Goal: Task Accomplishment & Management: Manage account settings

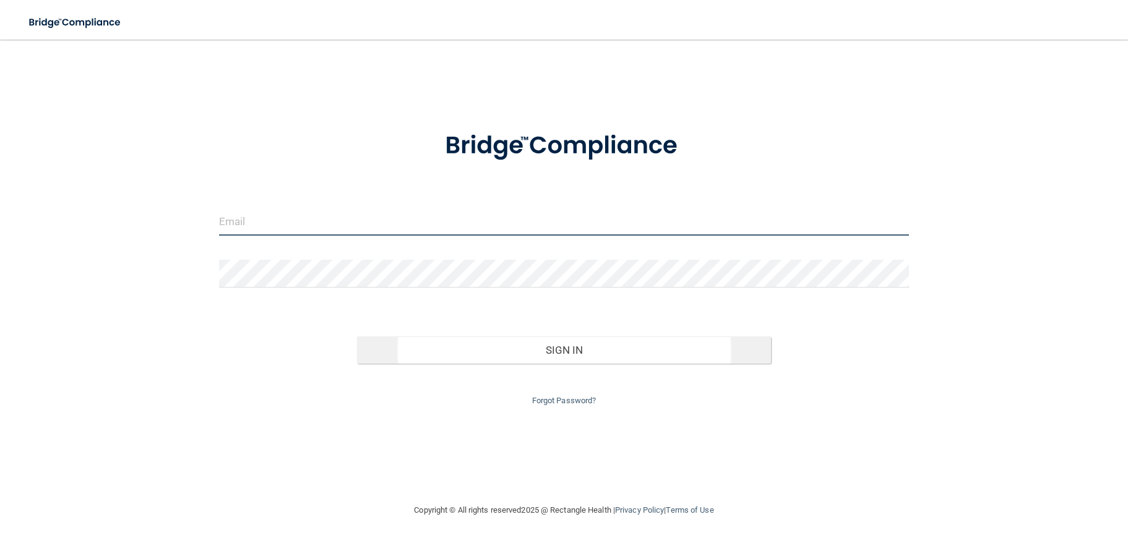
type input "[EMAIL_ADDRESS][DOMAIN_NAME]"
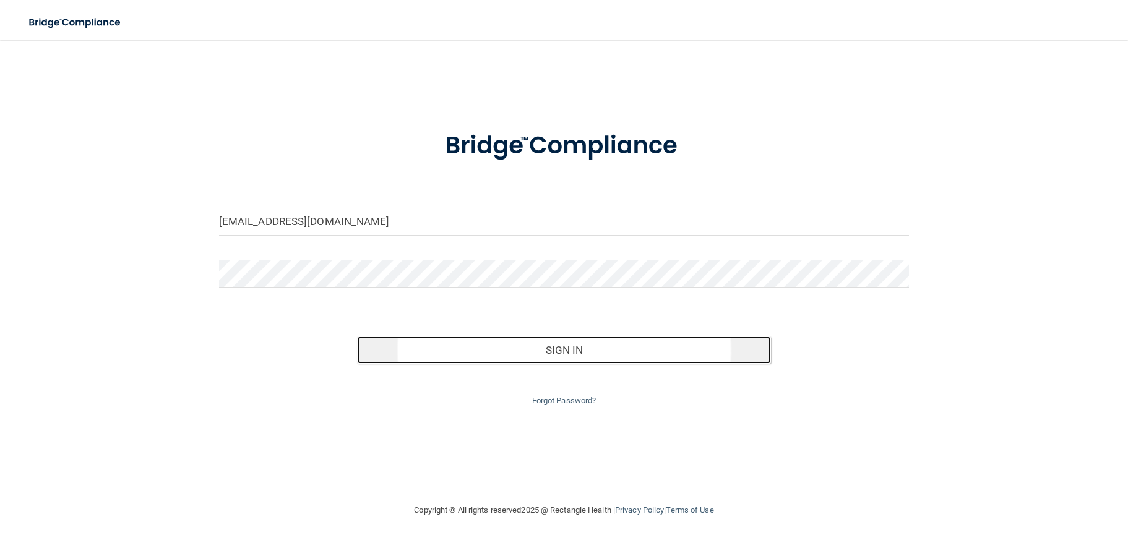
click at [577, 351] on button "Sign In" at bounding box center [564, 350] width 414 height 27
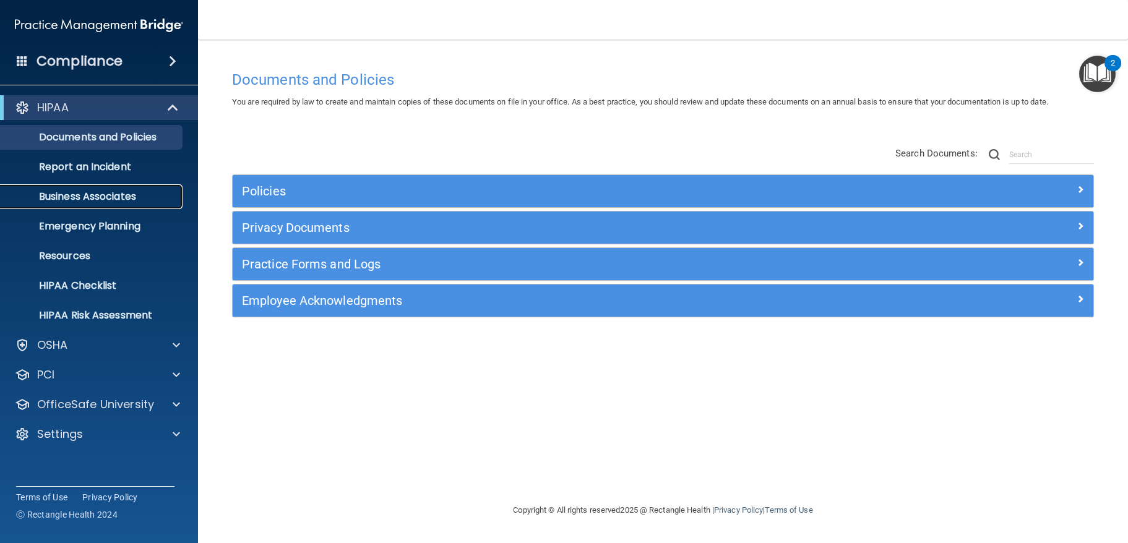
click at [117, 201] on p "Business Associates" at bounding box center [92, 197] width 169 height 12
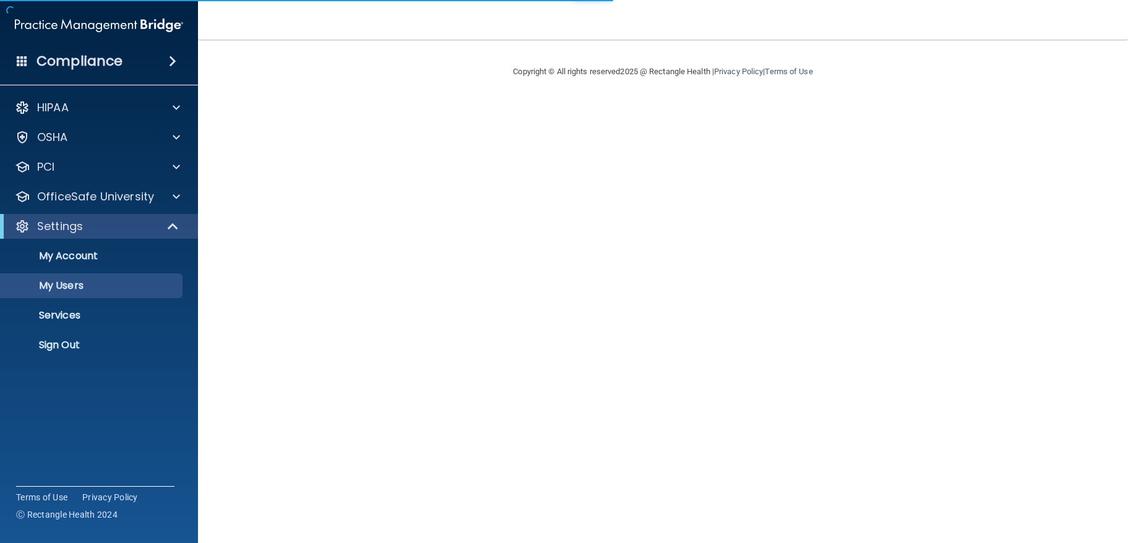
select select "20"
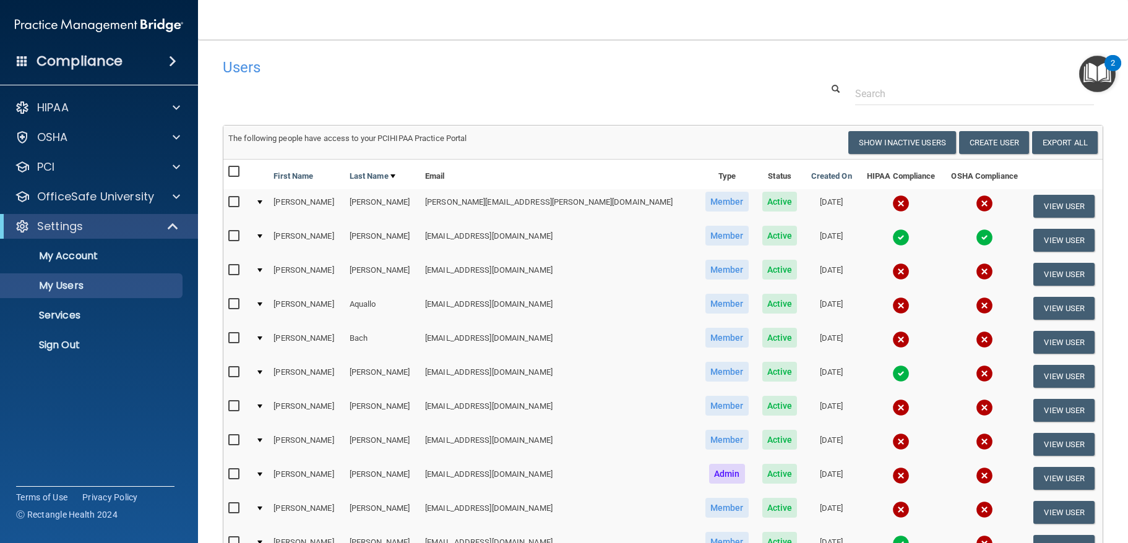
click at [235, 407] on input "checkbox" at bounding box center [235, 407] width 14 height 10
checkbox input "true"
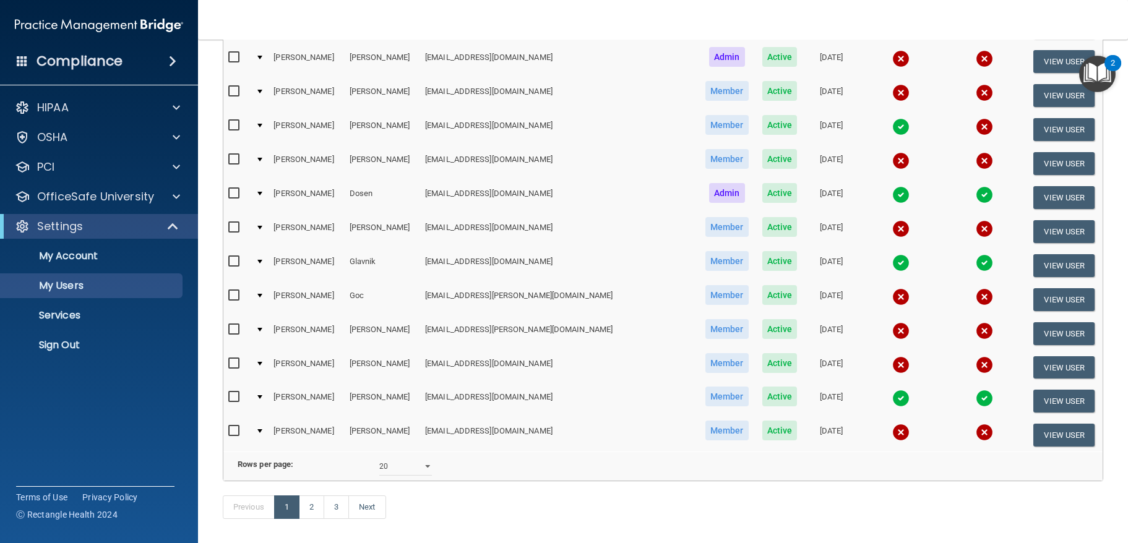
scroll to position [421, 0]
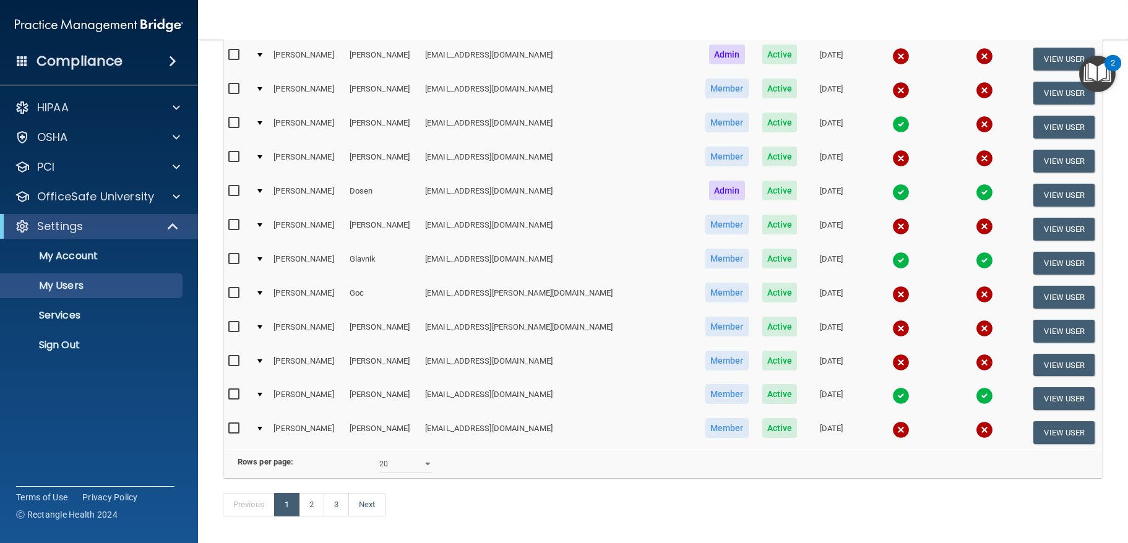
click at [233, 159] on input "checkbox" at bounding box center [235, 157] width 14 height 10
checkbox input "true"
click at [233, 259] on input "checkbox" at bounding box center [235, 259] width 14 height 10
checkbox input "true"
click at [232, 363] on input "checkbox" at bounding box center [235, 362] width 14 height 10
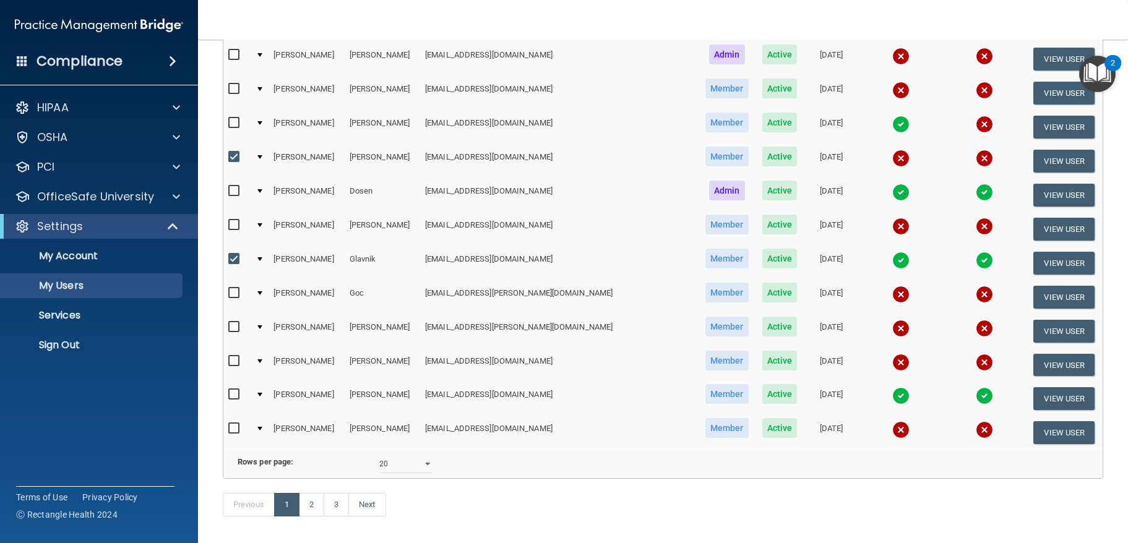
checkbox input "true"
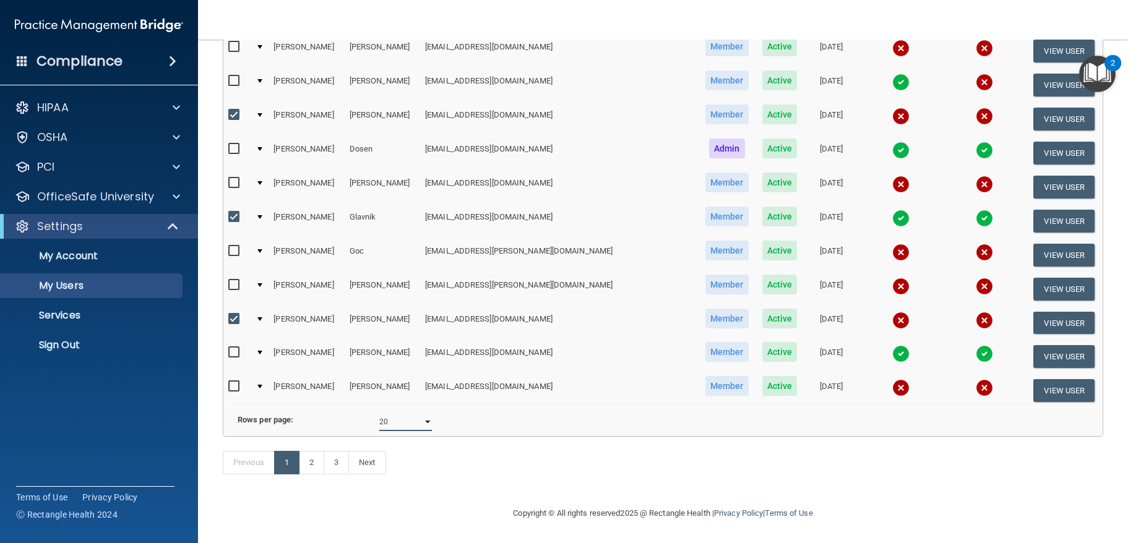
click at [425, 413] on select "10 20 30 40 all" at bounding box center [405, 422] width 53 height 19
click at [312, 466] on link "2" at bounding box center [311, 463] width 25 height 24
select select "20"
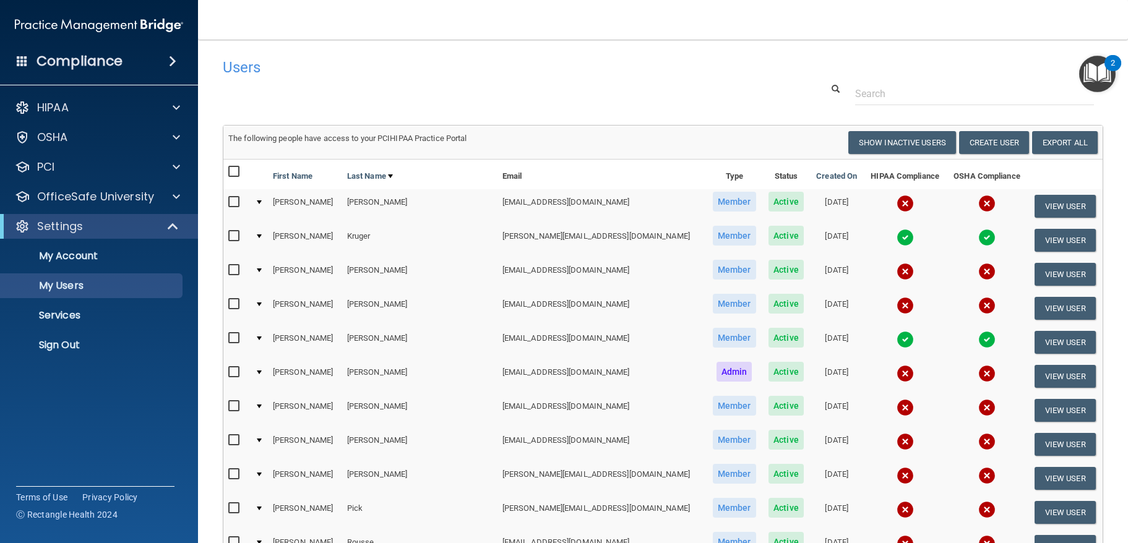
click at [234, 235] on input "checkbox" at bounding box center [235, 237] width 14 height 10
checkbox input "true"
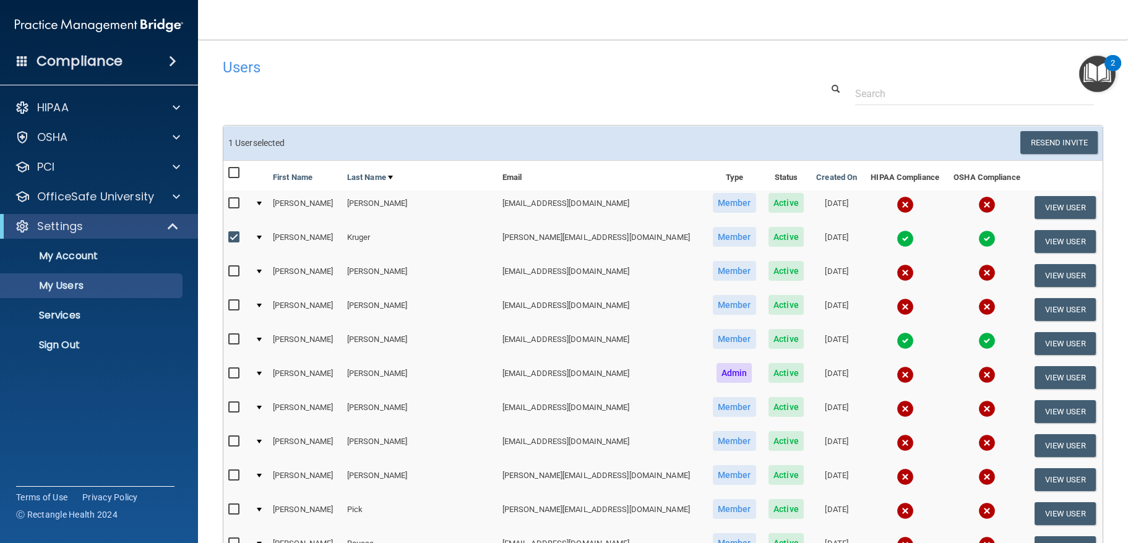
click at [233, 411] on input "checkbox" at bounding box center [235, 408] width 14 height 10
checkbox input "true"
click at [237, 442] on input "checkbox" at bounding box center [235, 442] width 14 height 10
checkbox input "true"
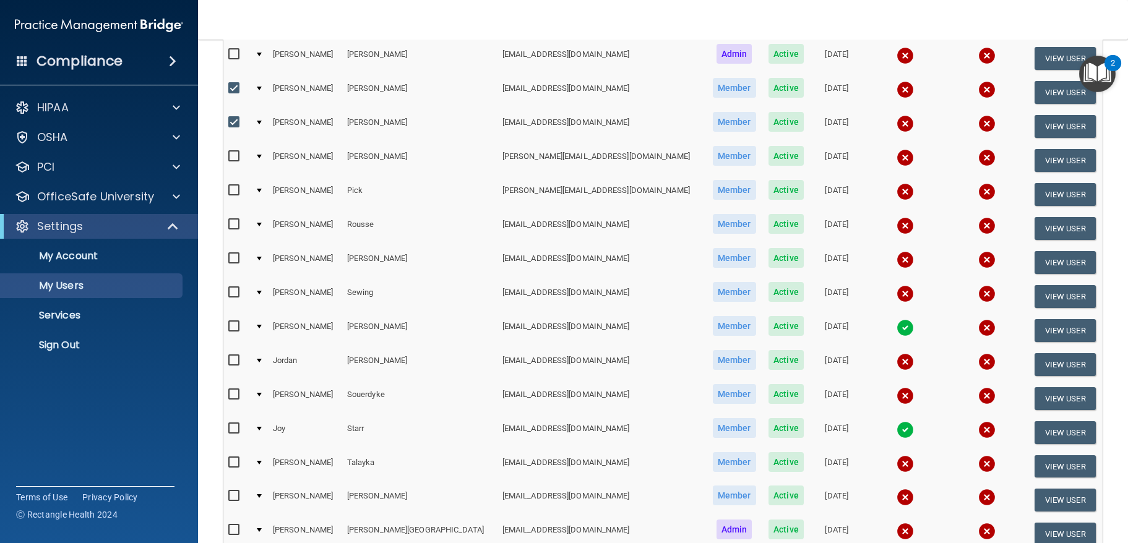
scroll to position [321, 0]
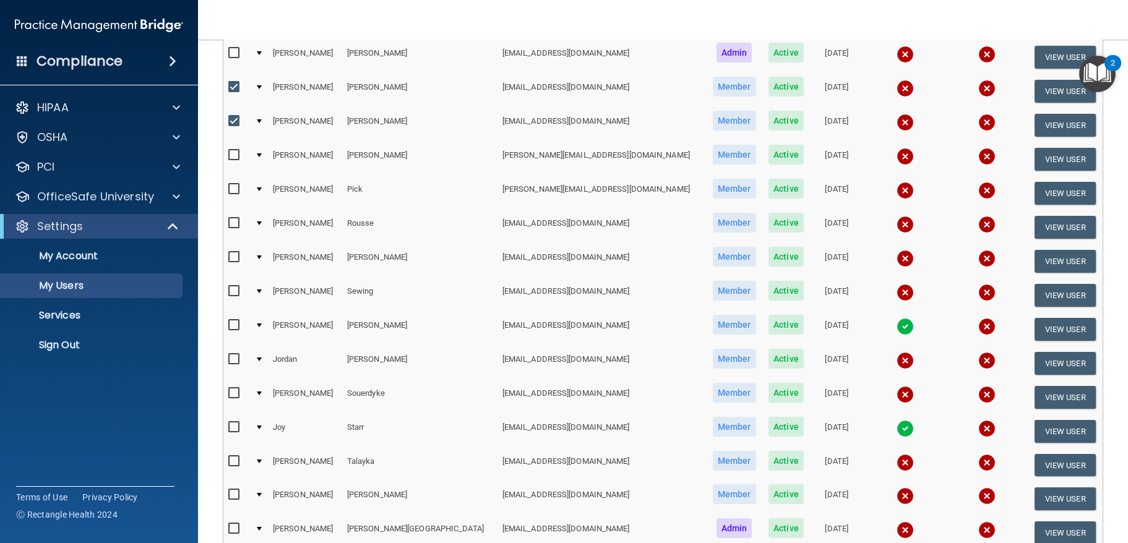
click at [235, 222] on input "checkbox" at bounding box center [235, 224] width 14 height 10
checkbox input "true"
click at [235, 359] on input "checkbox" at bounding box center [235, 360] width 14 height 10
checkbox input "true"
click at [234, 528] on input "checkbox" at bounding box center [235, 529] width 14 height 10
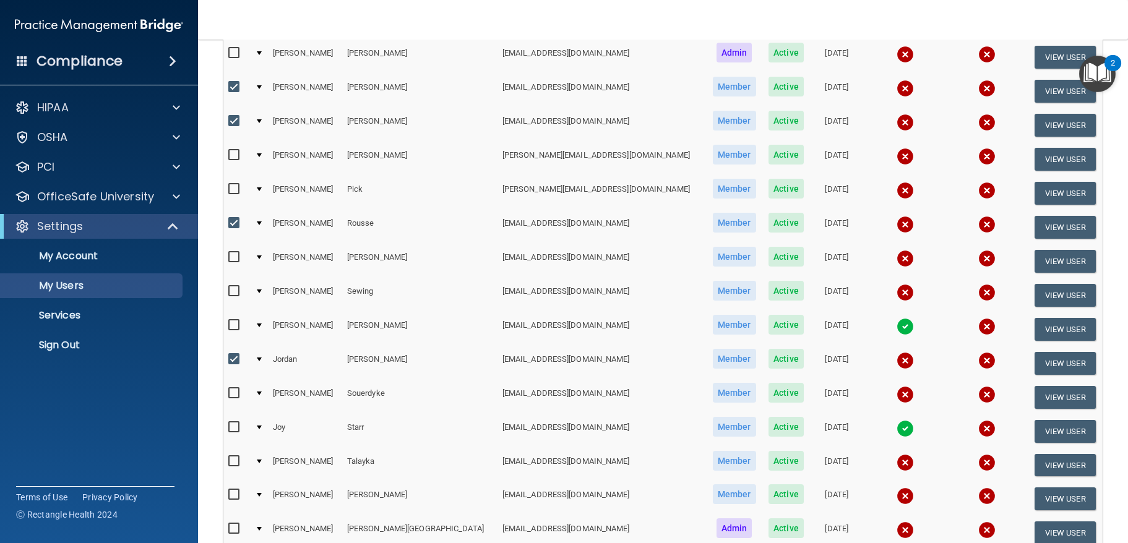
checkbox input "true"
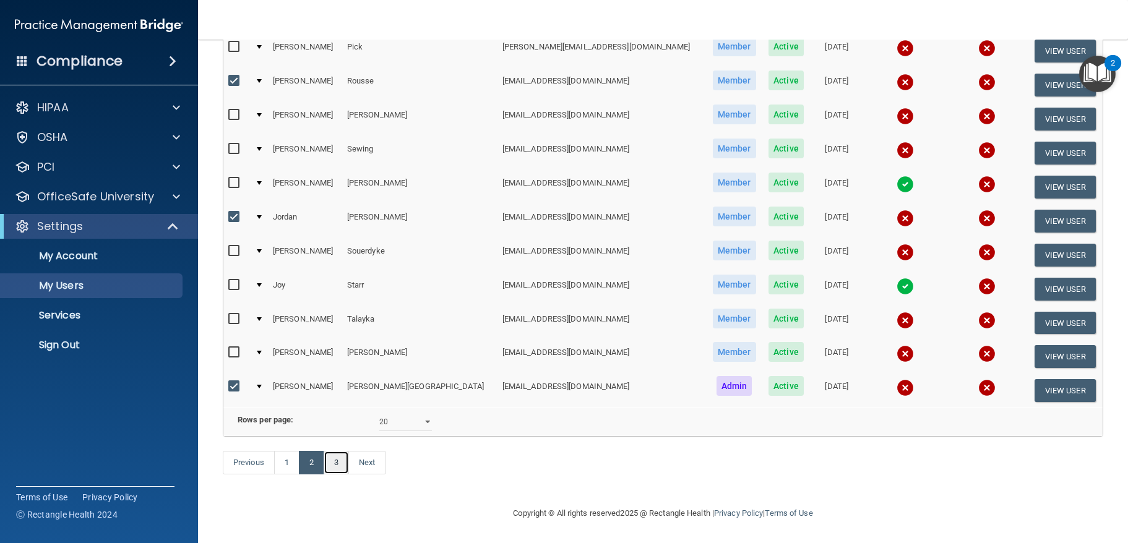
click at [339, 464] on link "3" at bounding box center [336, 463] width 25 height 24
select select "20"
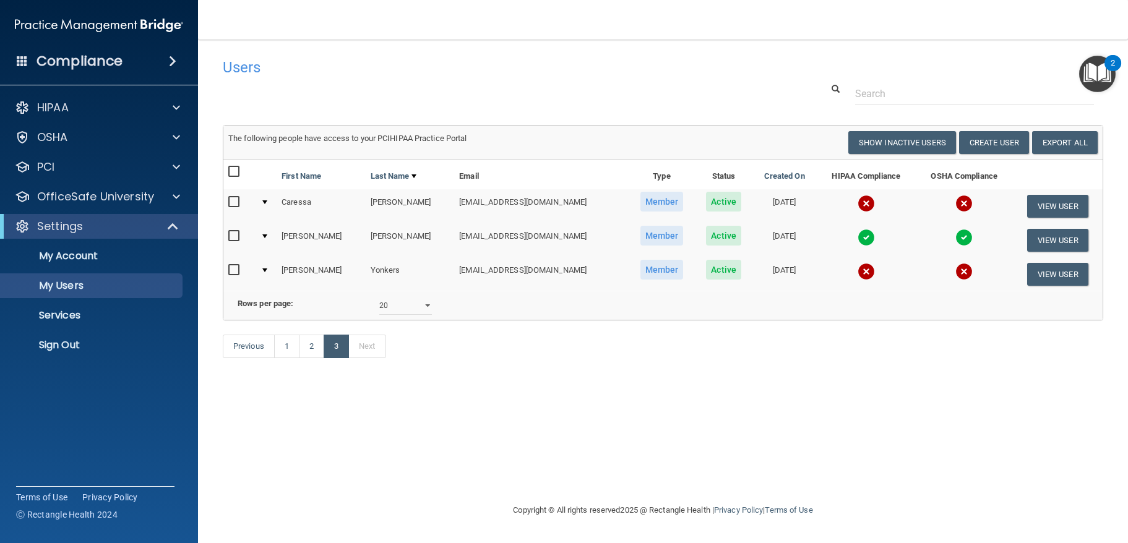
click at [234, 197] on input "checkbox" at bounding box center [235, 202] width 14 height 10
checkbox input "true"
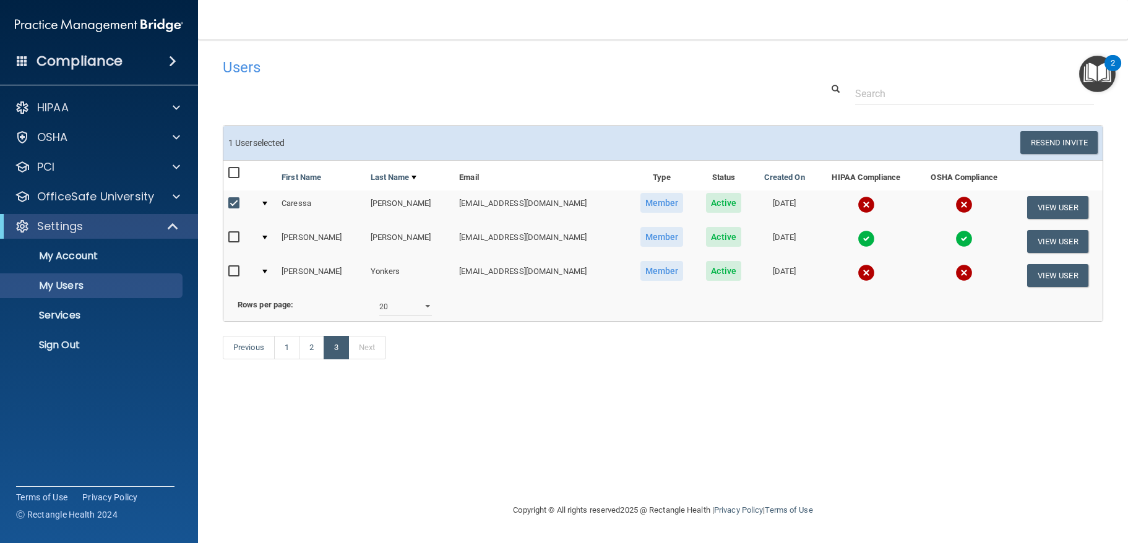
click at [236, 271] on input "checkbox" at bounding box center [235, 272] width 14 height 10
checkbox input "true"
click at [254, 360] on link "Previous" at bounding box center [249, 348] width 52 height 24
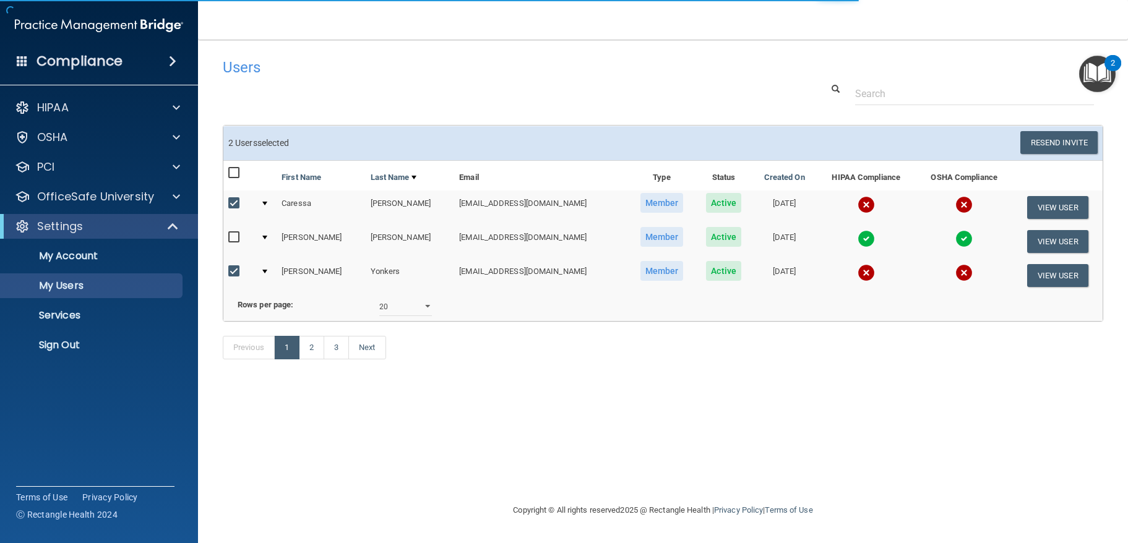
select select "20"
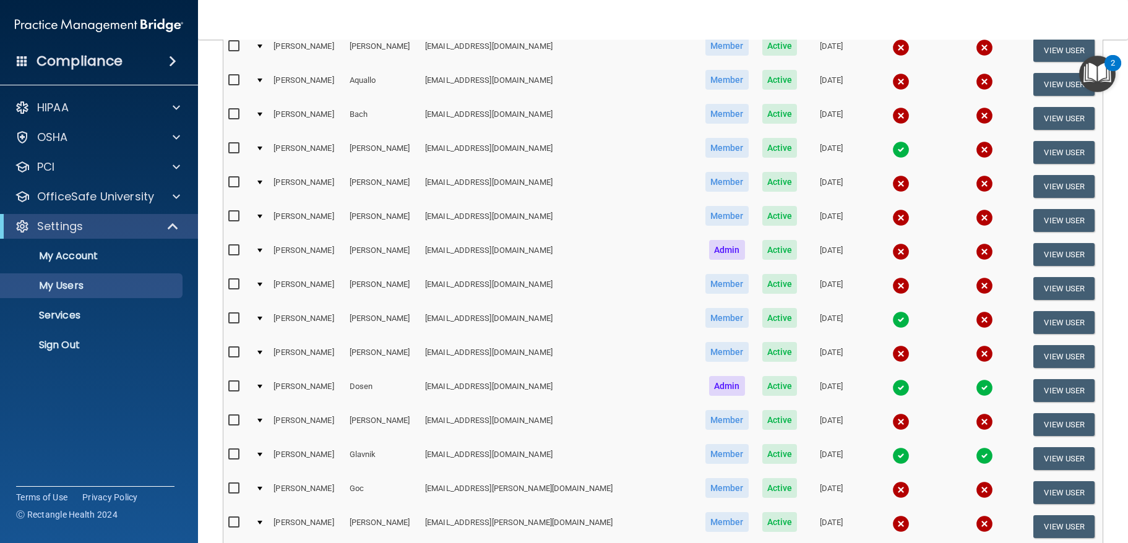
scroll to position [232, 0]
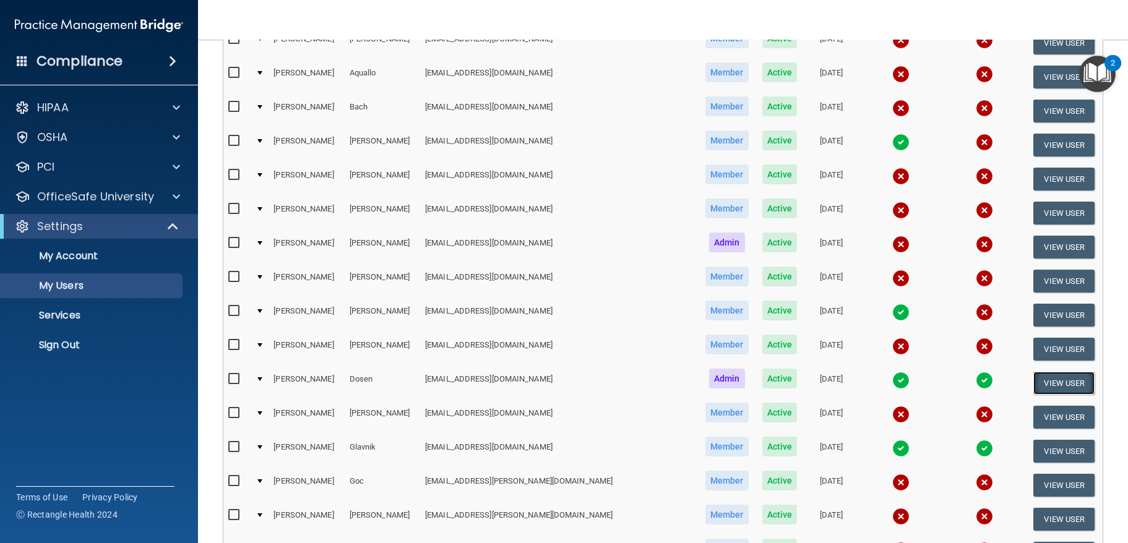
click at [1045, 383] on button "View User" at bounding box center [1064, 383] width 61 height 23
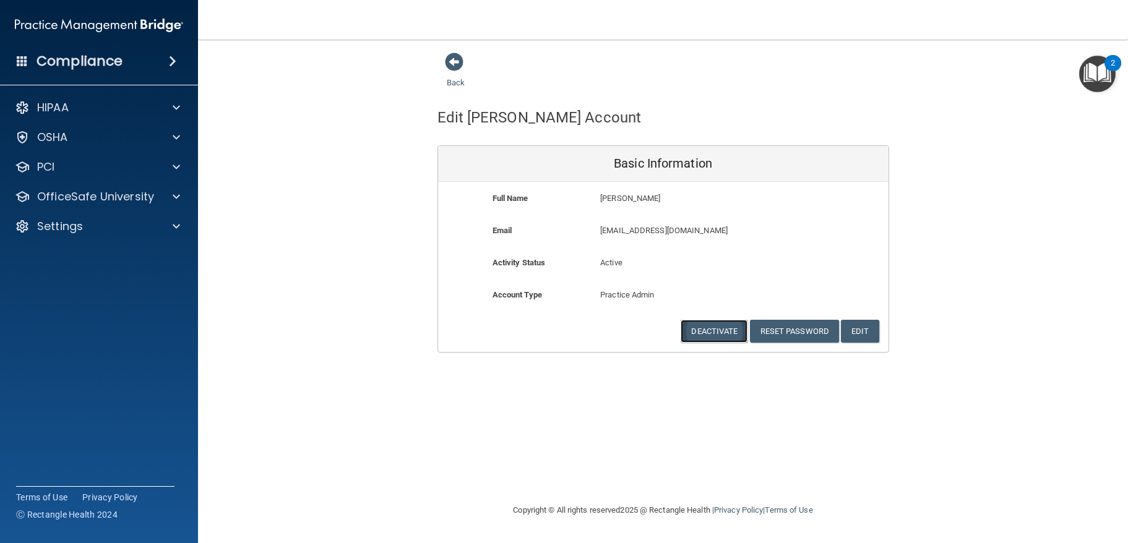
click at [709, 332] on button "Deactivate" at bounding box center [714, 331] width 67 height 23
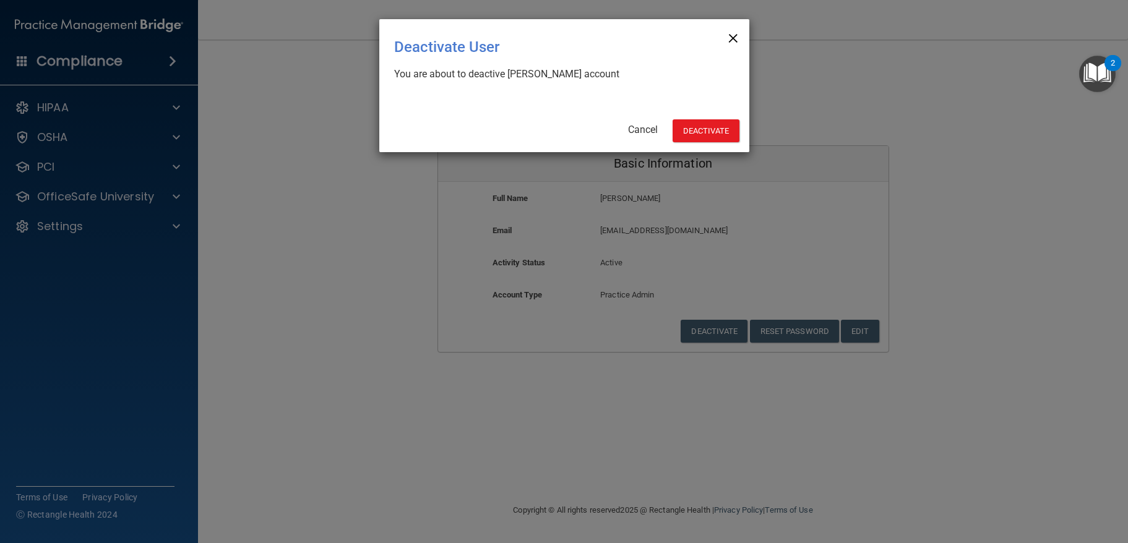
click at [735, 31] on span "×" at bounding box center [733, 36] width 11 height 25
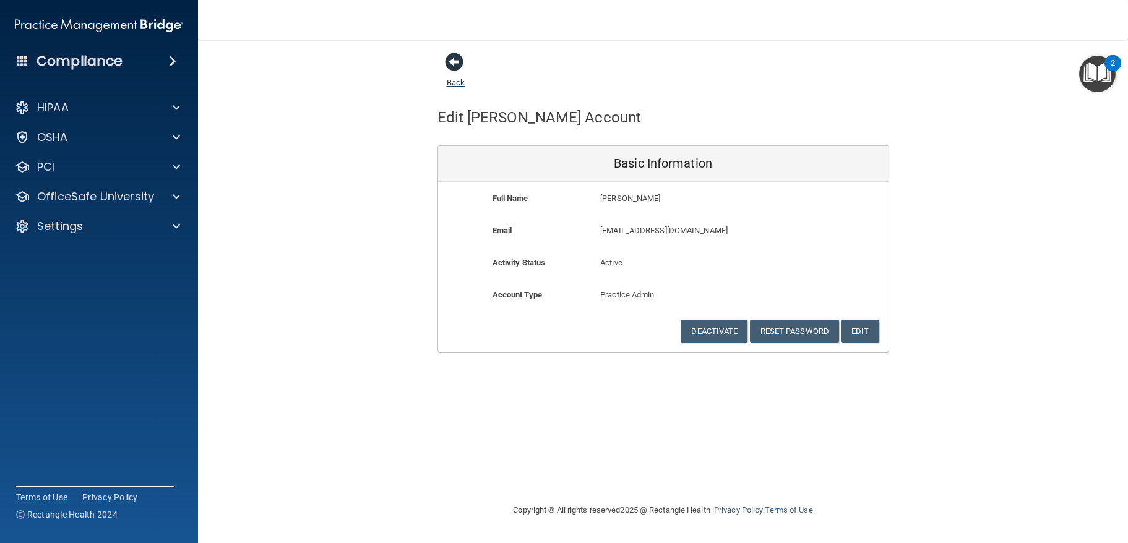
click at [452, 60] on span at bounding box center [454, 62] width 19 height 19
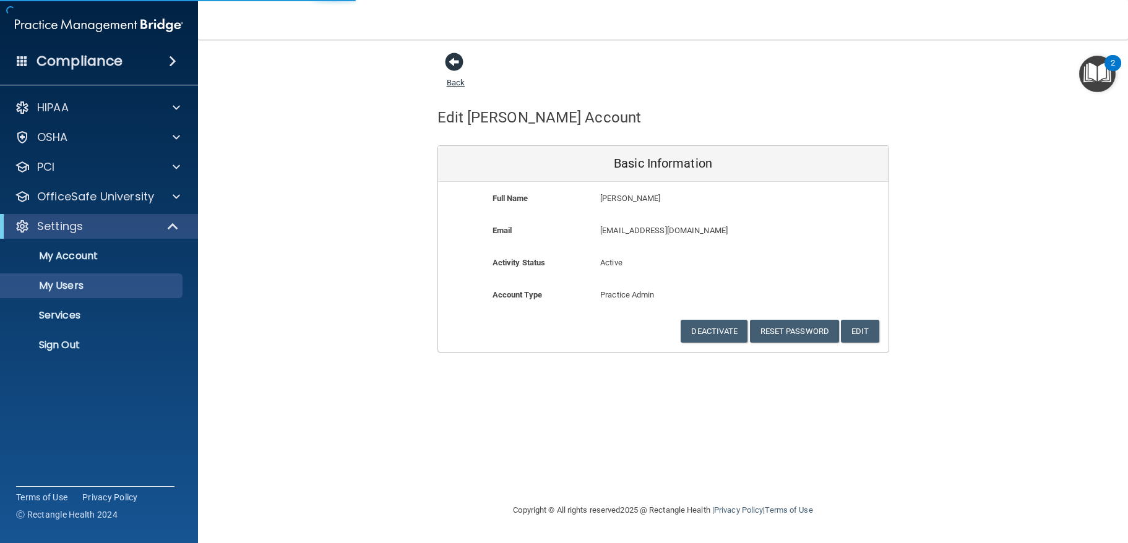
select select "20"
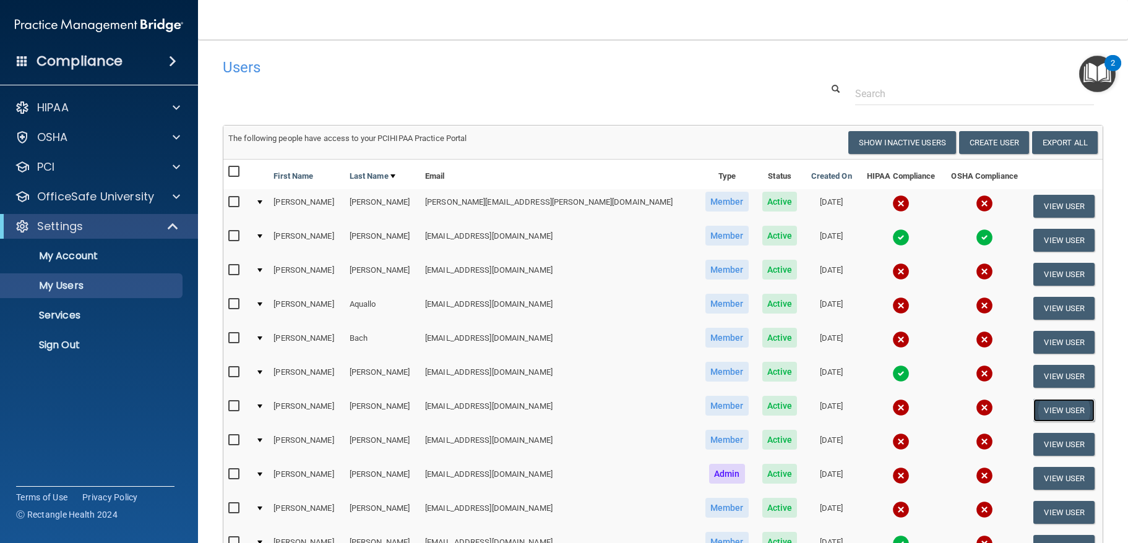
click at [1037, 409] on button "View User" at bounding box center [1064, 410] width 61 height 23
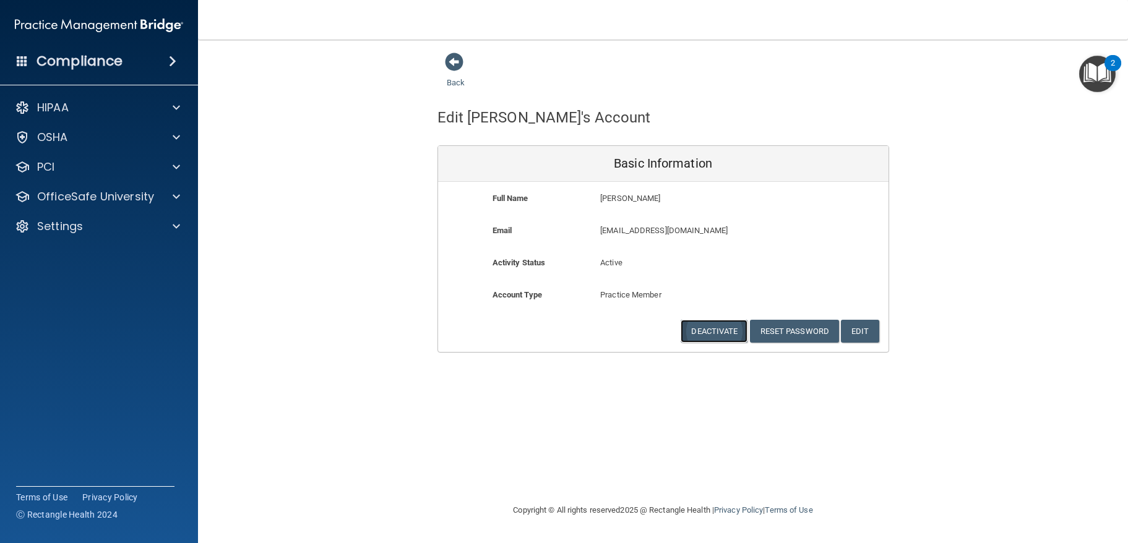
click at [719, 326] on button "Deactivate" at bounding box center [714, 331] width 67 height 23
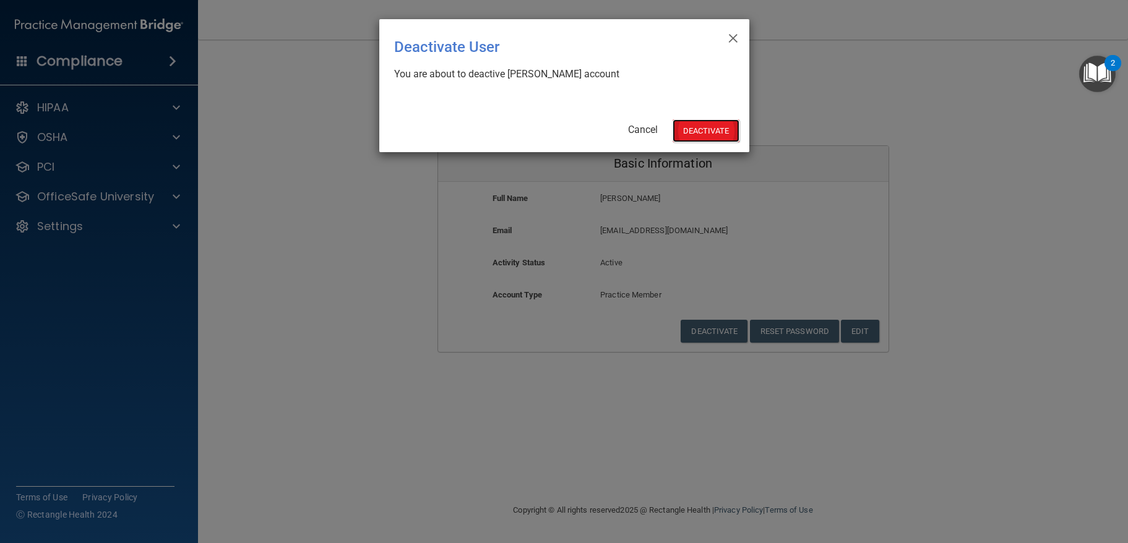
click at [718, 134] on button "Deactivate" at bounding box center [706, 130] width 67 height 23
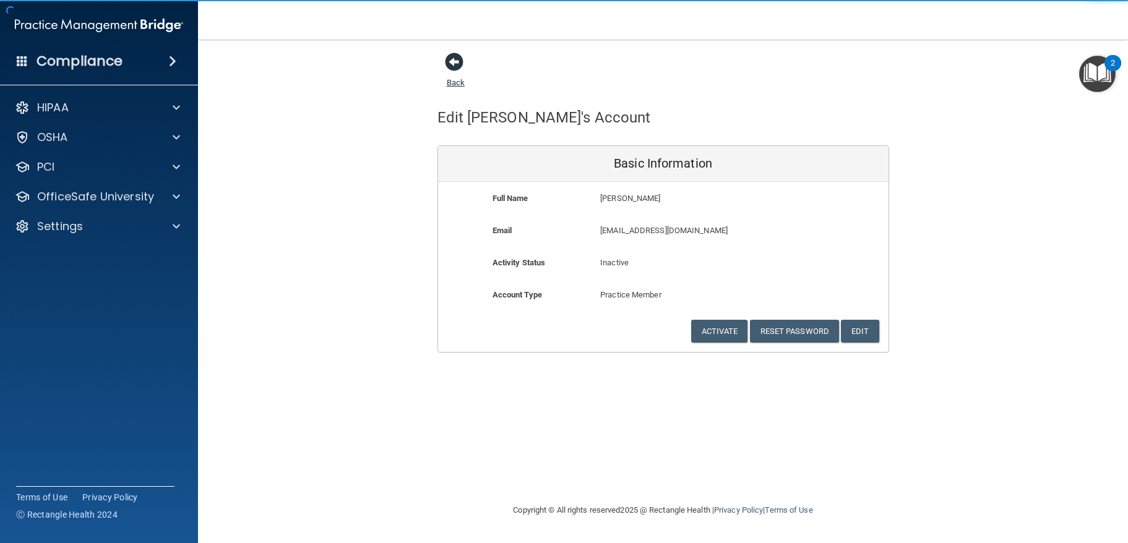
click at [452, 67] on span at bounding box center [454, 62] width 19 height 19
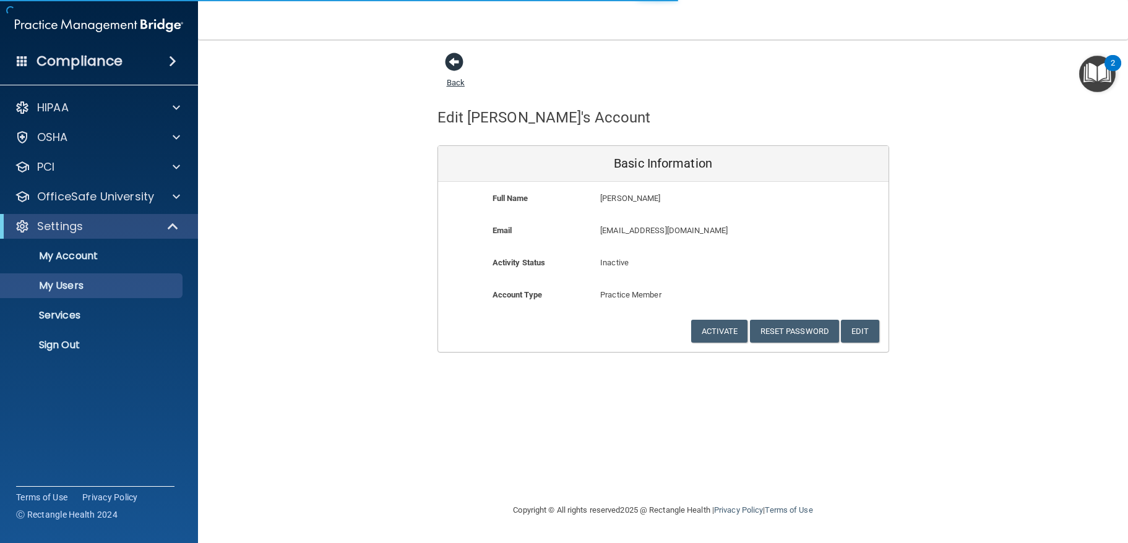
select select "20"
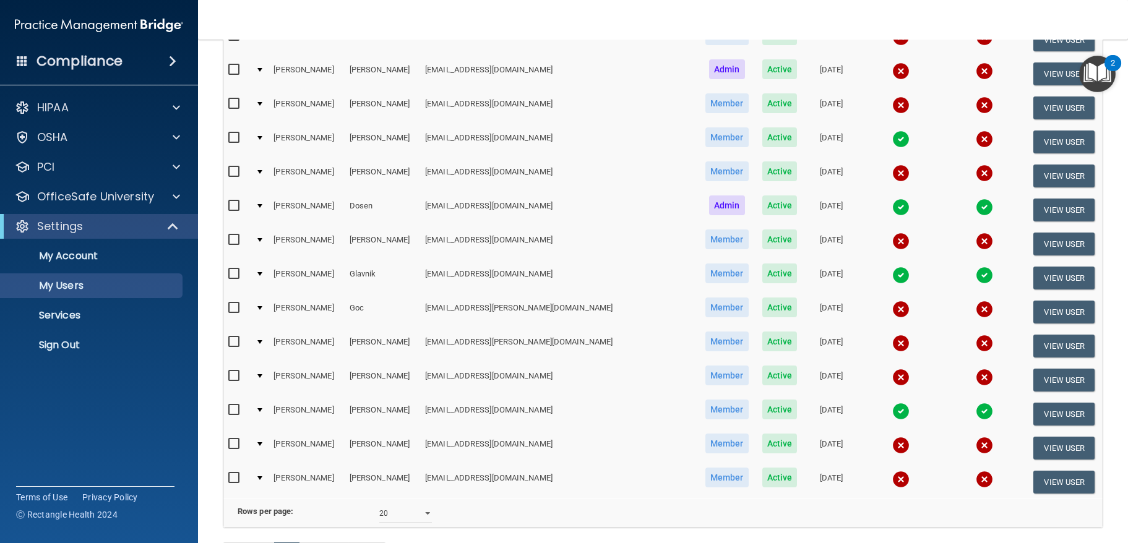
scroll to position [374, 0]
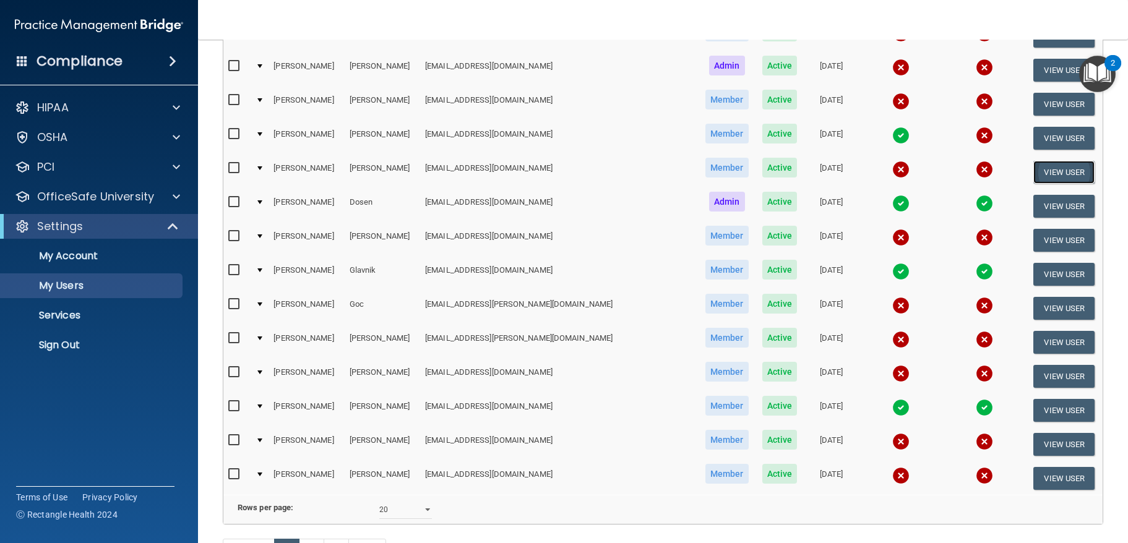
click at [1061, 174] on button "View User" at bounding box center [1064, 172] width 61 height 23
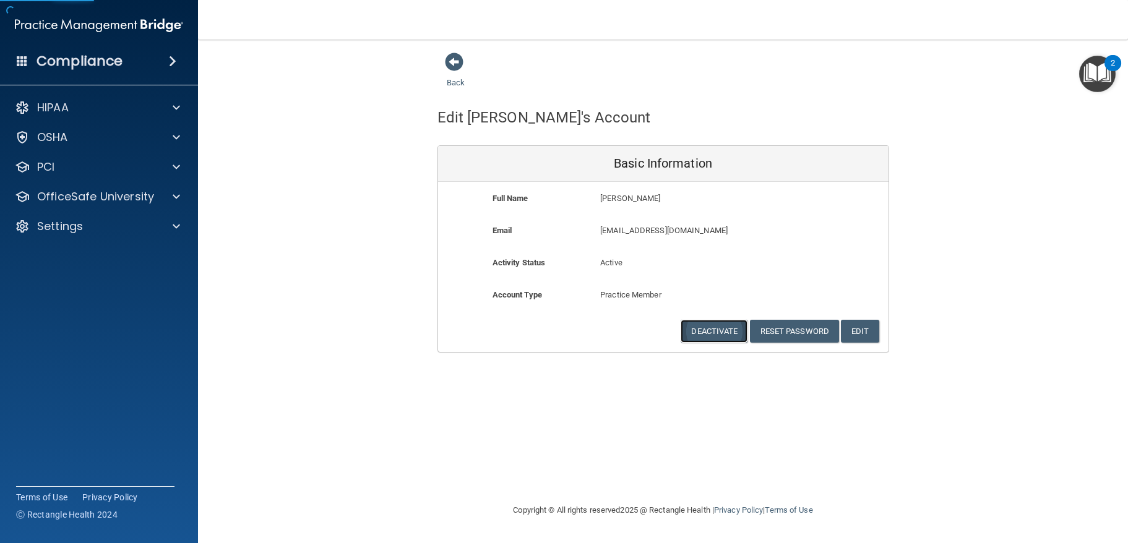
click at [709, 333] on button "Deactivate" at bounding box center [714, 331] width 67 height 23
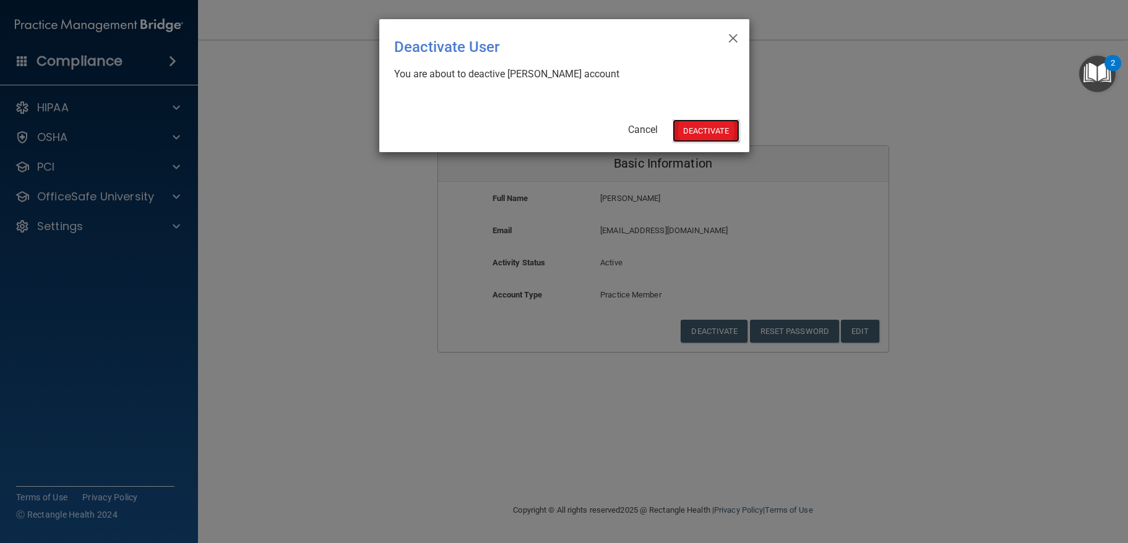
click at [689, 130] on button "Deactivate" at bounding box center [706, 130] width 67 height 23
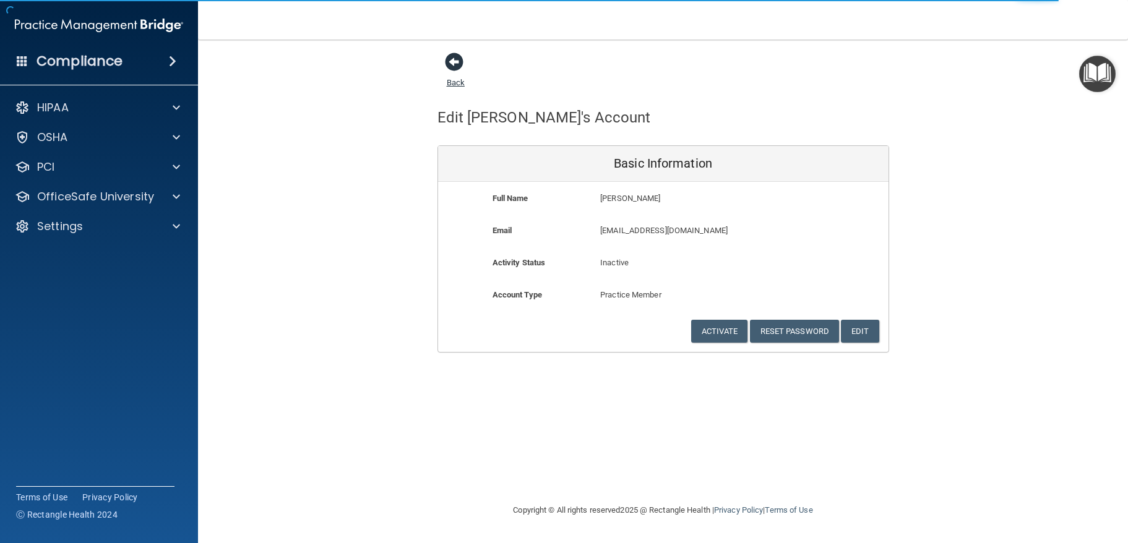
click at [452, 66] on span at bounding box center [454, 62] width 19 height 19
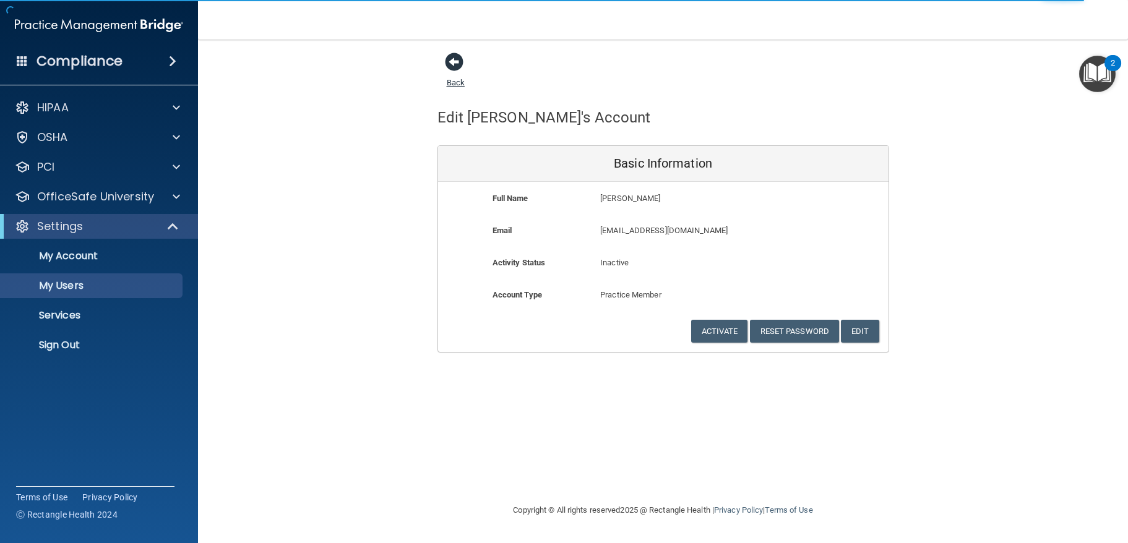
select select "20"
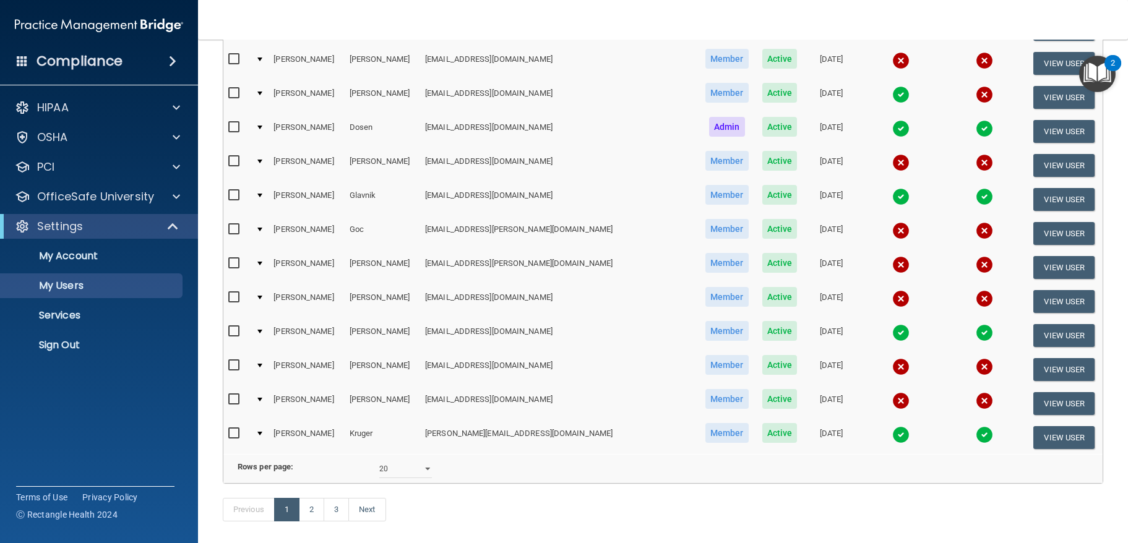
scroll to position [417, 0]
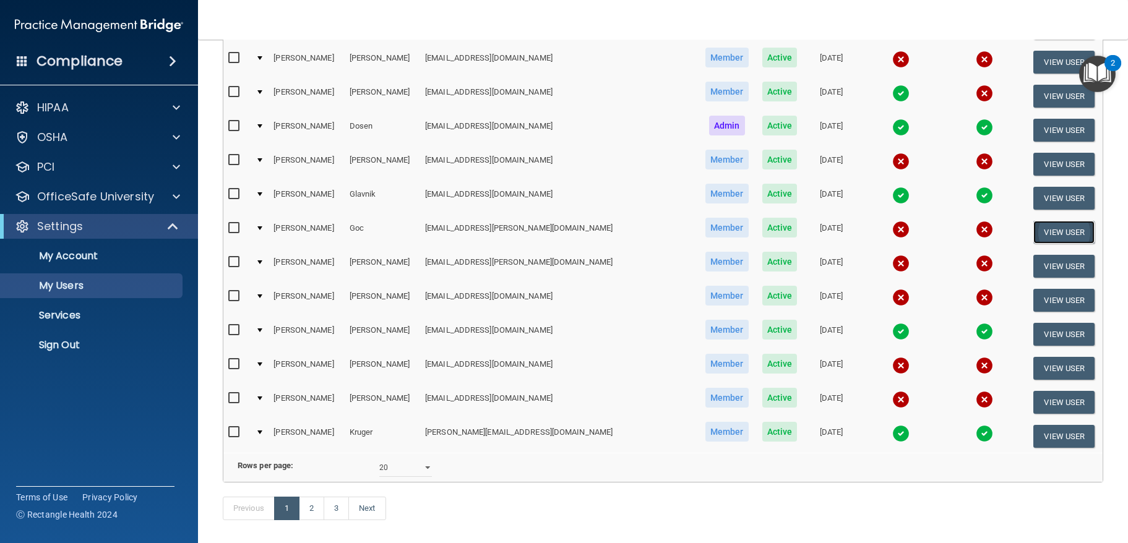
click at [1044, 229] on button "View User" at bounding box center [1064, 232] width 61 height 23
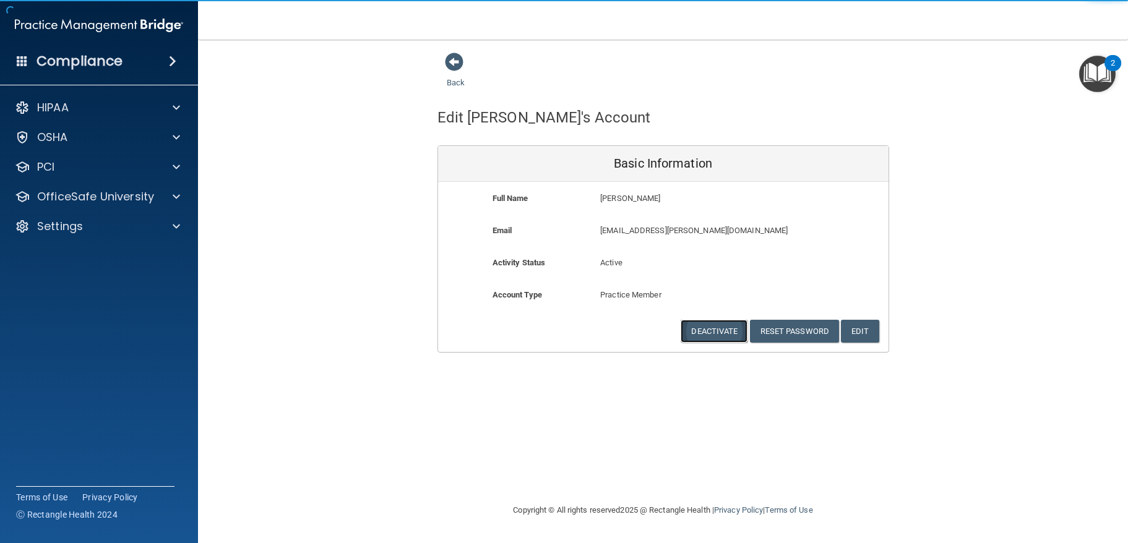
click at [715, 333] on button "Deactivate" at bounding box center [714, 331] width 67 height 23
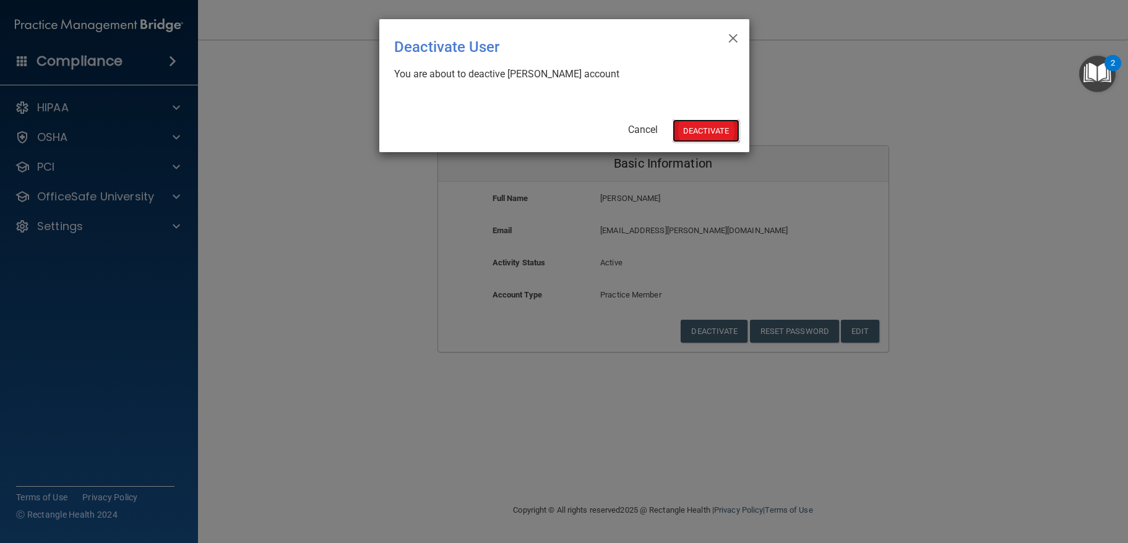
click at [716, 129] on button "Deactivate" at bounding box center [706, 130] width 67 height 23
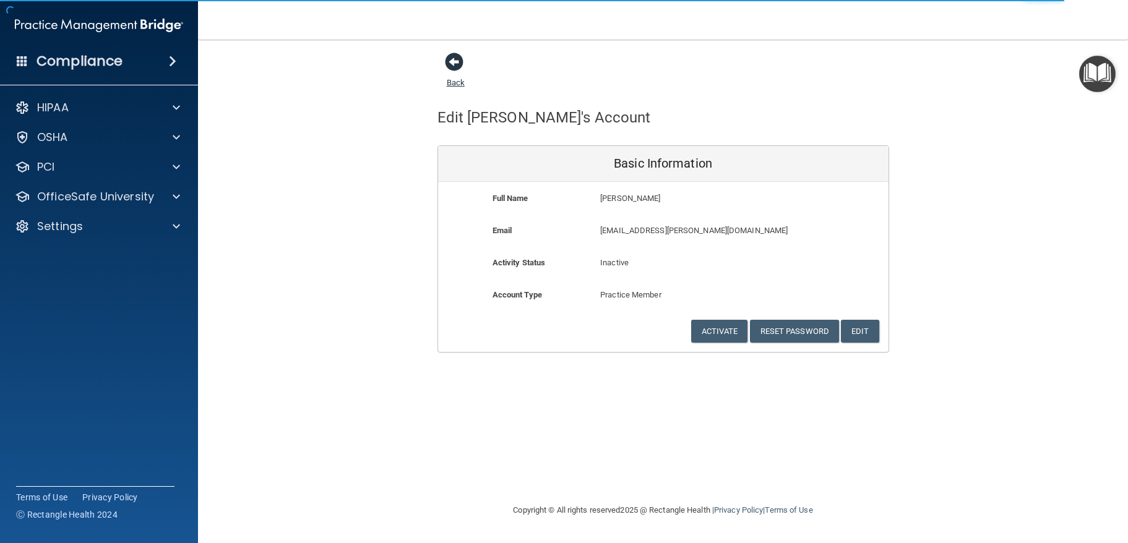
click at [453, 65] on span at bounding box center [454, 62] width 19 height 19
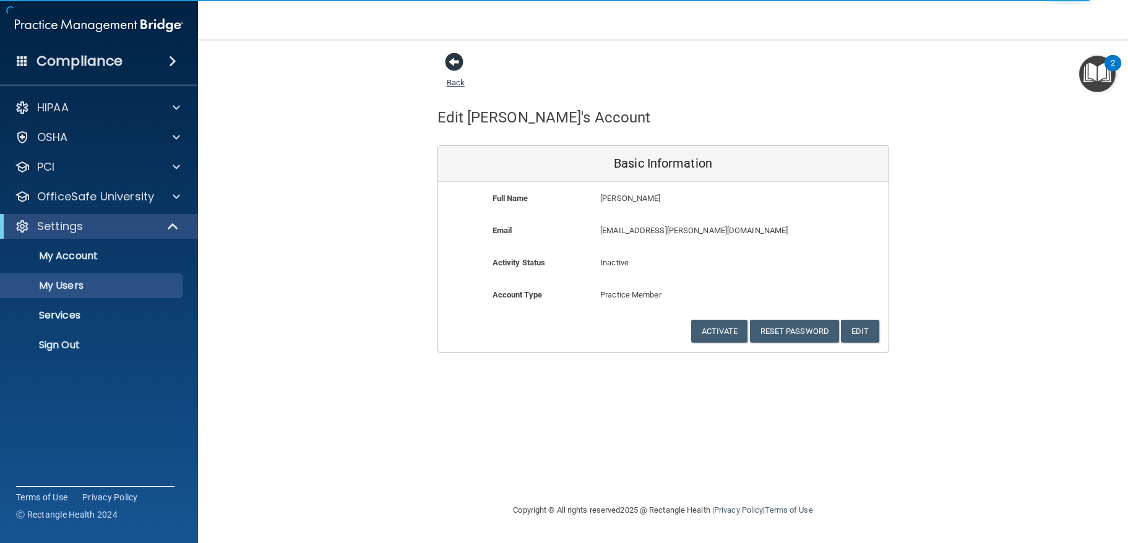
select select "20"
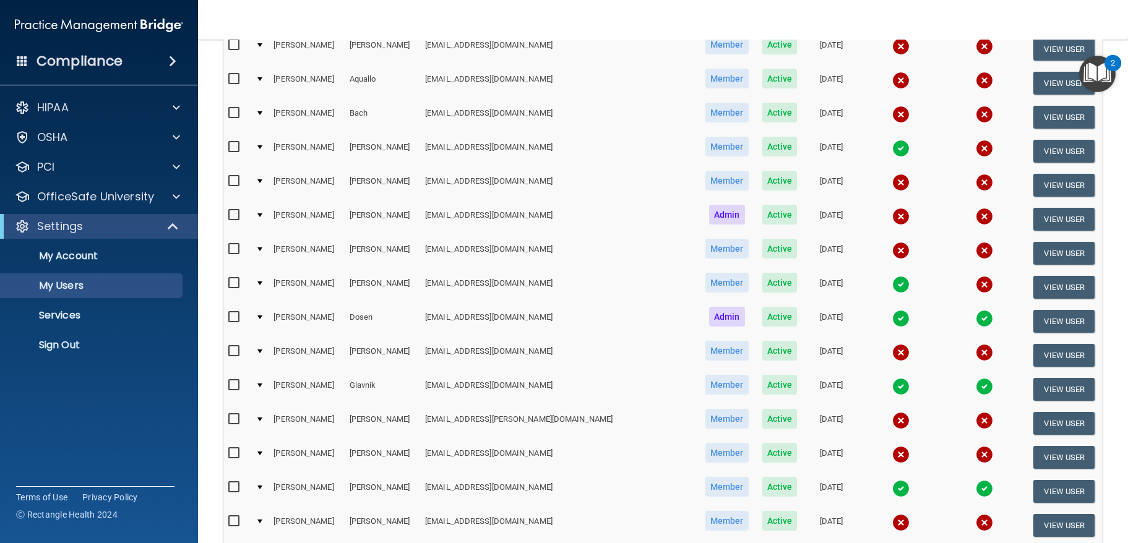
scroll to position [252, 0]
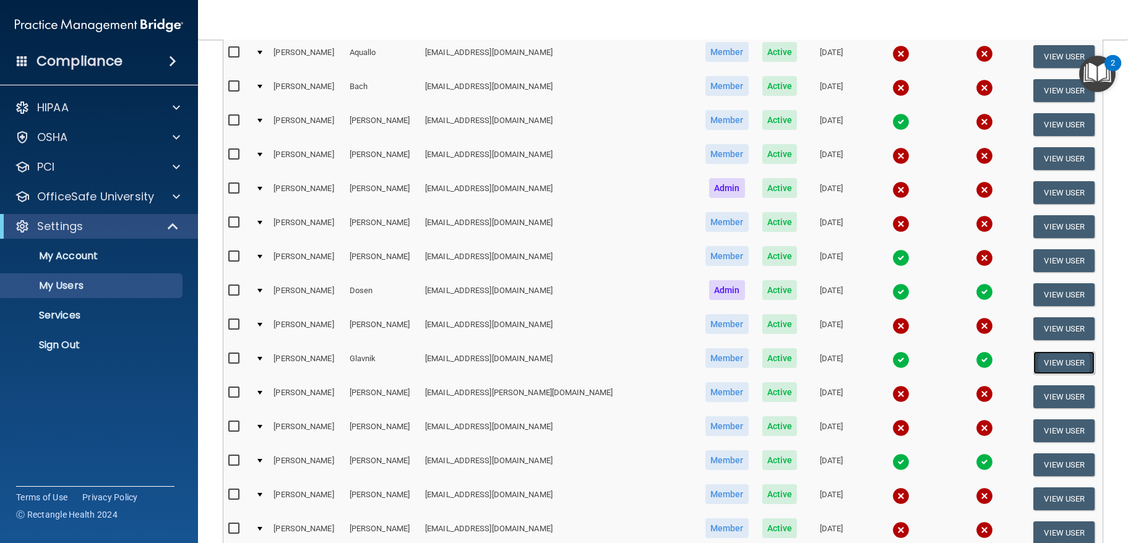
click at [1049, 357] on button "View User" at bounding box center [1064, 363] width 61 height 23
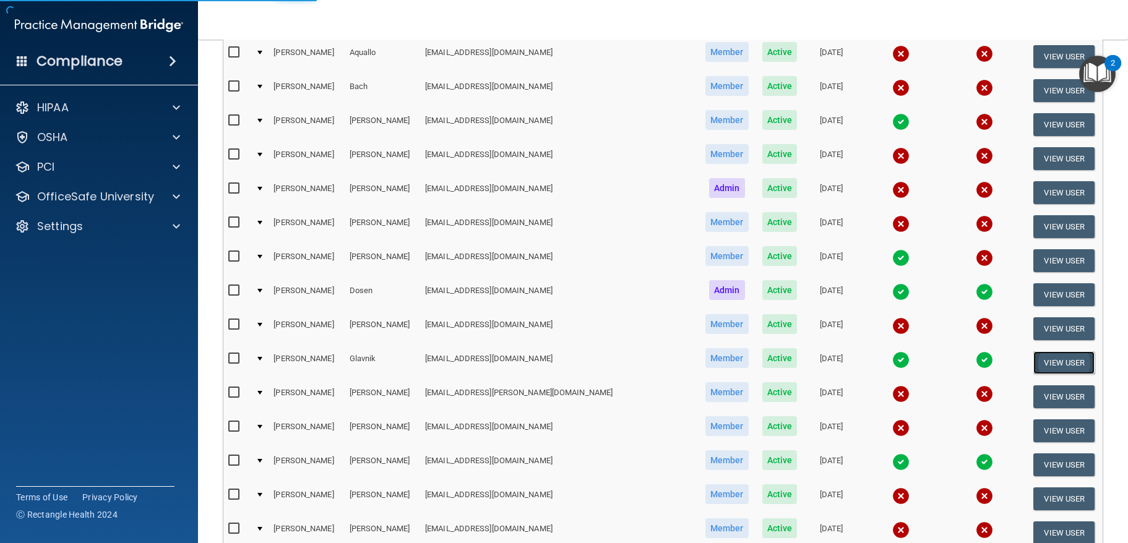
click at [1049, 363] on button "View User" at bounding box center [1064, 363] width 61 height 23
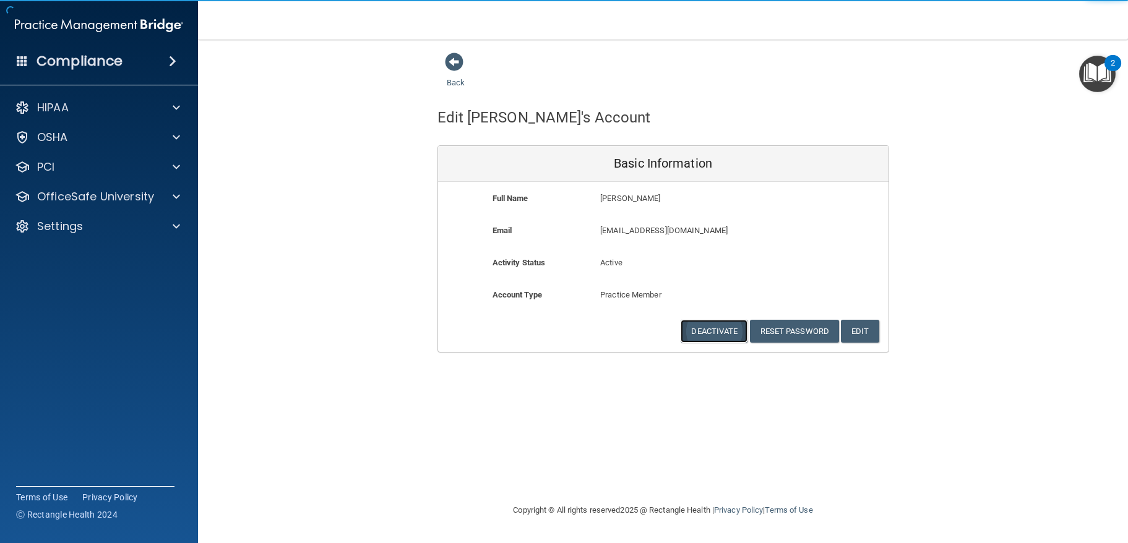
click at [694, 325] on button "Deactivate" at bounding box center [714, 331] width 67 height 23
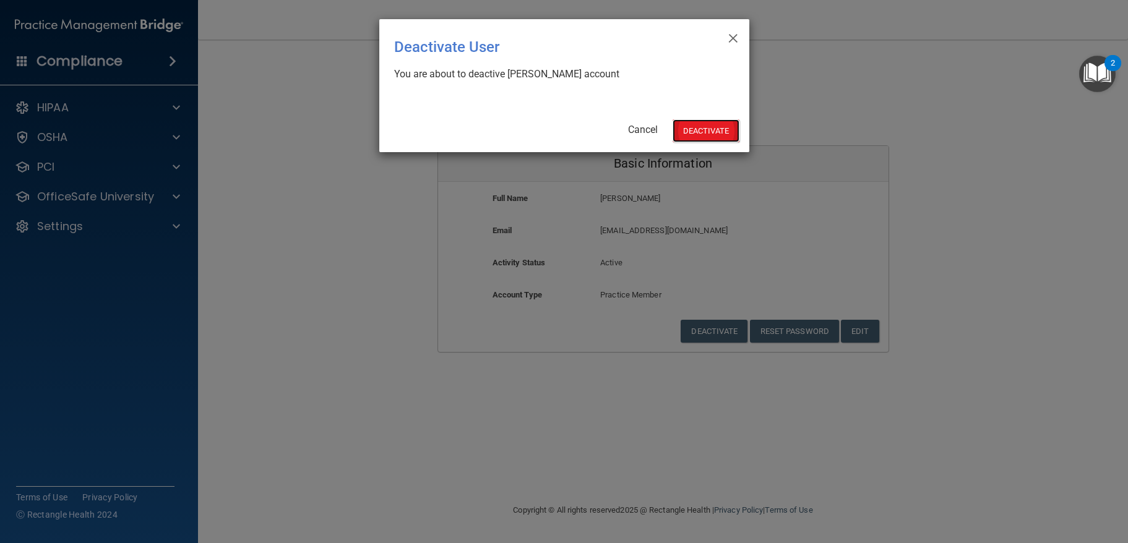
click at [698, 132] on button "Deactivate" at bounding box center [706, 130] width 67 height 23
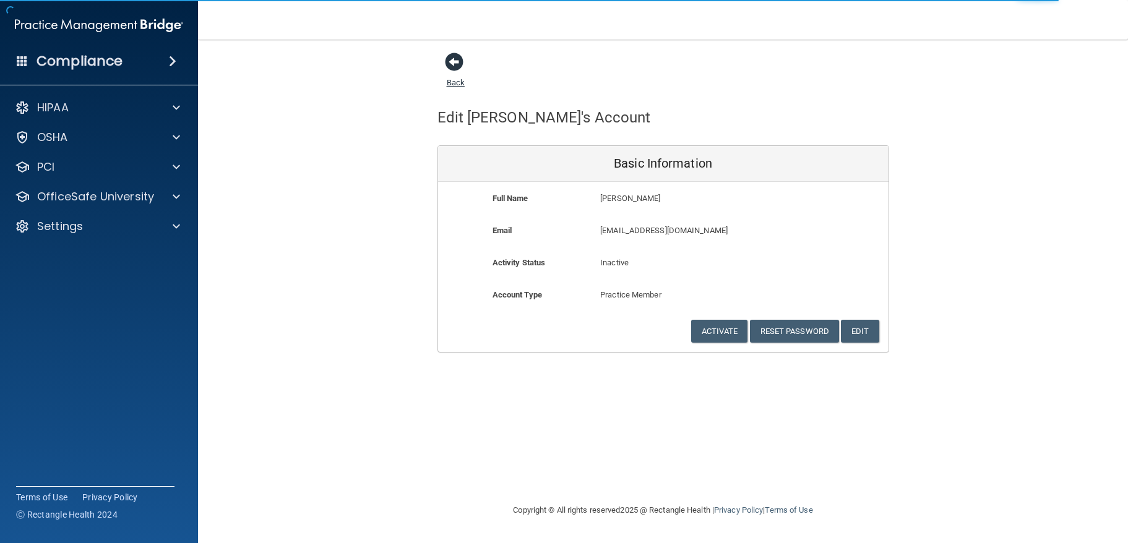
click at [452, 61] on span at bounding box center [454, 62] width 19 height 19
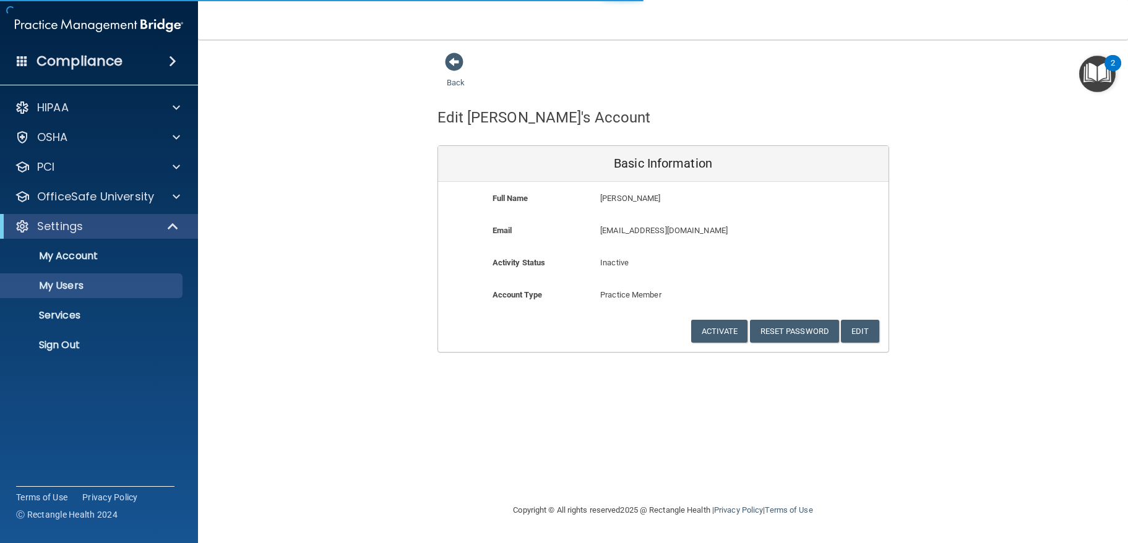
select select "20"
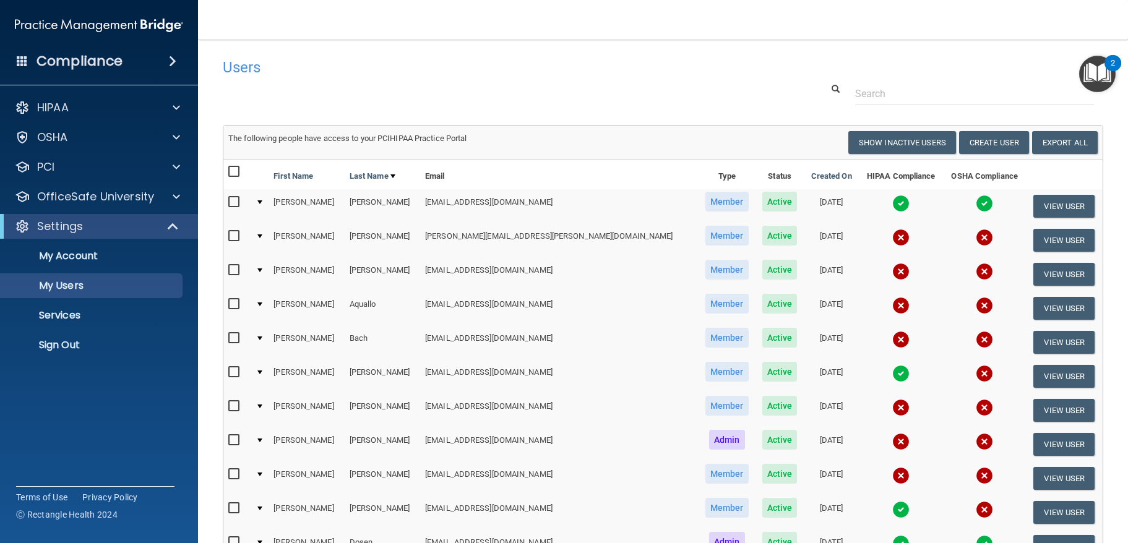
click at [1098, 77] on img "Open Resource Center, 2 new notifications" at bounding box center [1098, 74] width 37 height 37
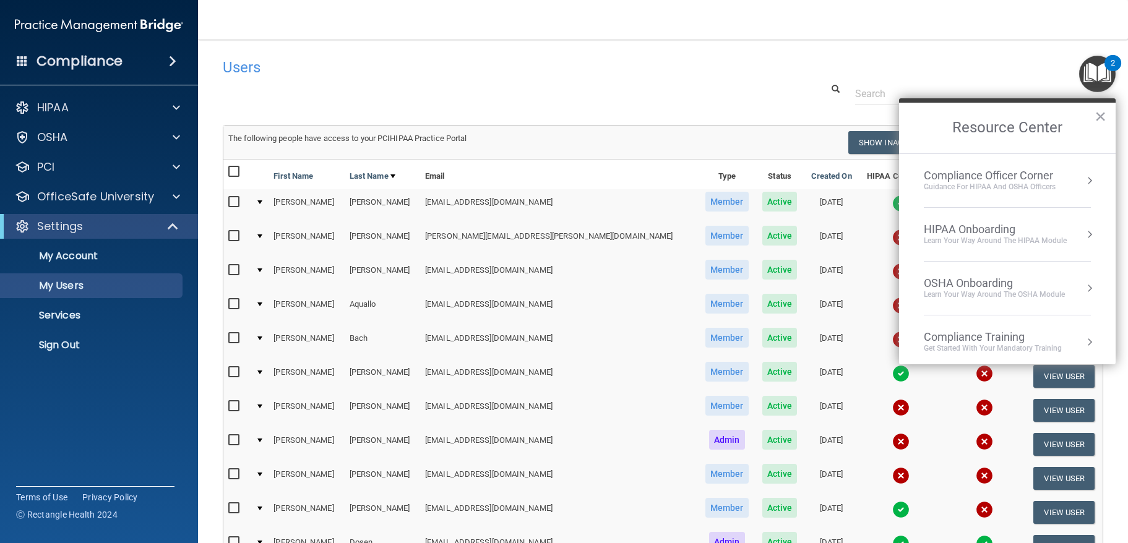
click at [1098, 77] on img "Open Resource Center, 2 new notifications" at bounding box center [1098, 74] width 37 height 37
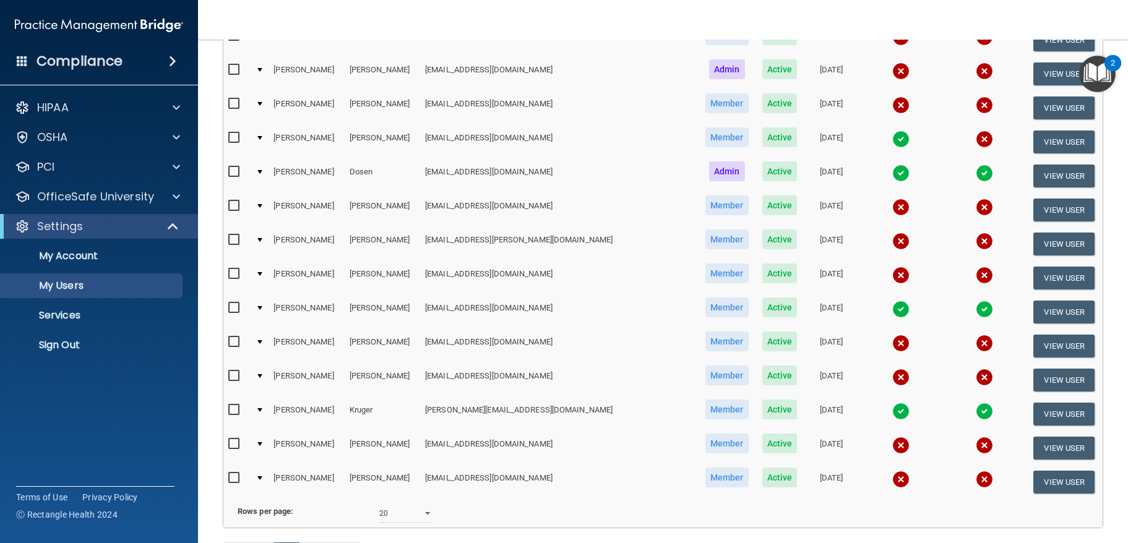
scroll to position [370, 0]
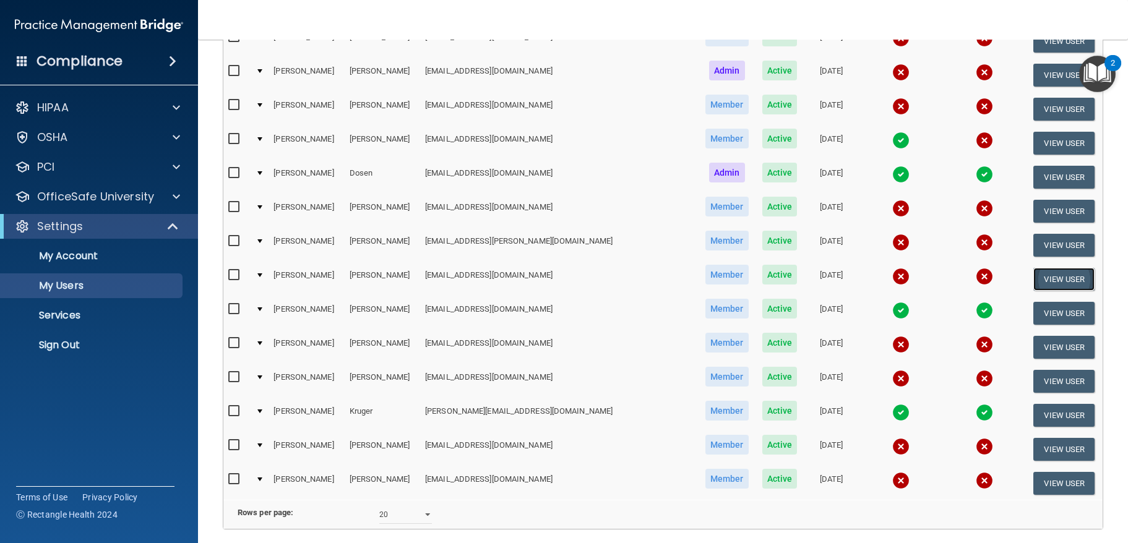
click at [1044, 279] on button "View User" at bounding box center [1064, 279] width 61 height 23
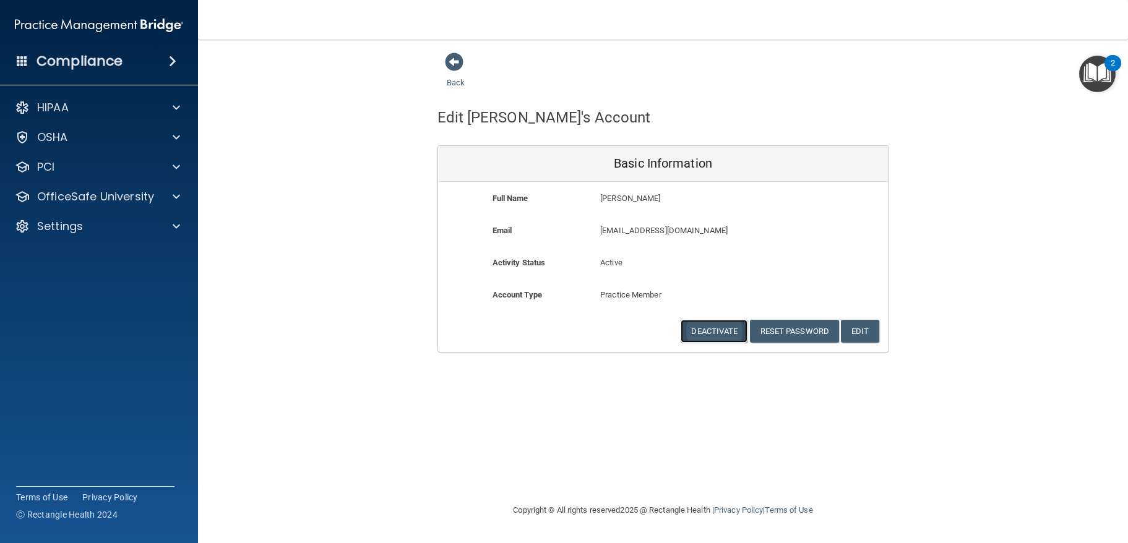
click at [717, 333] on button "Deactivate" at bounding box center [714, 331] width 67 height 23
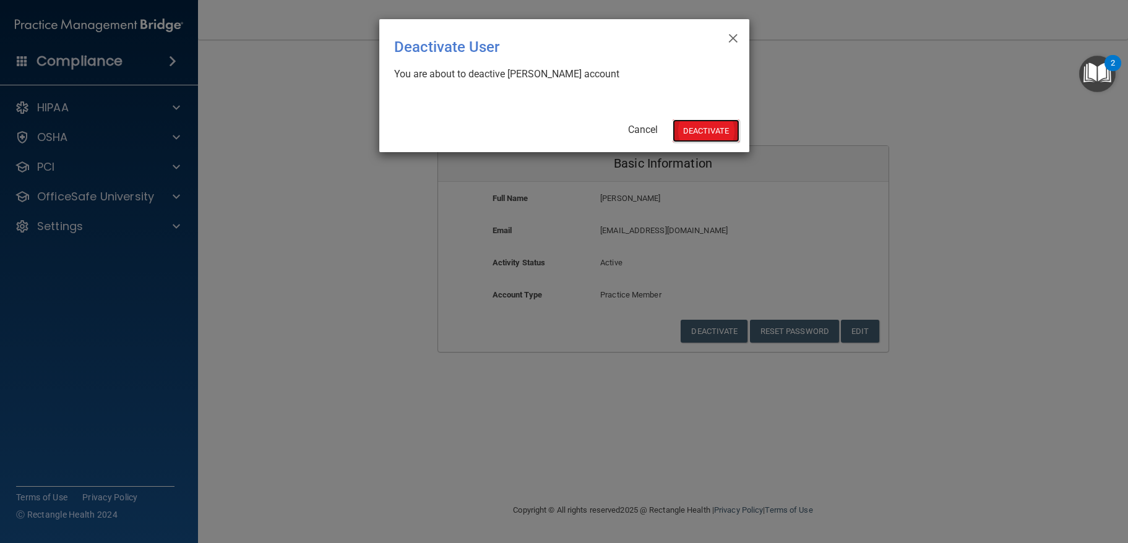
click at [692, 141] on button "Deactivate" at bounding box center [706, 130] width 67 height 23
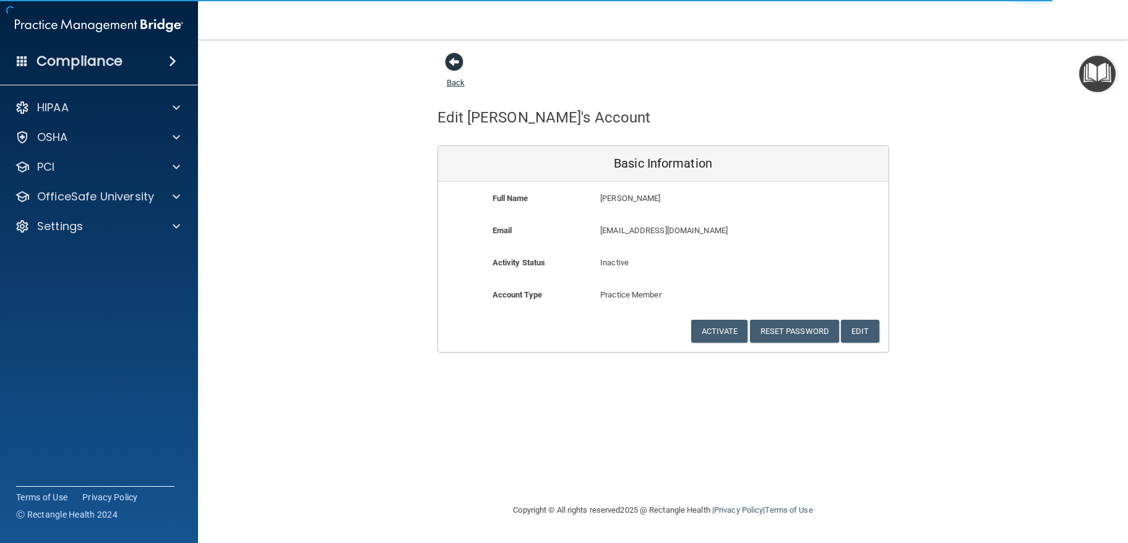
click at [449, 61] on span at bounding box center [454, 62] width 19 height 19
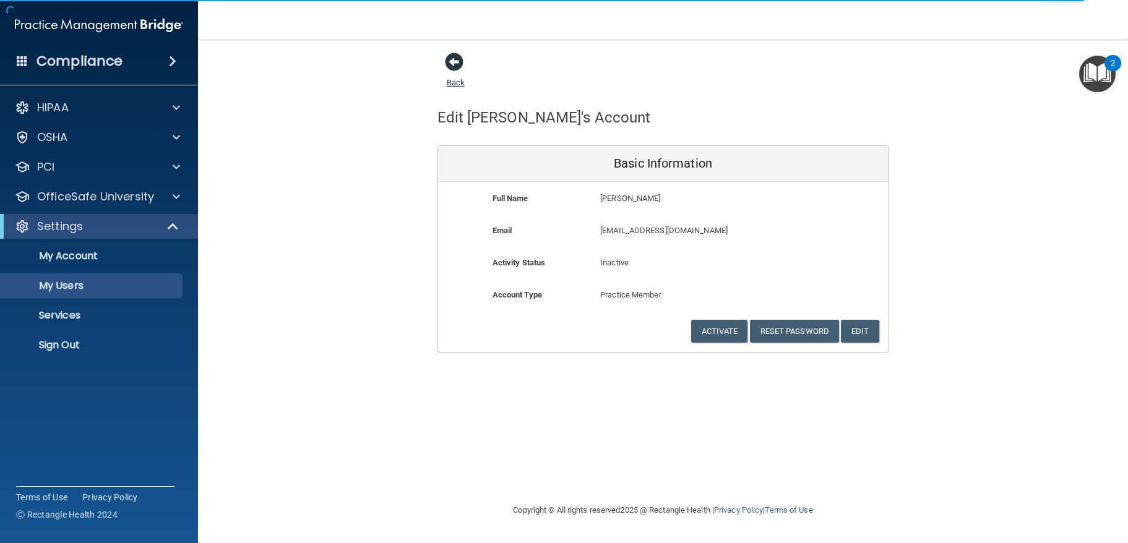
select select "20"
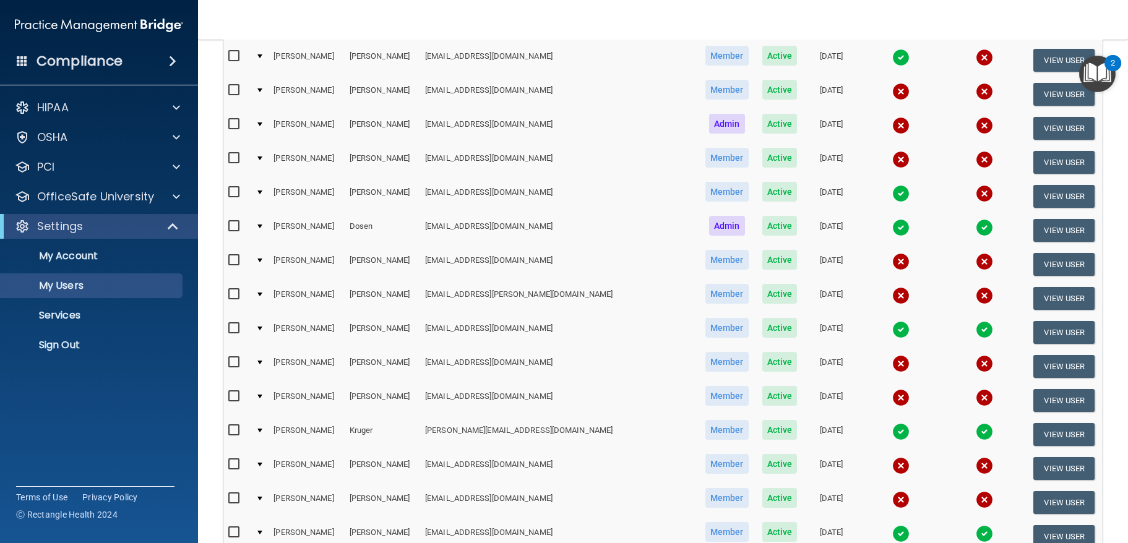
scroll to position [320, 0]
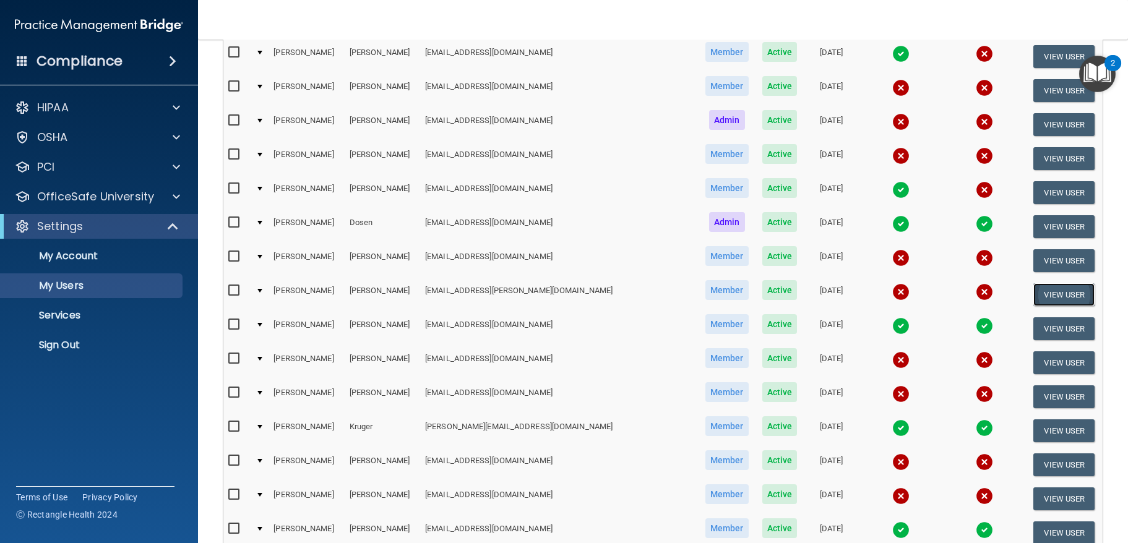
click at [1041, 290] on button "View User" at bounding box center [1064, 295] width 61 height 23
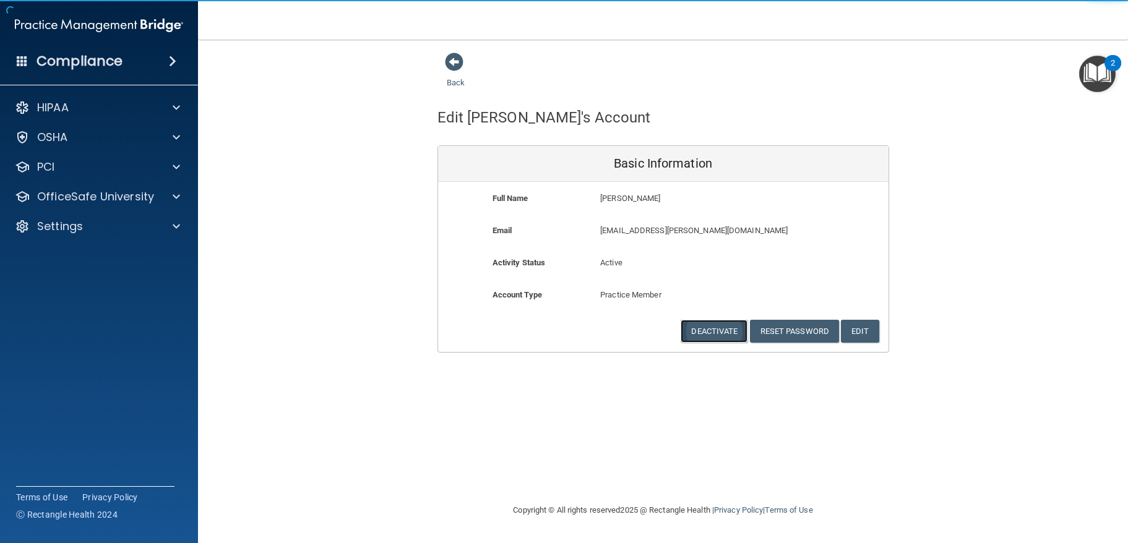
click at [710, 330] on button "Deactivate" at bounding box center [714, 331] width 67 height 23
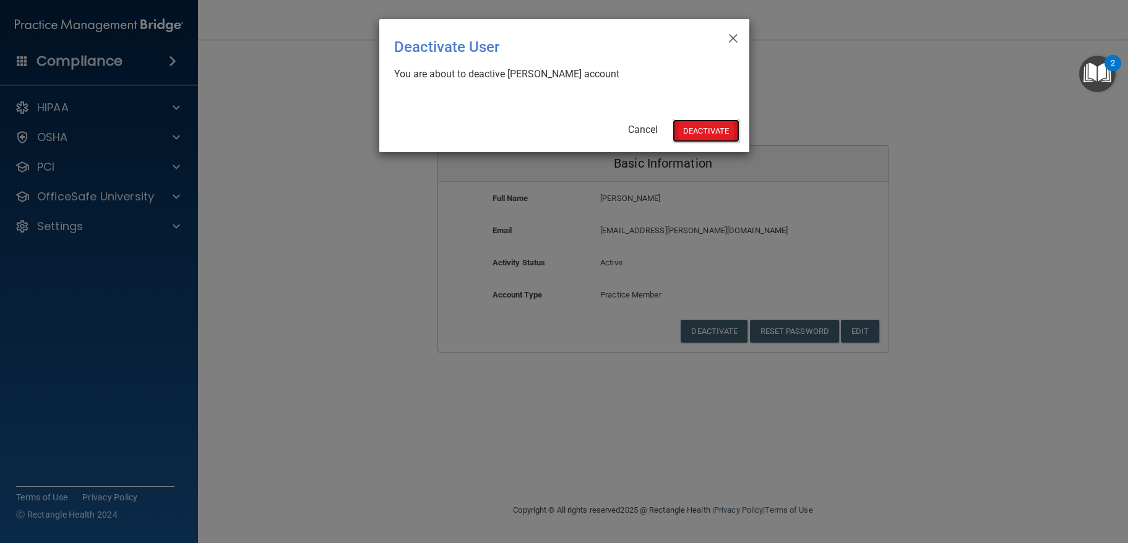
click at [699, 134] on button "Deactivate" at bounding box center [706, 130] width 67 height 23
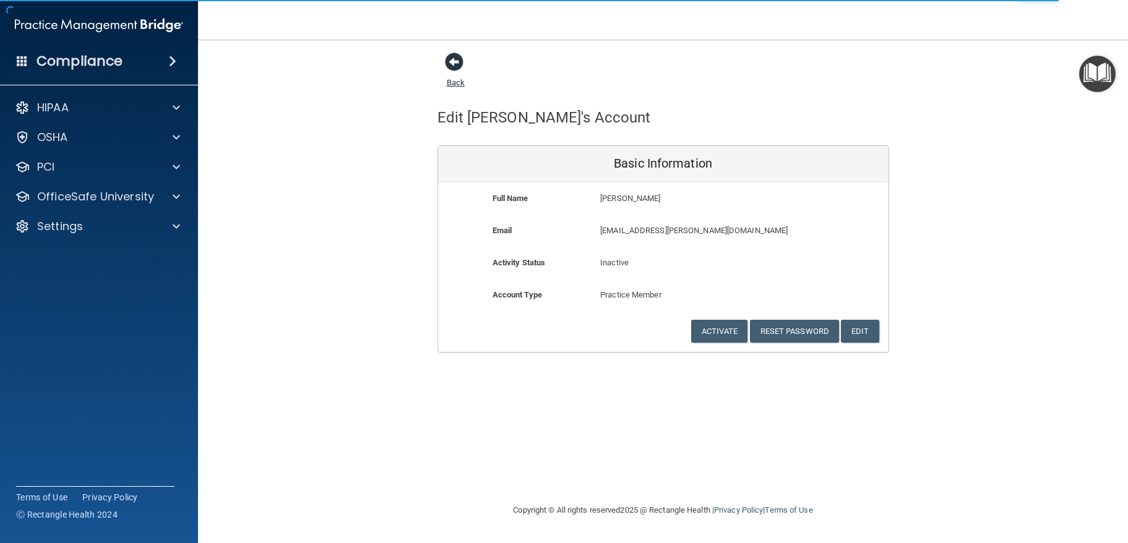
click at [456, 60] on span at bounding box center [454, 62] width 19 height 19
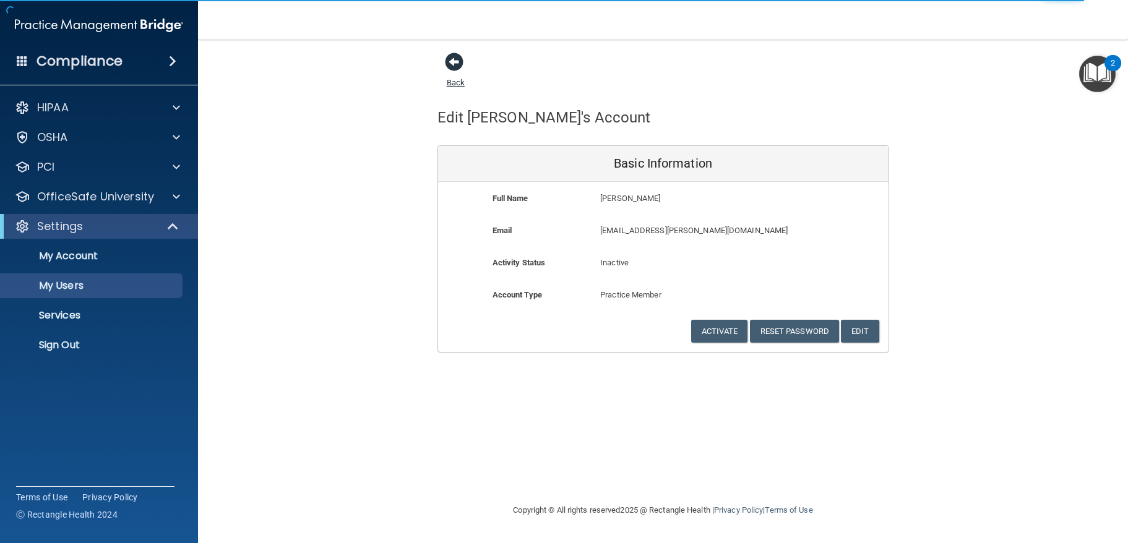
select select "20"
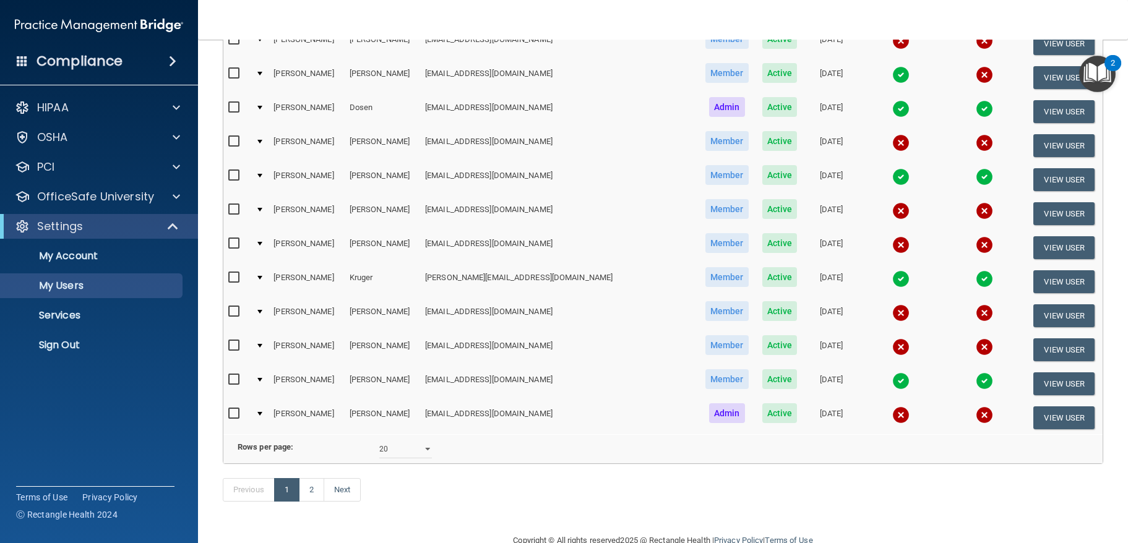
scroll to position [481, 0]
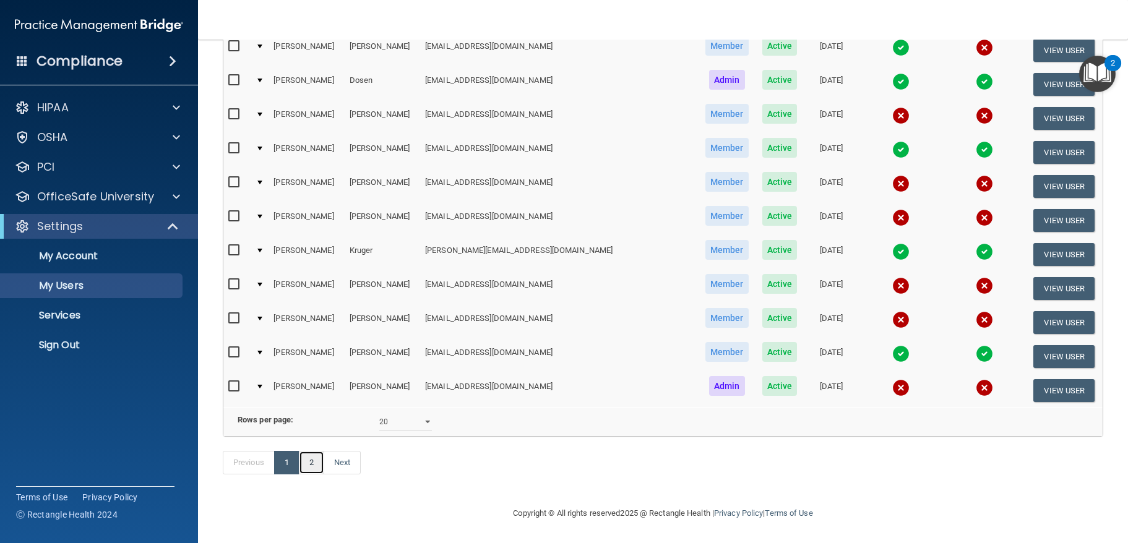
click at [313, 466] on link "2" at bounding box center [311, 463] width 25 height 24
select select "20"
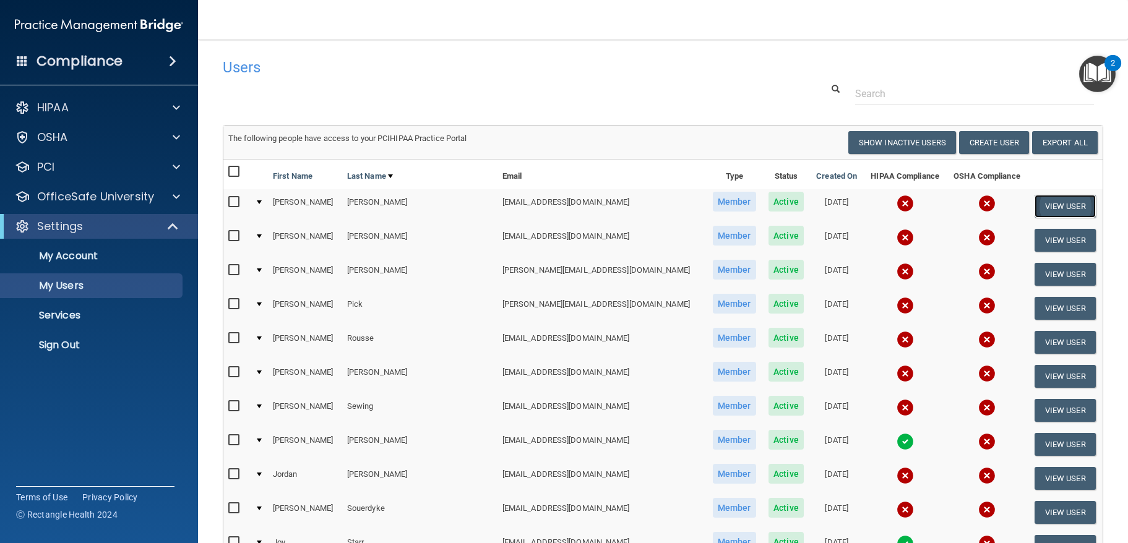
click at [1038, 214] on button "View User" at bounding box center [1065, 206] width 61 height 23
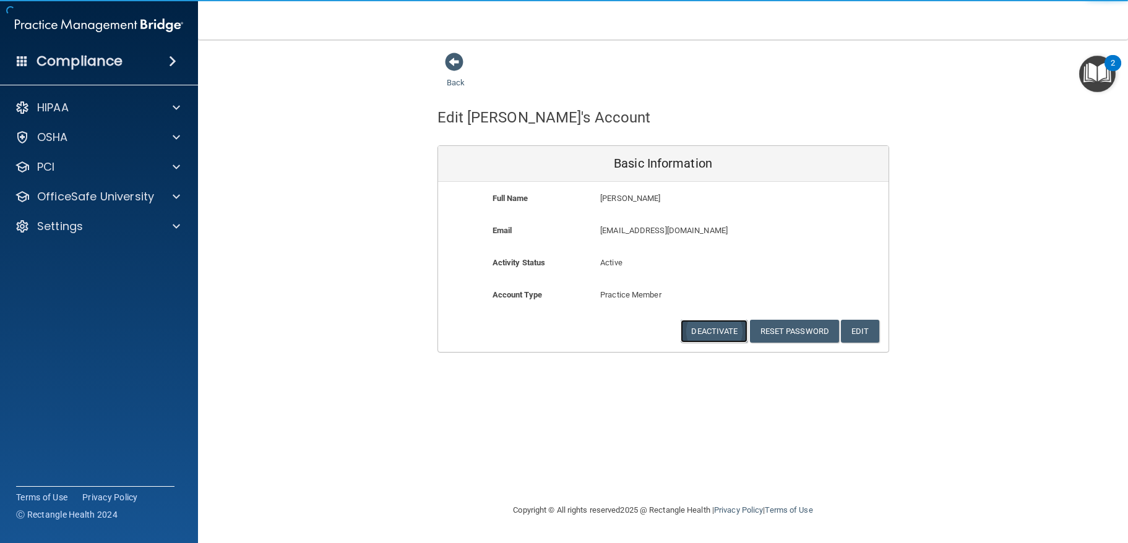
click at [717, 324] on button "Deactivate" at bounding box center [714, 331] width 67 height 23
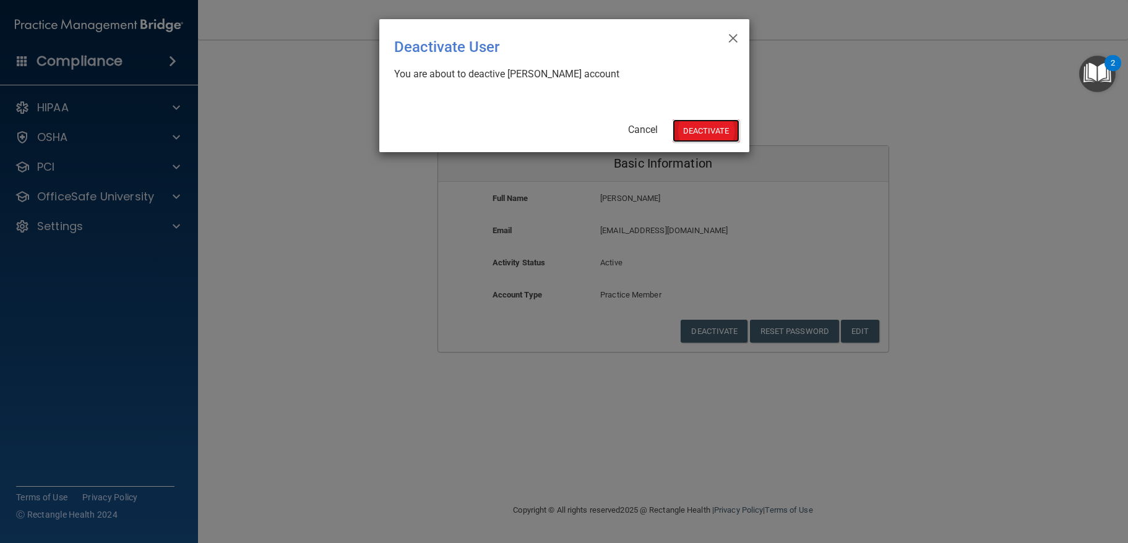
click at [701, 129] on button "Deactivate" at bounding box center [706, 130] width 67 height 23
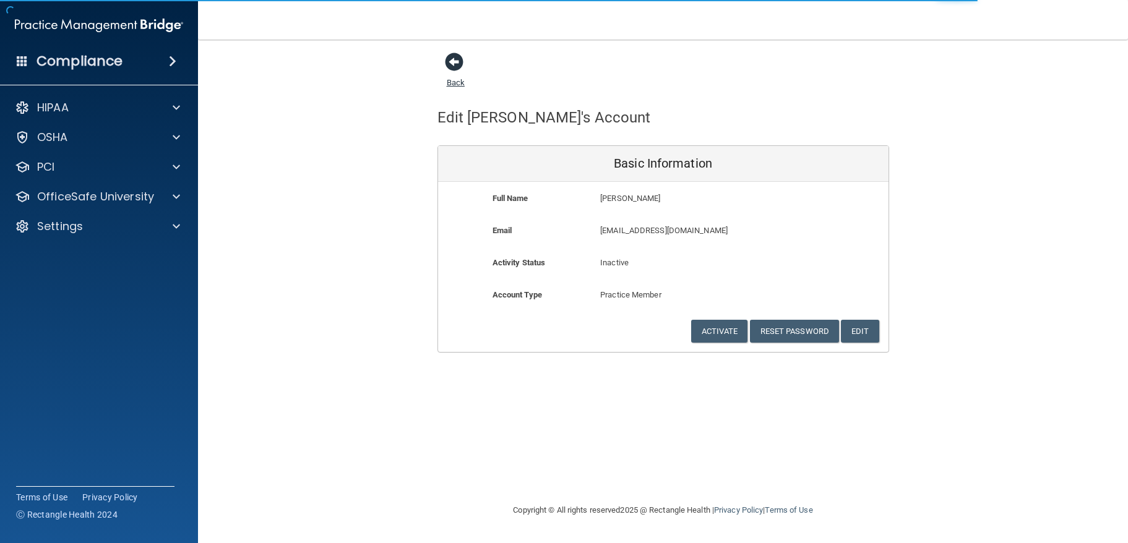
click at [450, 61] on span at bounding box center [454, 62] width 19 height 19
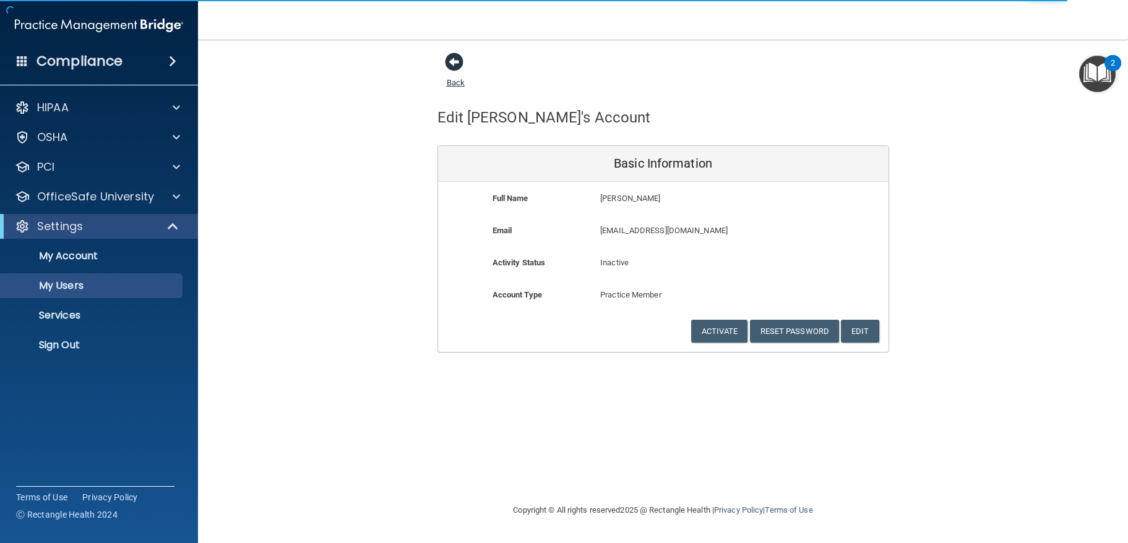
select select "20"
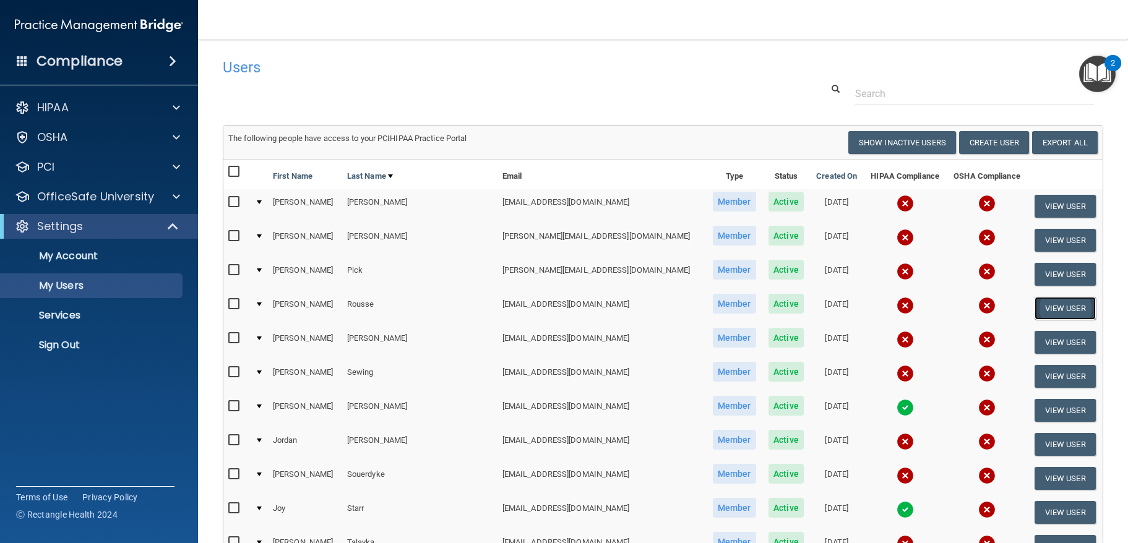
click at [1045, 311] on button "View User" at bounding box center [1065, 308] width 61 height 23
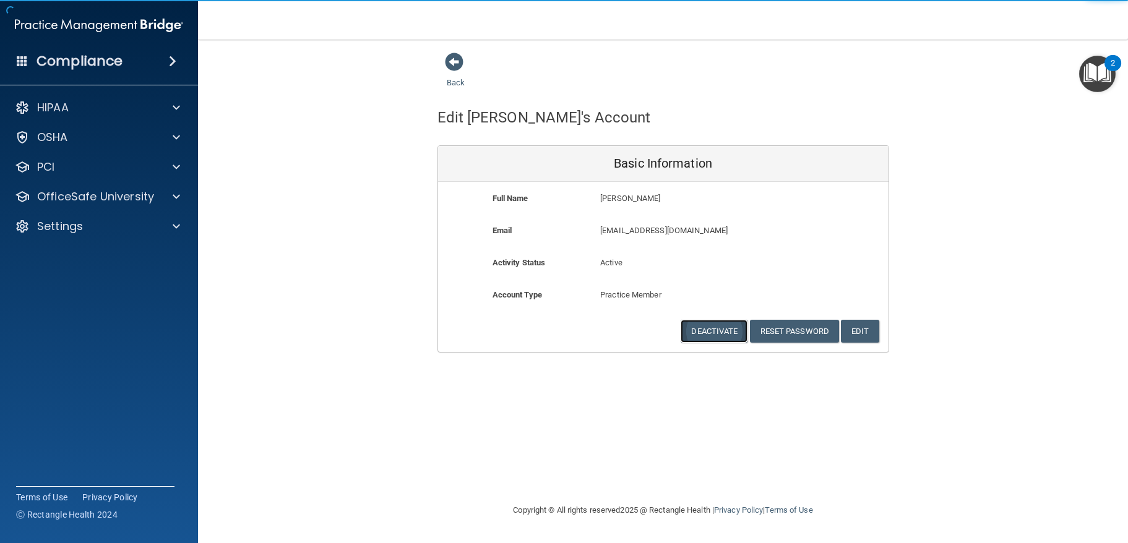
click at [714, 326] on button "Deactivate" at bounding box center [714, 331] width 67 height 23
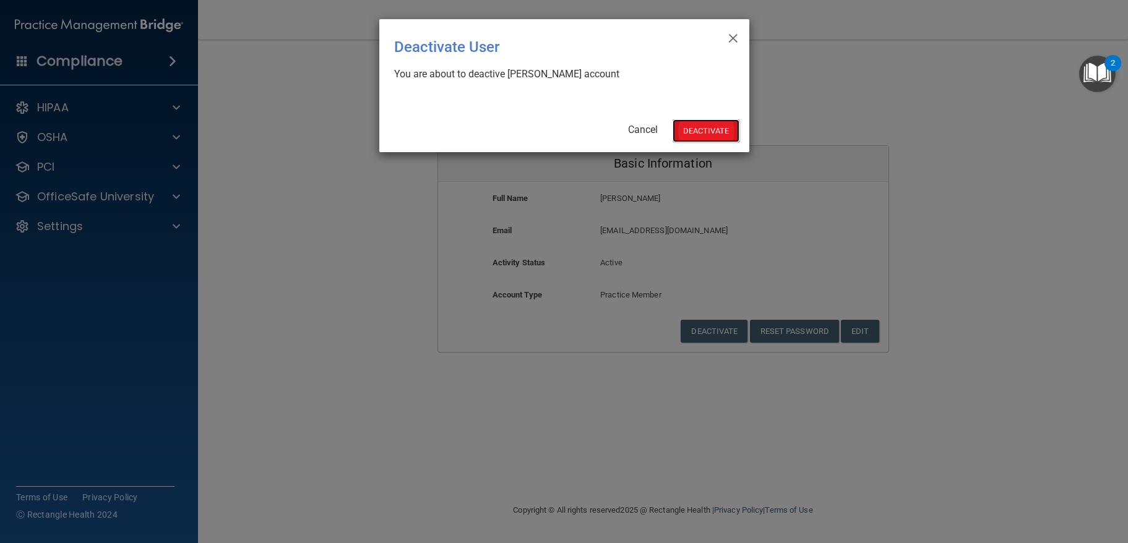
click at [701, 129] on button "Deactivate" at bounding box center [706, 130] width 67 height 23
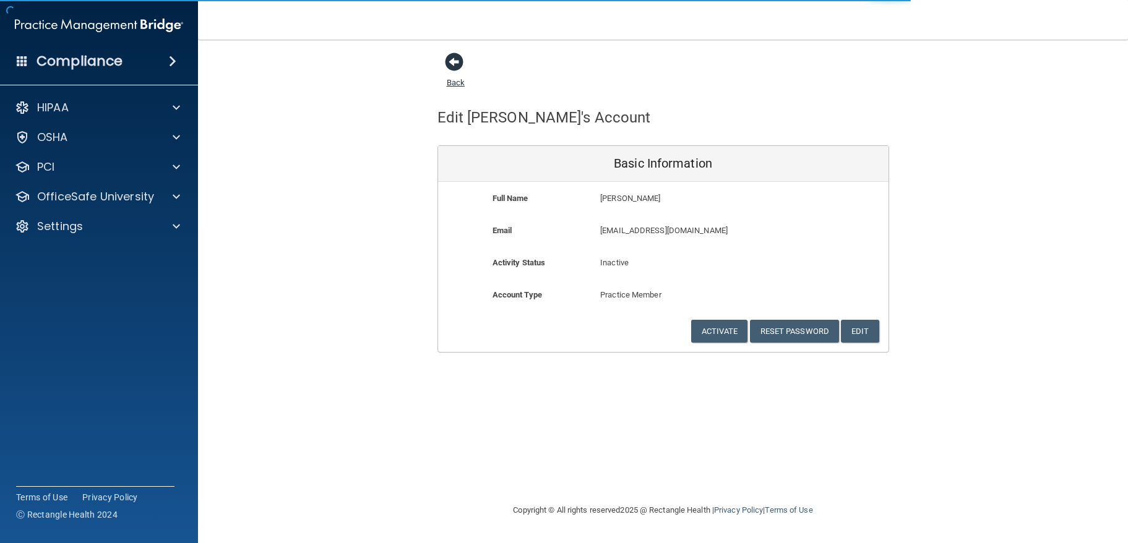
click at [456, 63] on span at bounding box center [454, 62] width 19 height 19
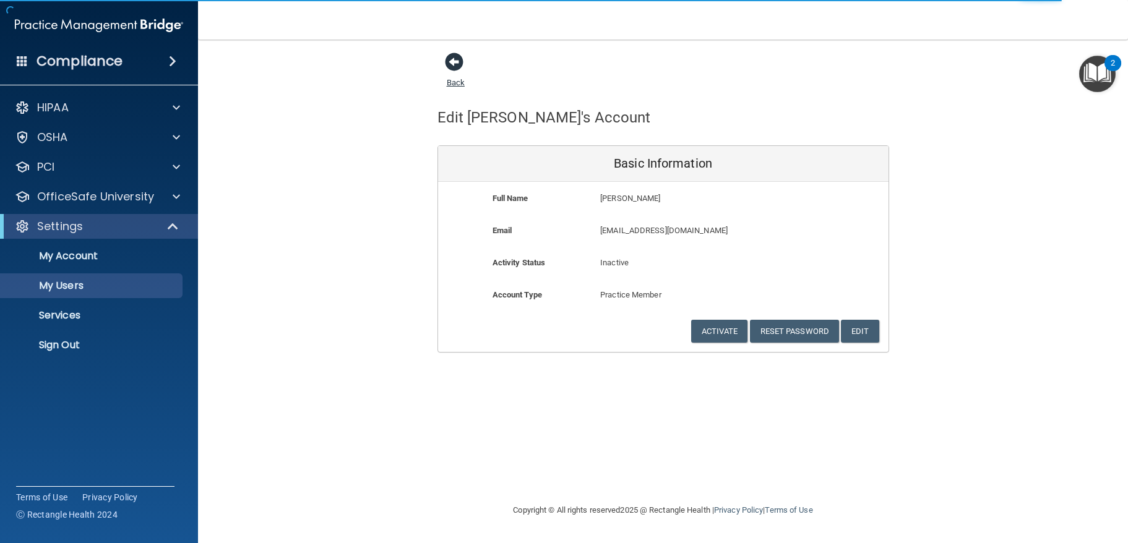
select select "20"
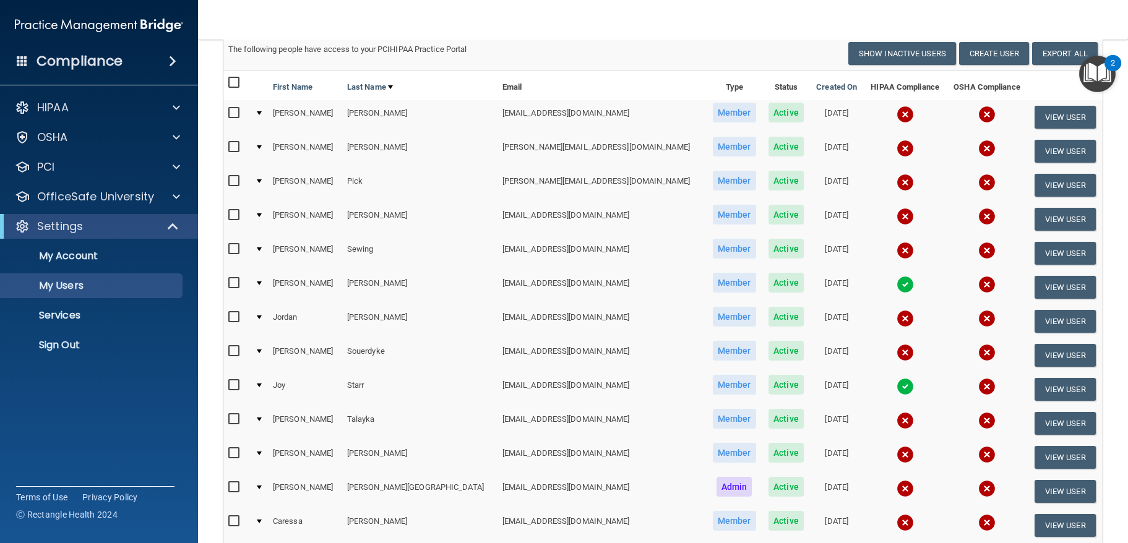
scroll to position [90, 0]
click at [1052, 322] on button "View User" at bounding box center [1065, 321] width 61 height 23
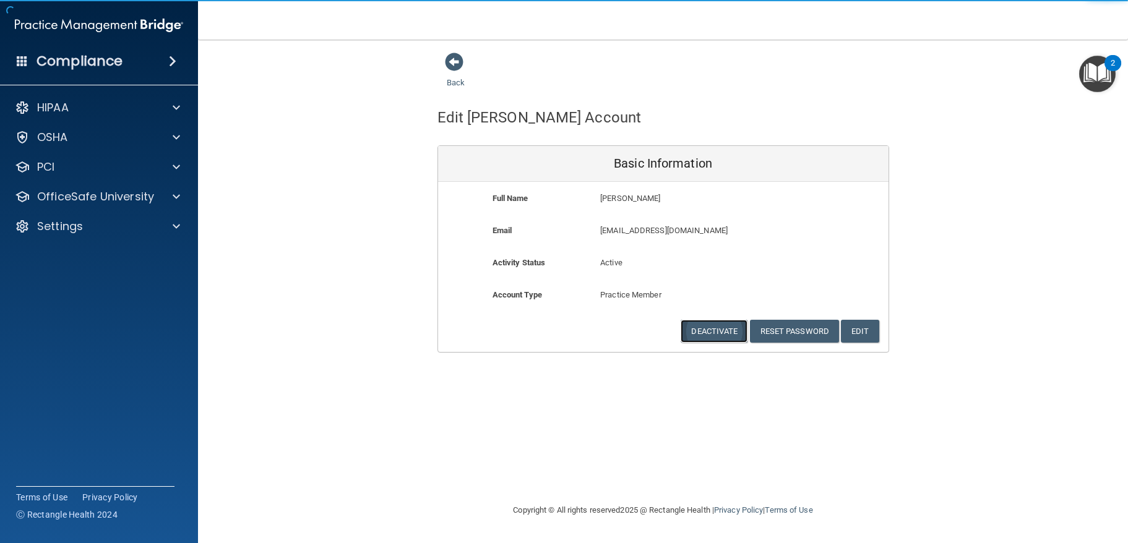
click at [717, 335] on button "Deactivate" at bounding box center [714, 331] width 67 height 23
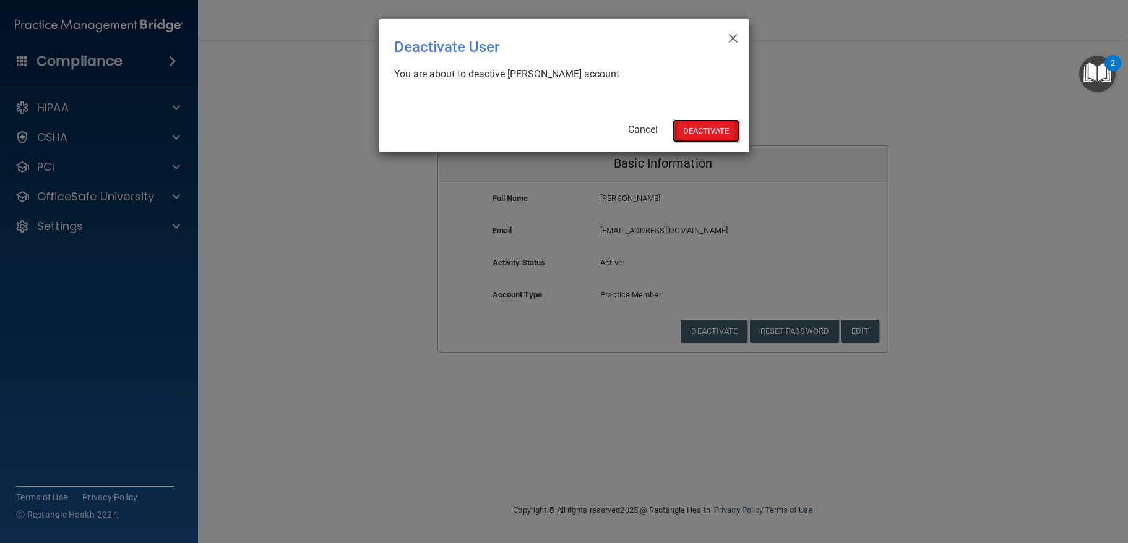
click at [704, 122] on button "Deactivate" at bounding box center [706, 130] width 67 height 23
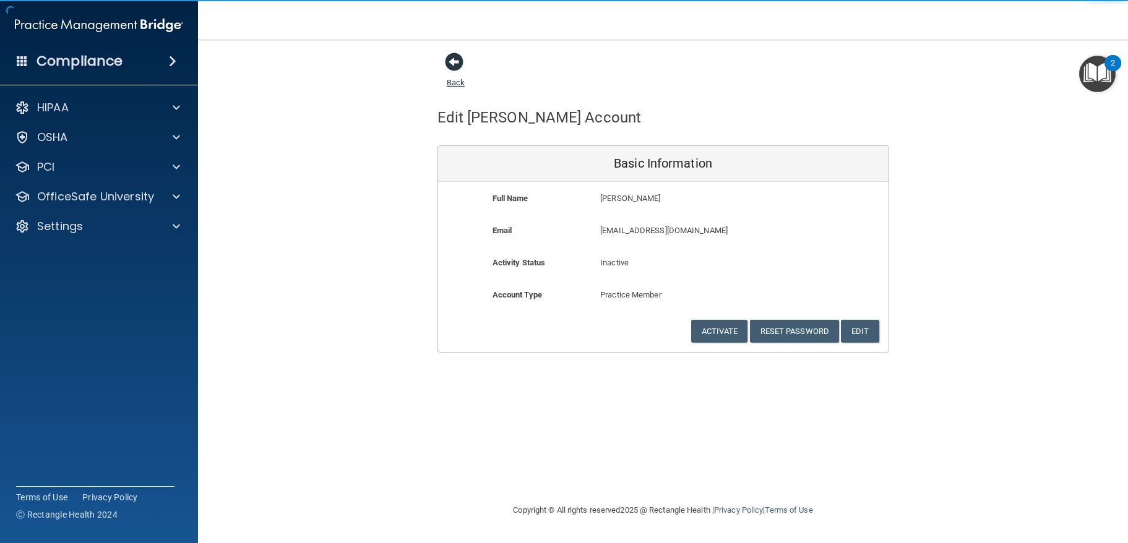
click at [449, 61] on span at bounding box center [454, 62] width 19 height 19
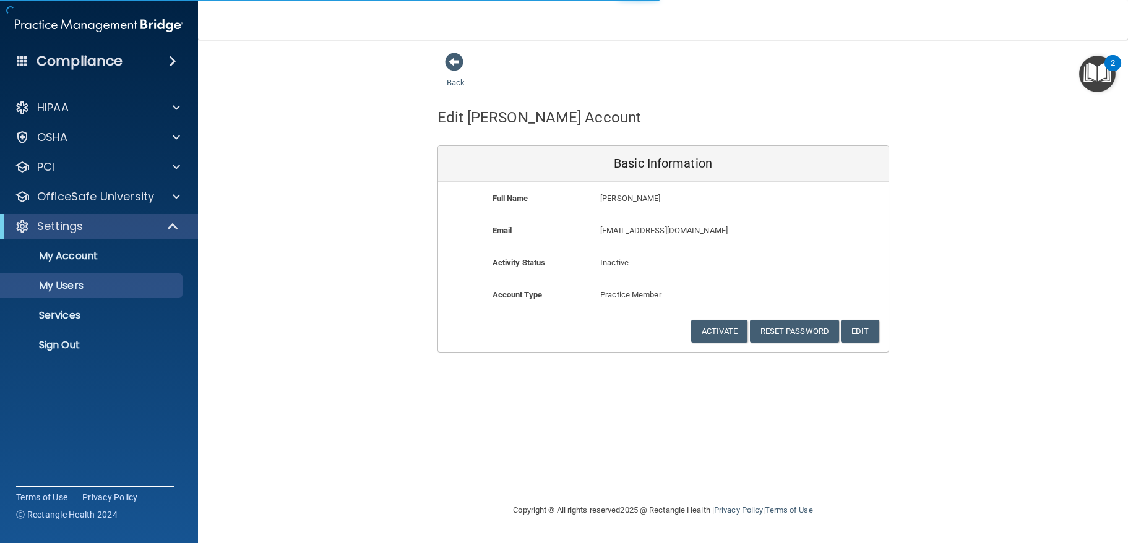
select select "20"
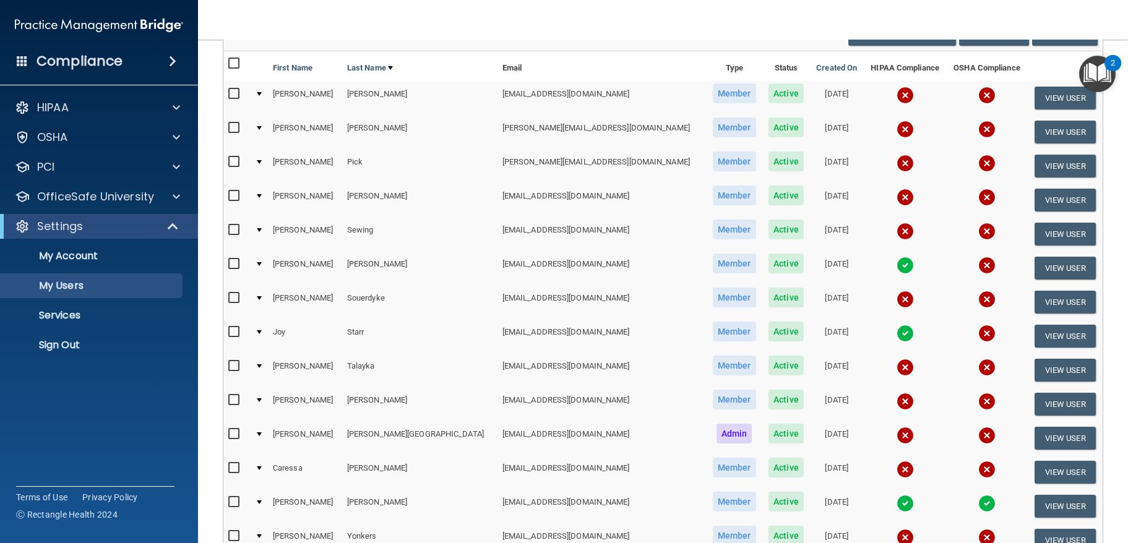
scroll to position [131, 0]
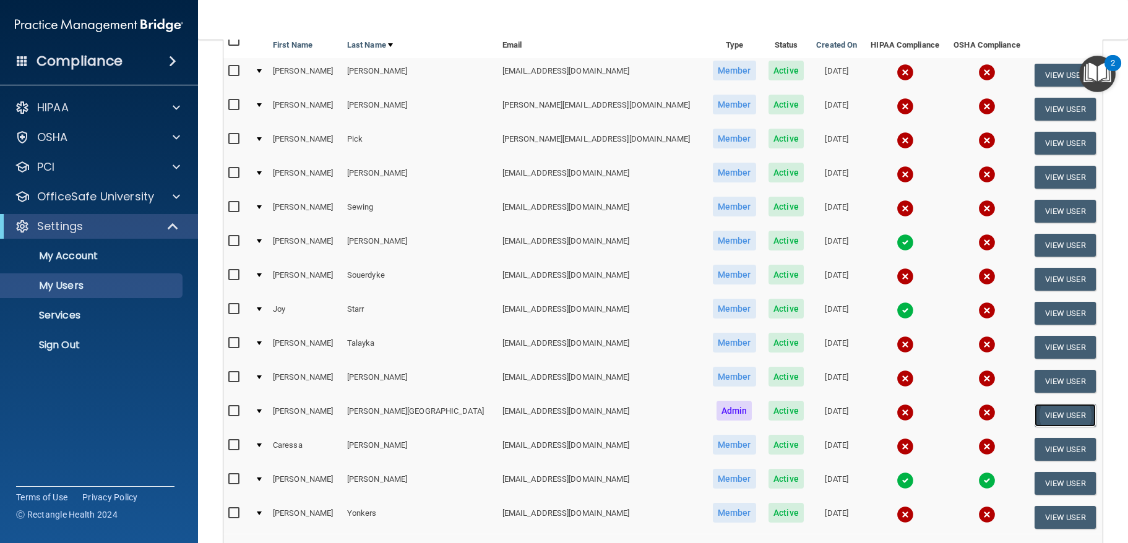
click at [1057, 418] on button "View User" at bounding box center [1065, 415] width 61 height 23
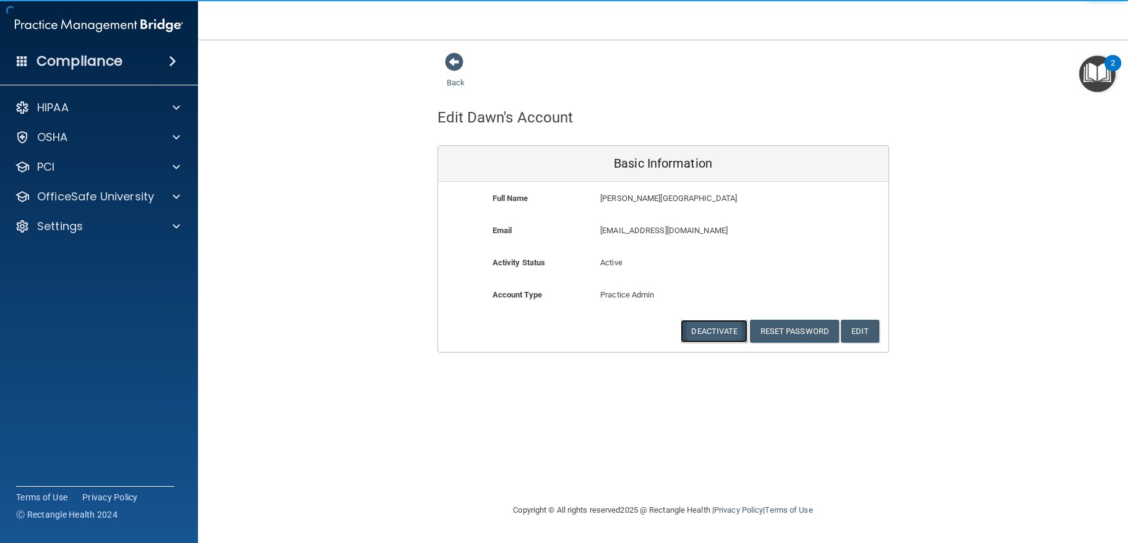
click at [721, 326] on button "Deactivate" at bounding box center [714, 331] width 67 height 23
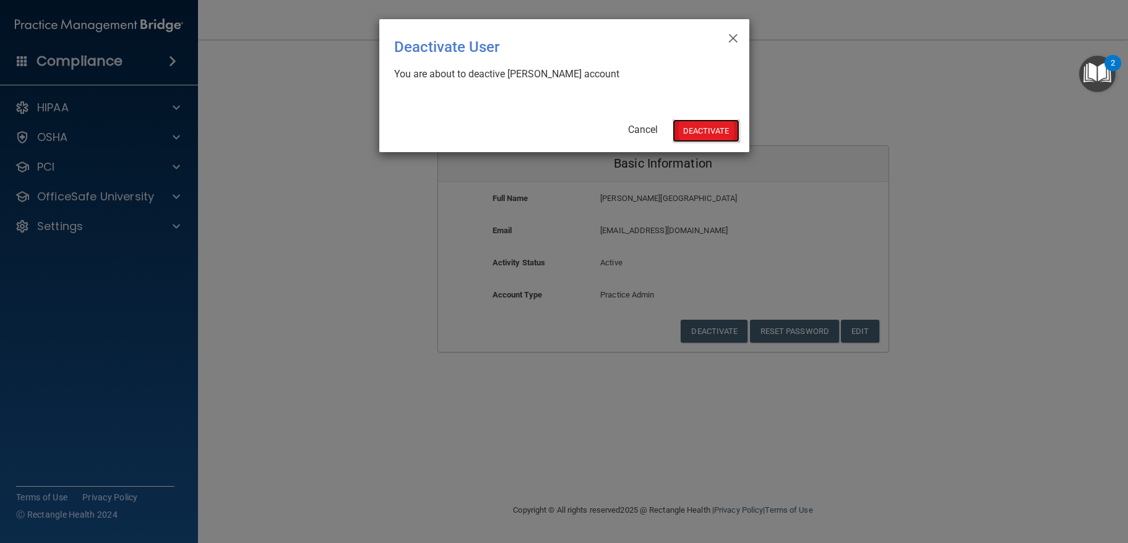
click at [698, 129] on button "Deactivate" at bounding box center [706, 130] width 67 height 23
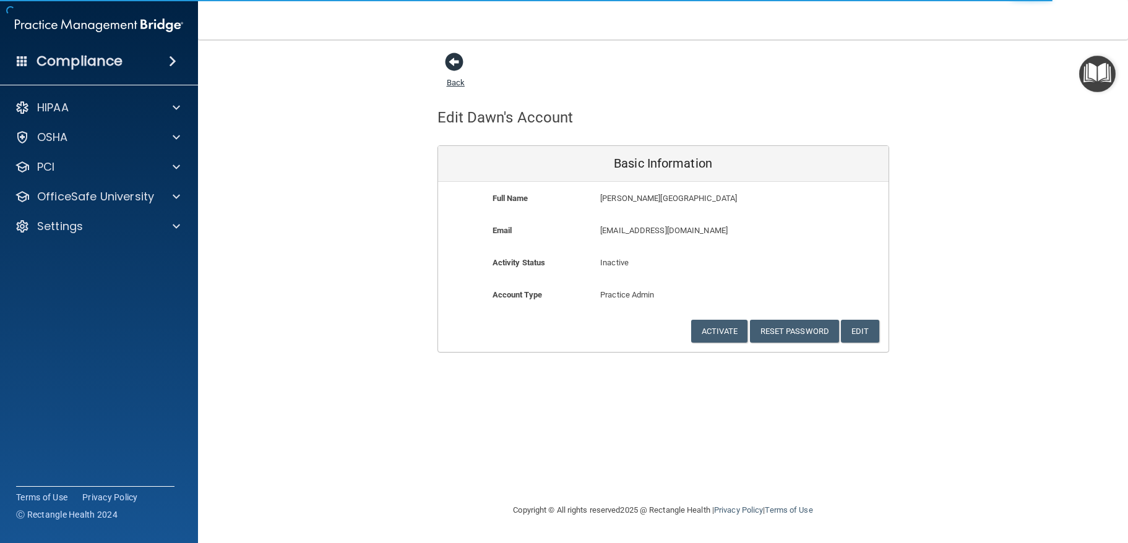
click at [448, 67] on span at bounding box center [454, 62] width 19 height 19
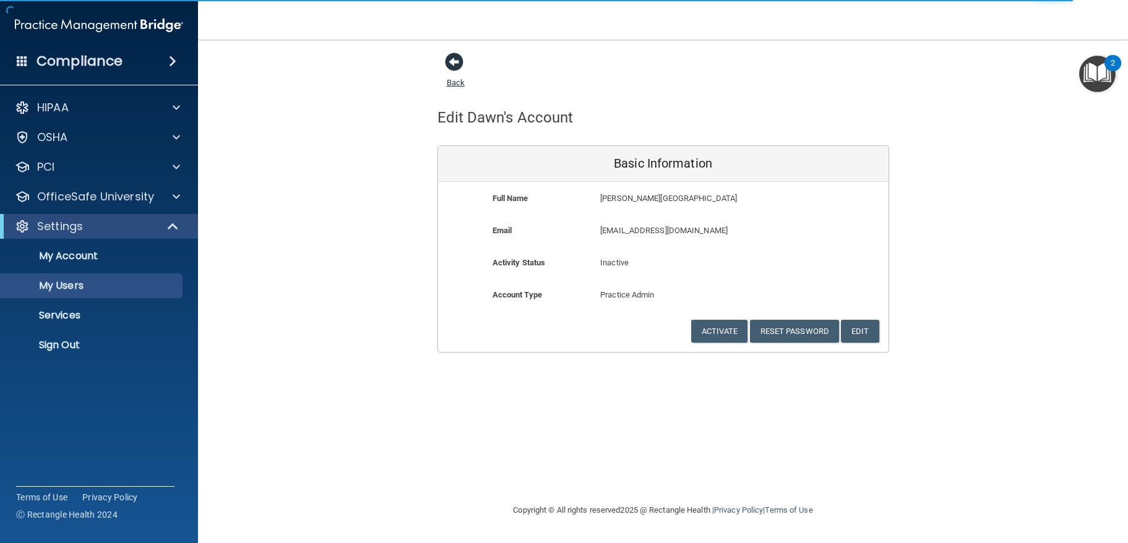
select select "20"
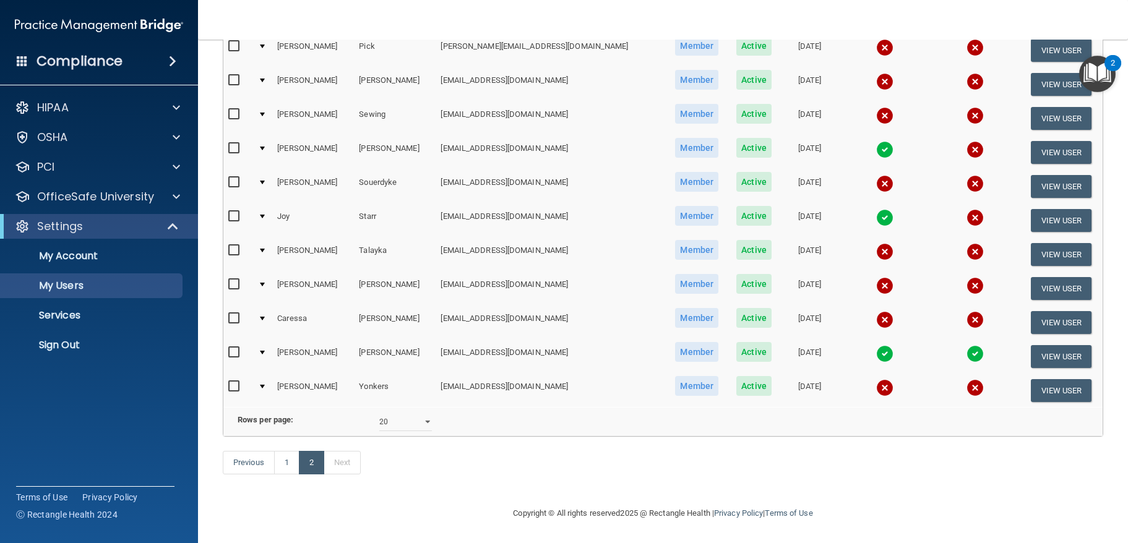
scroll to position [241, 0]
click at [1037, 311] on button "View User" at bounding box center [1061, 322] width 61 height 23
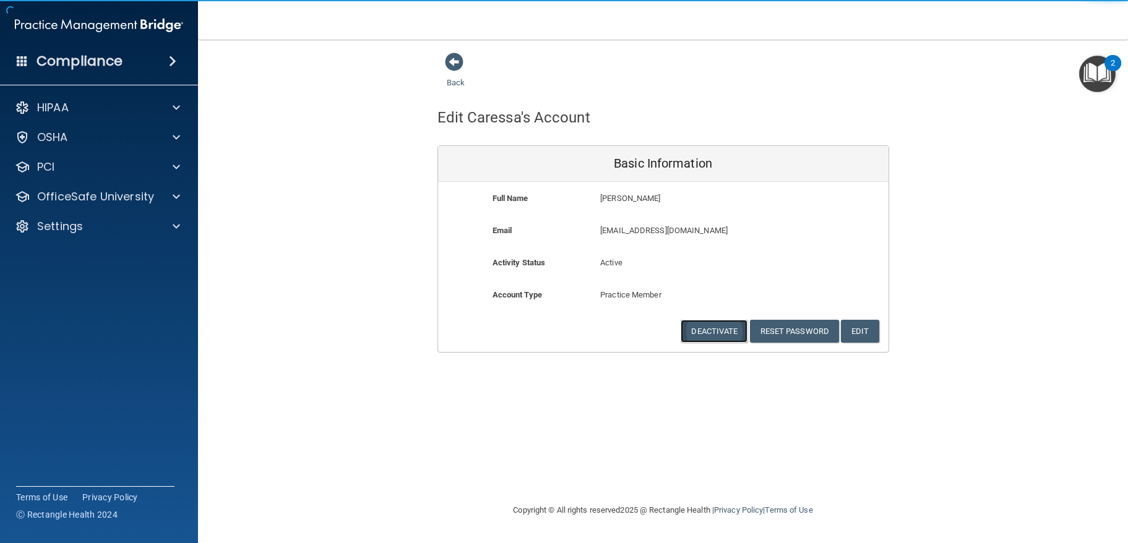
click at [731, 328] on button "Deactivate" at bounding box center [714, 331] width 67 height 23
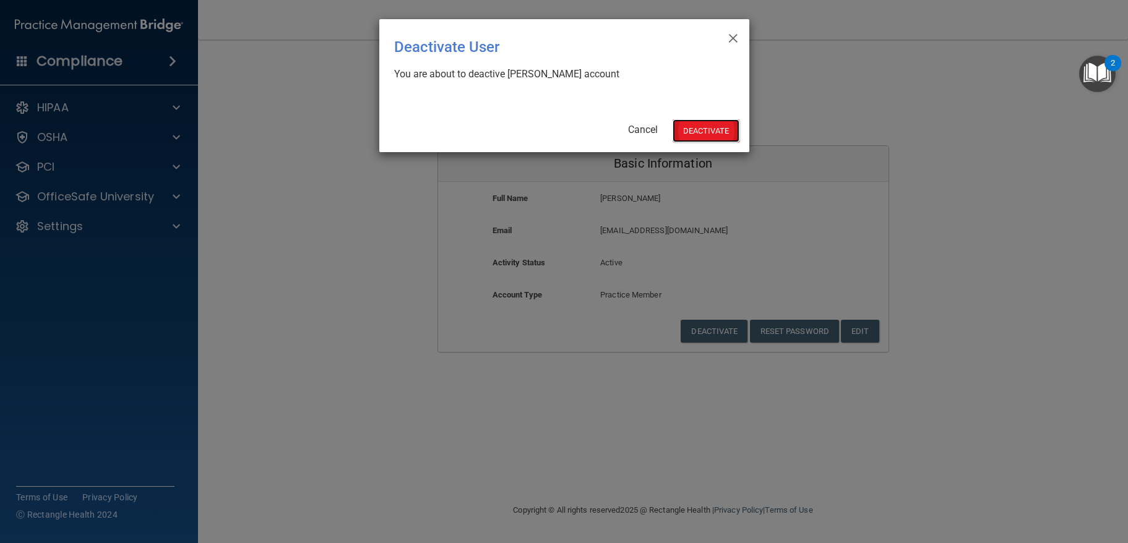
click at [702, 126] on button "Deactivate" at bounding box center [706, 130] width 67 height 23
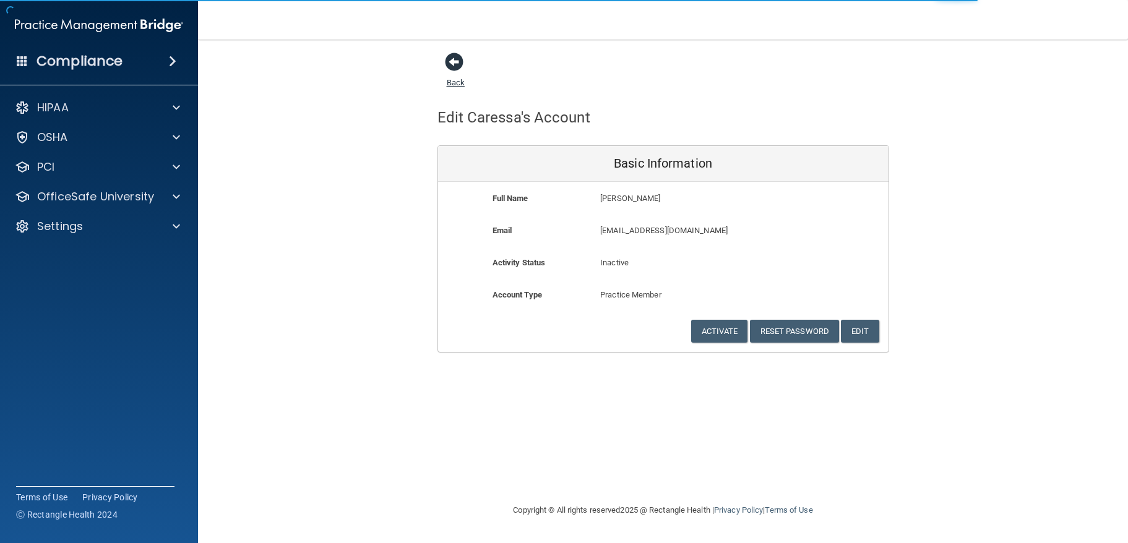
click at [451, 66] on span at bounding box center [454, 62] width 19 height 19
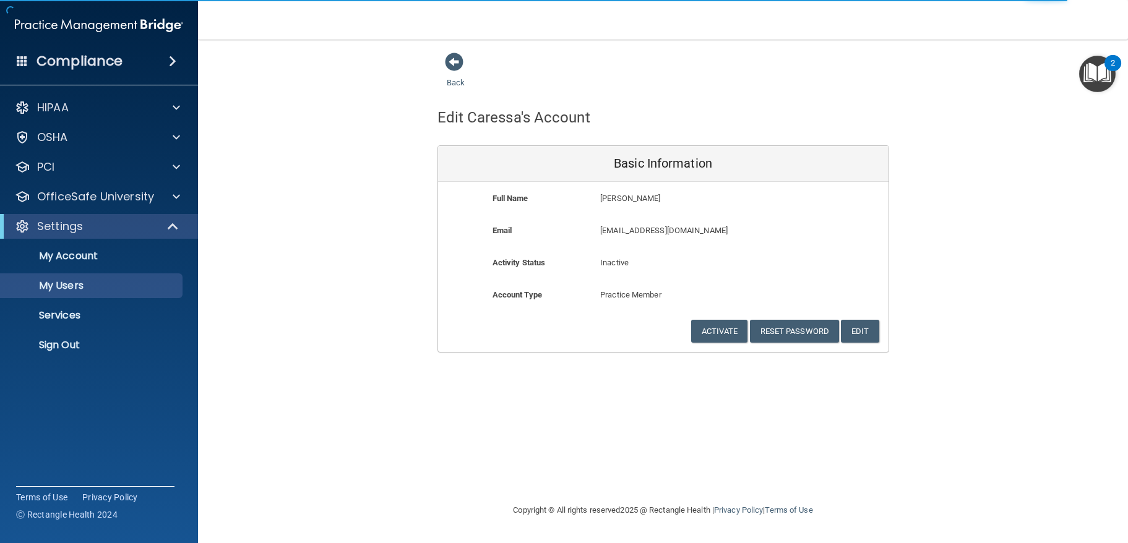
select select "20"
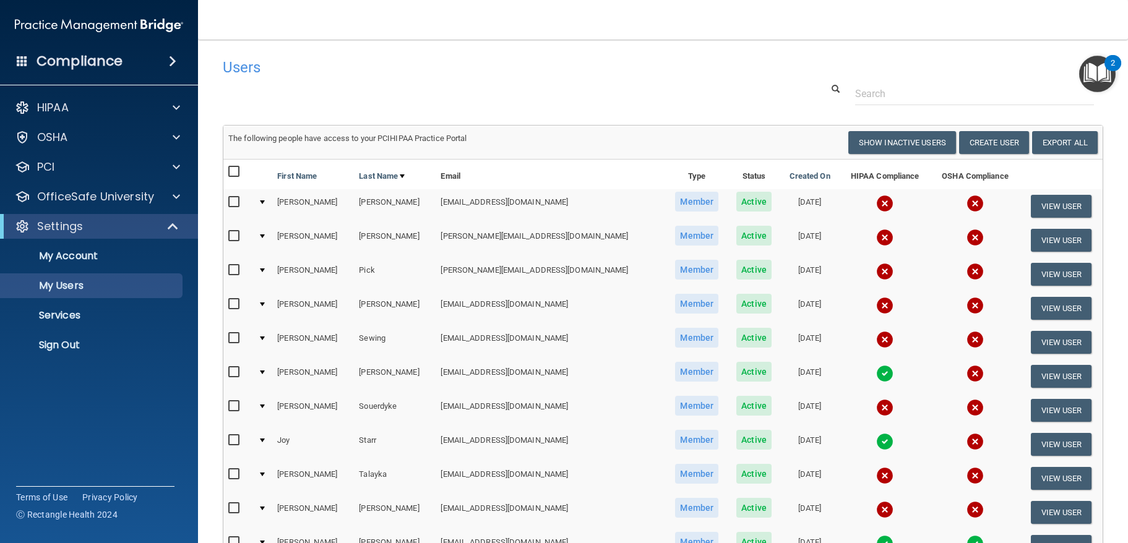
scroll to position [193, 0]
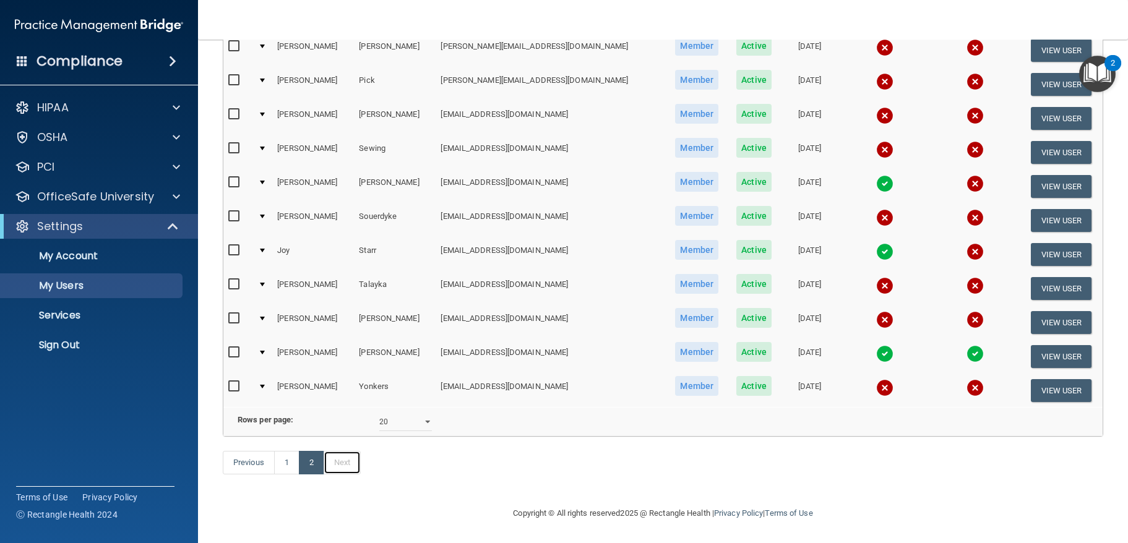
click at [340, 475] on link "Next" at bounding box center [342, 463] width 37 height 24
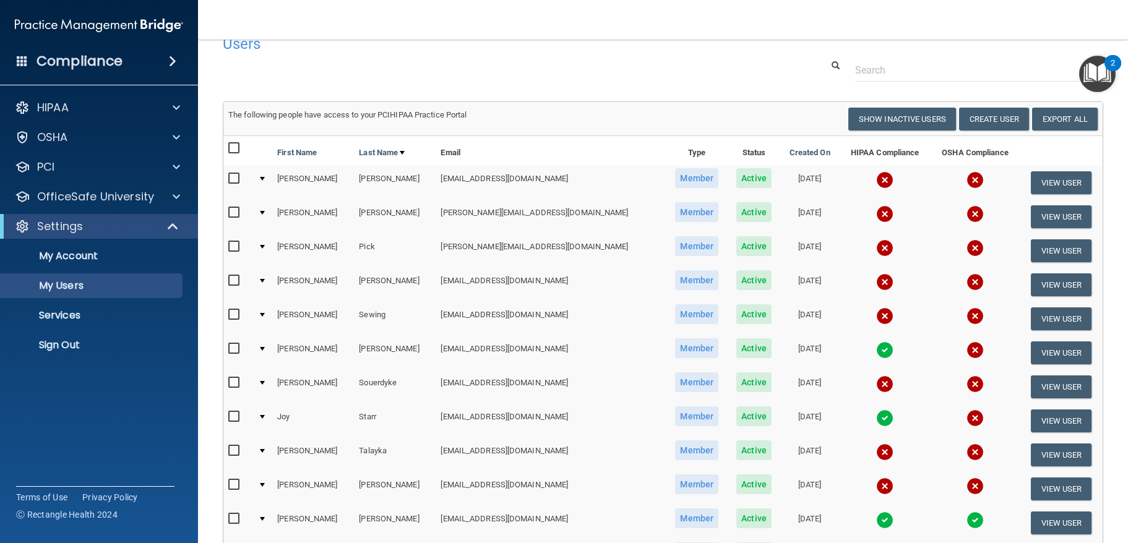
scroll to position [19, 0]
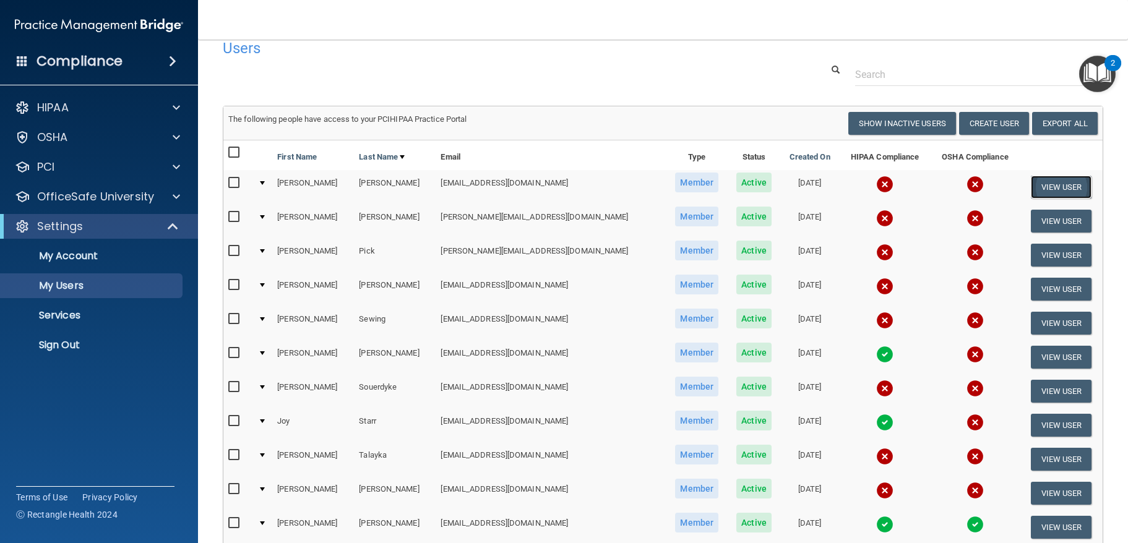
click at [1046, 188] on button "View User" at bounding box center [1061, 187] width 61 height 23
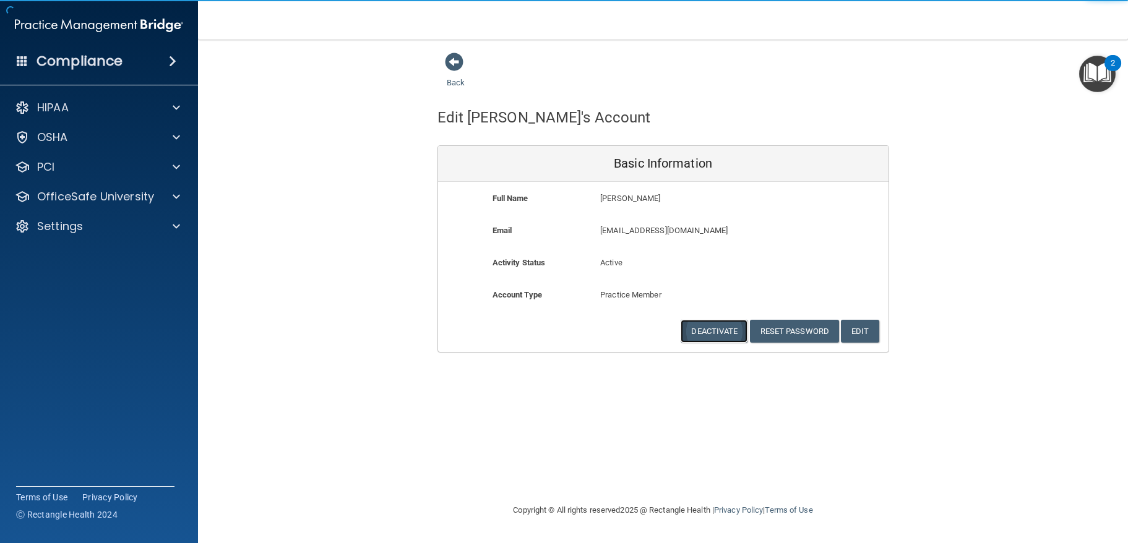
click at [729, 330] on button "Deactivate" at bounding box center [714, 331] width 67 height 23
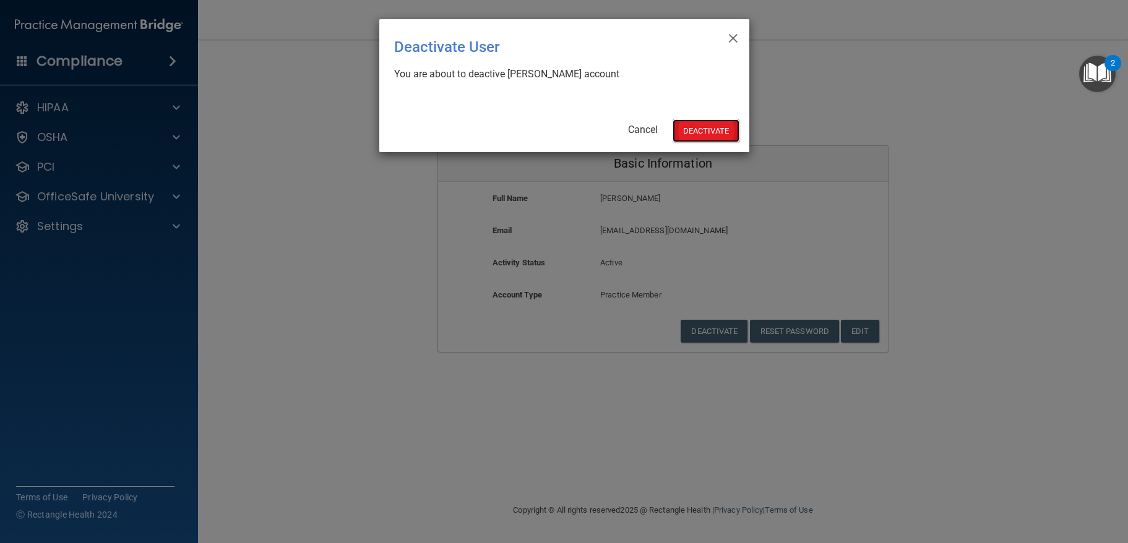
click at [702, 126] on button "Deactivate" at bounding box center [706, 130] width 67 height 23
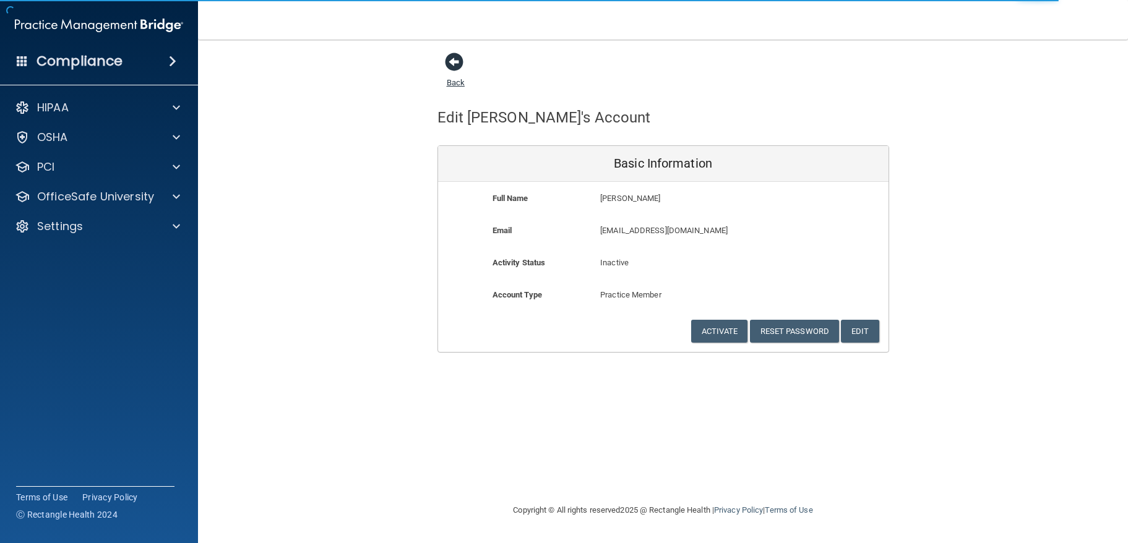
click at [454, 61] on span at bounding box center [454, 62] width 19 height 19
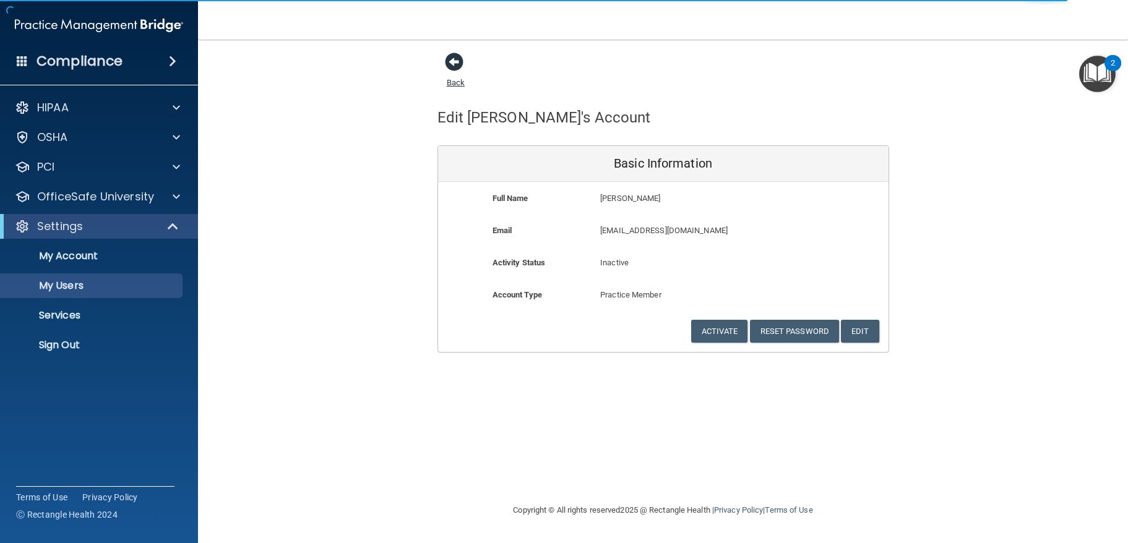
select select "20"
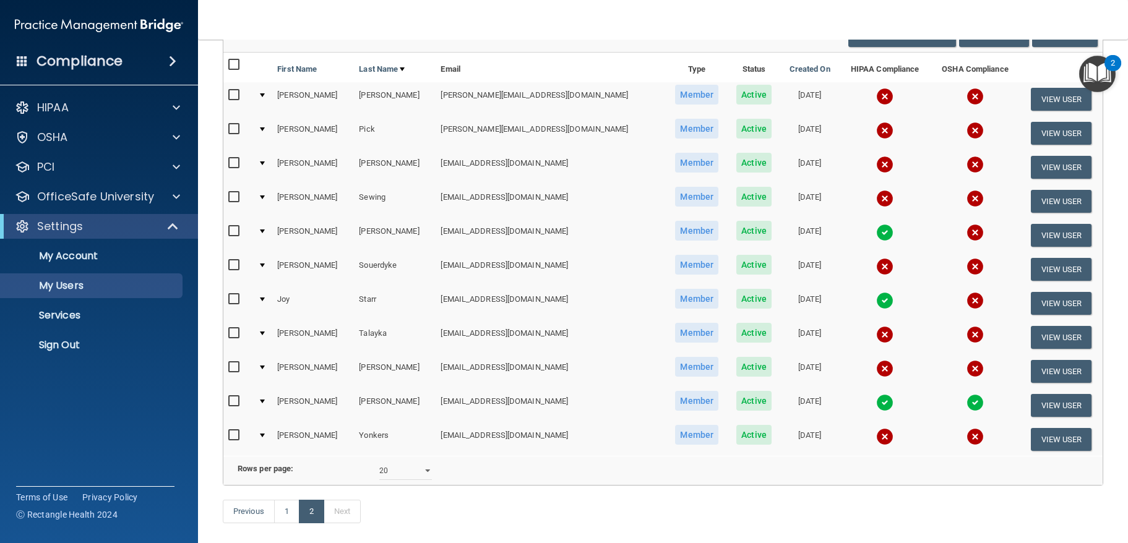
scroll to position [175, 0]
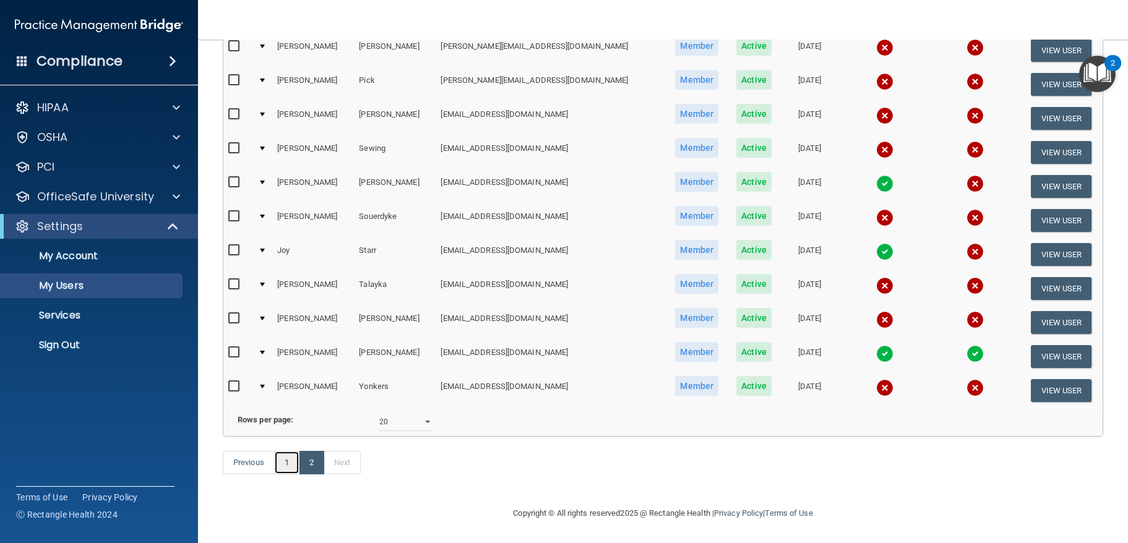
click at [284, 459] on link "1" at bounding box center [286, 463] width 25 height 24
select select "20"
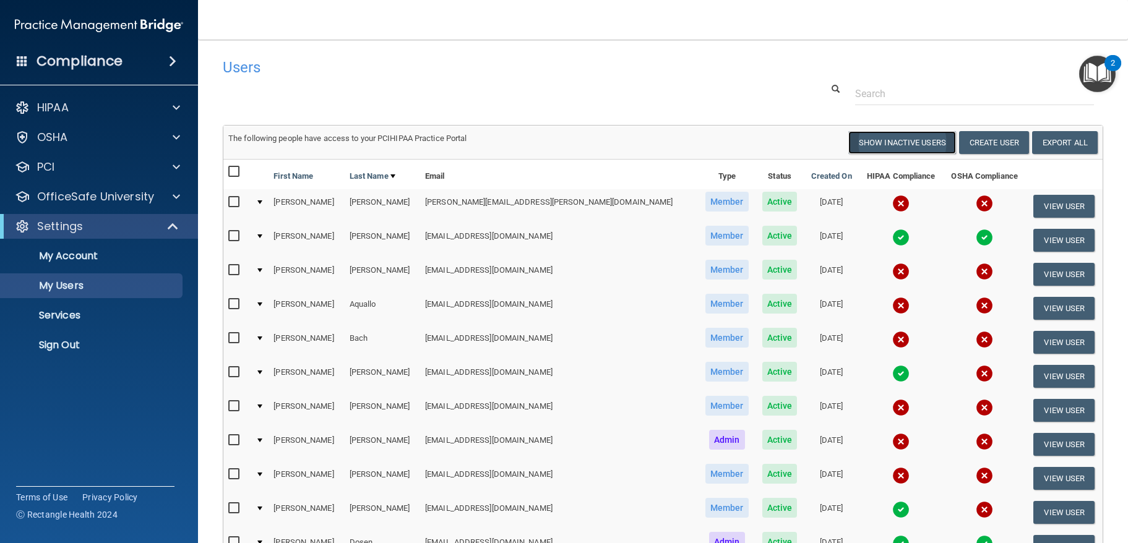
click at [885, 138] on button "Show Inactive Users" at bounding box center [903, 142] width 108 height 23
select select "20"
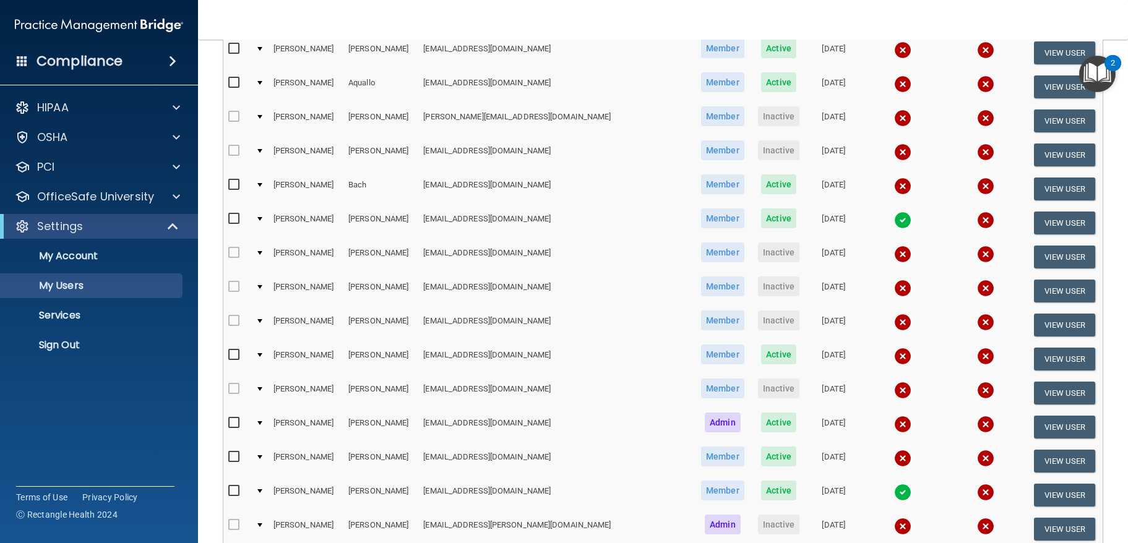
scroll to position [223, 0]
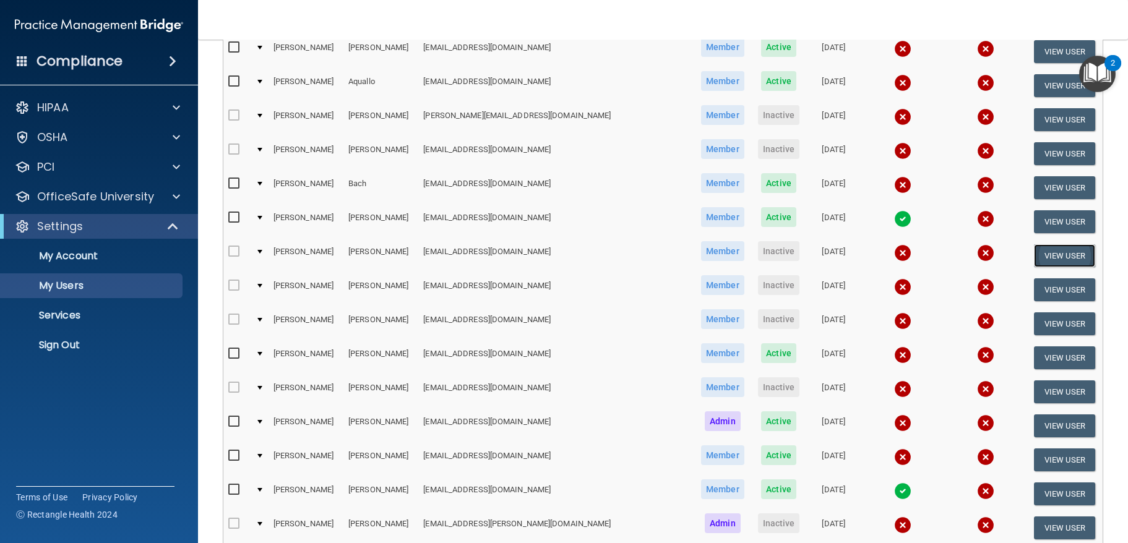
click at [1057, 254] on button "View User" at bounding box center [1064, 256] width 61 height 23
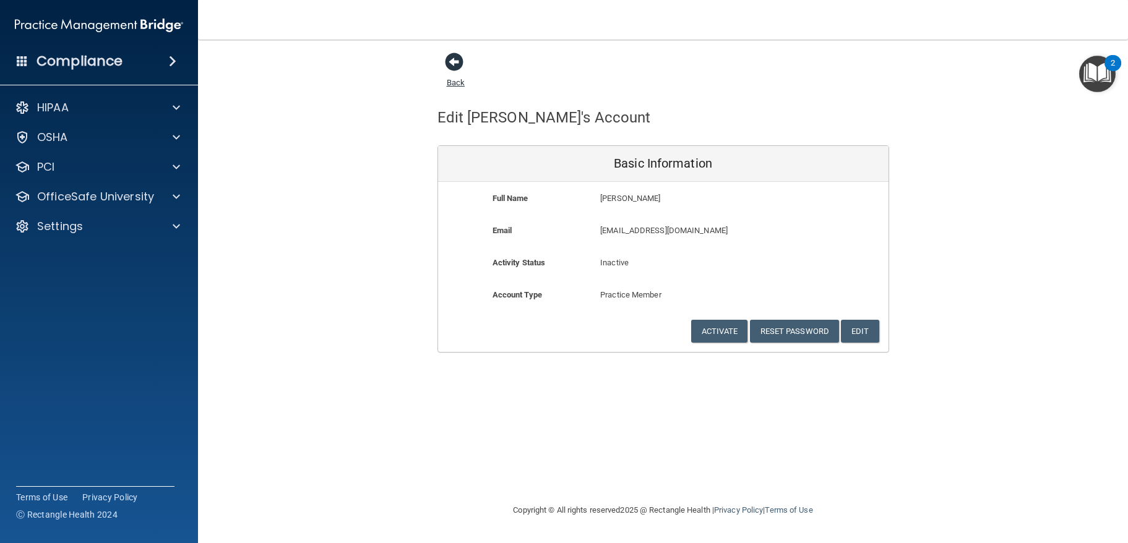
click at [451, 64] on span at bounding box center [454, 62] width 19 height 19
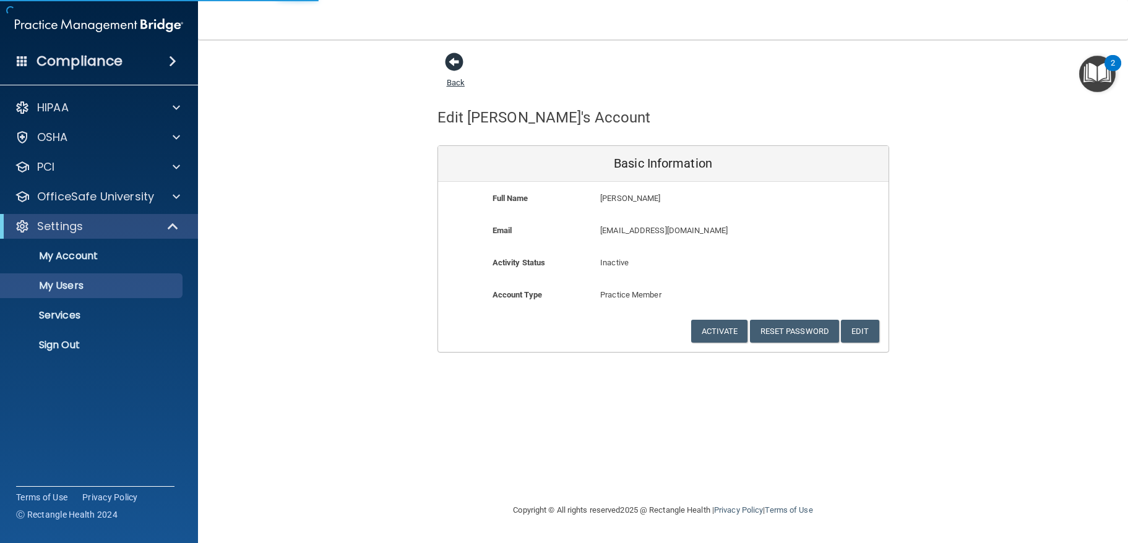
click at [451, 64] on span at bounding box center [454, 62] width 19 height 19
select select "20"
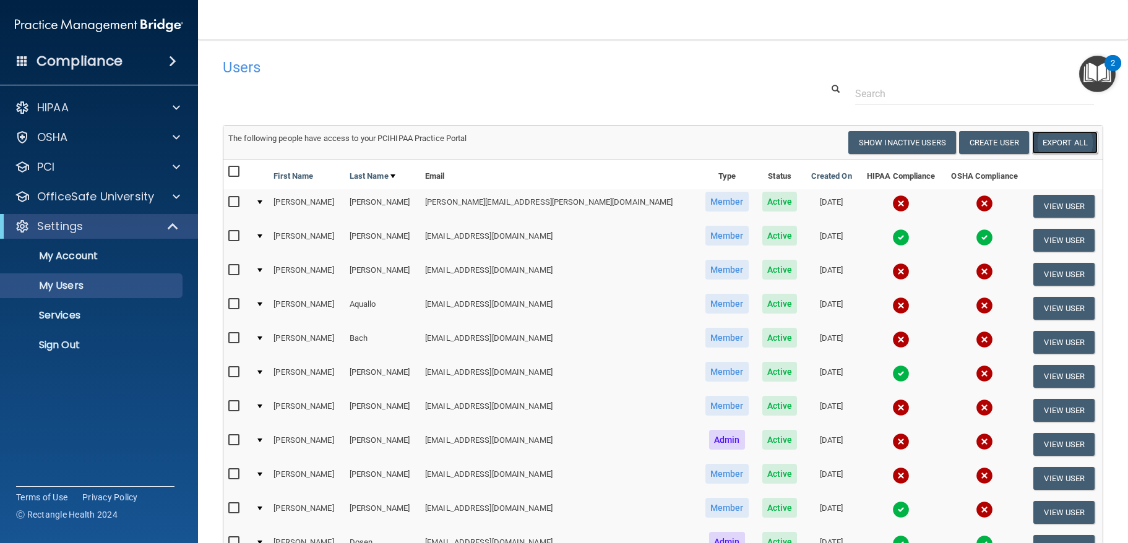
click at [1049, 142] on link "Export All" at bounding box center [1066, 142] width 66 height 23
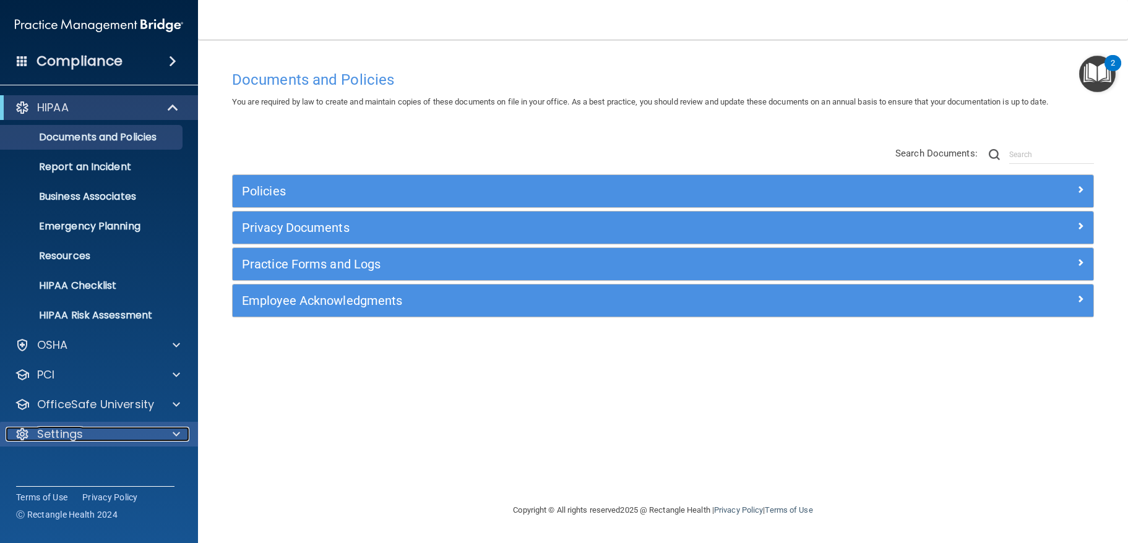
click at [176, 430] on span at bounding box center [176, 434] width 7 height 15
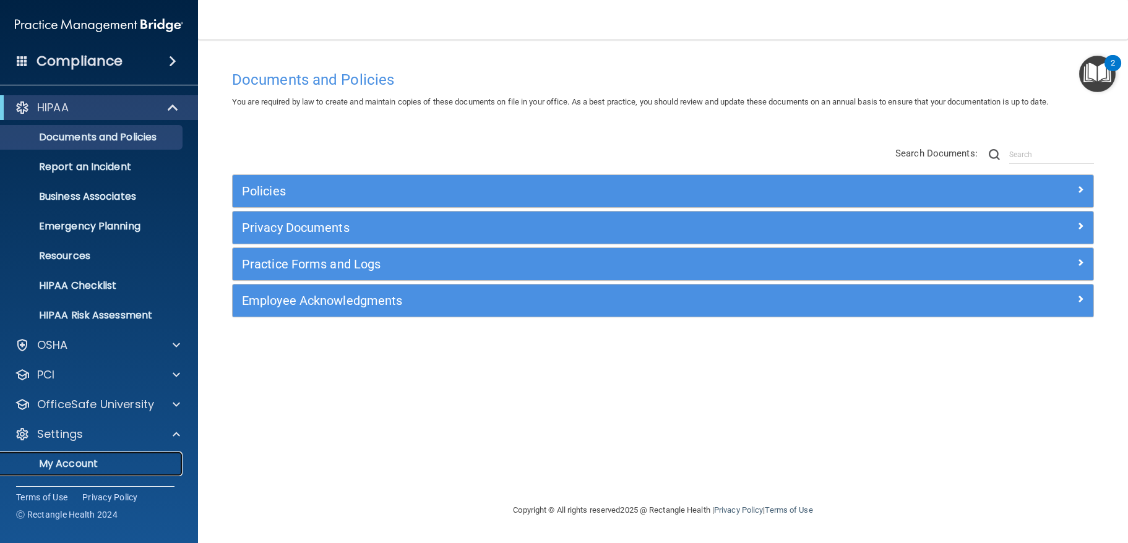
click at [91, 465] on p "My Account" at bounding box center [92, 464] width 169 height 12
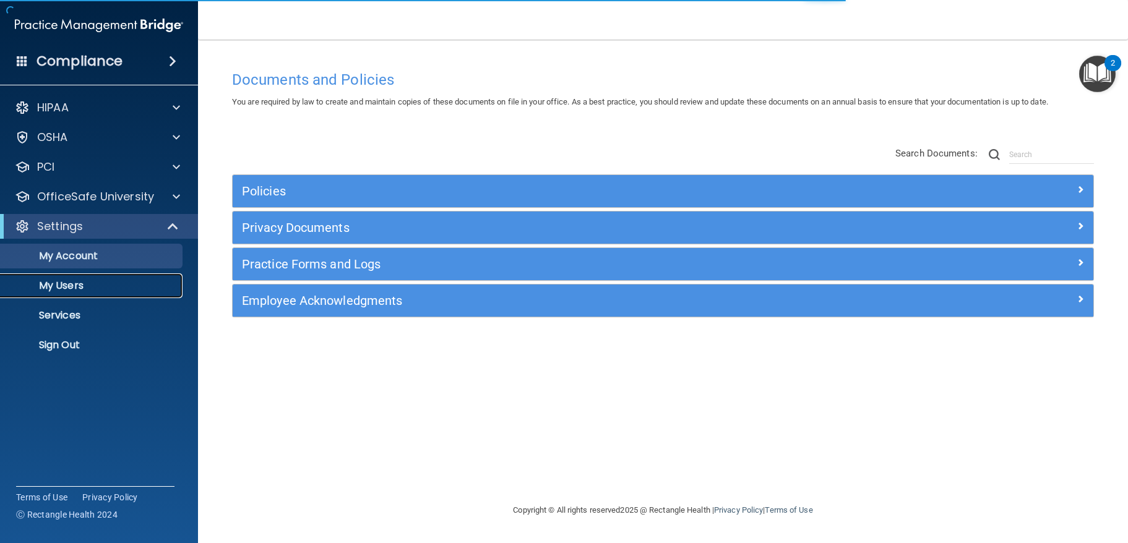
click at [84, 282] on p "My Users" at bounding box center [92, 286] width 169 height 12
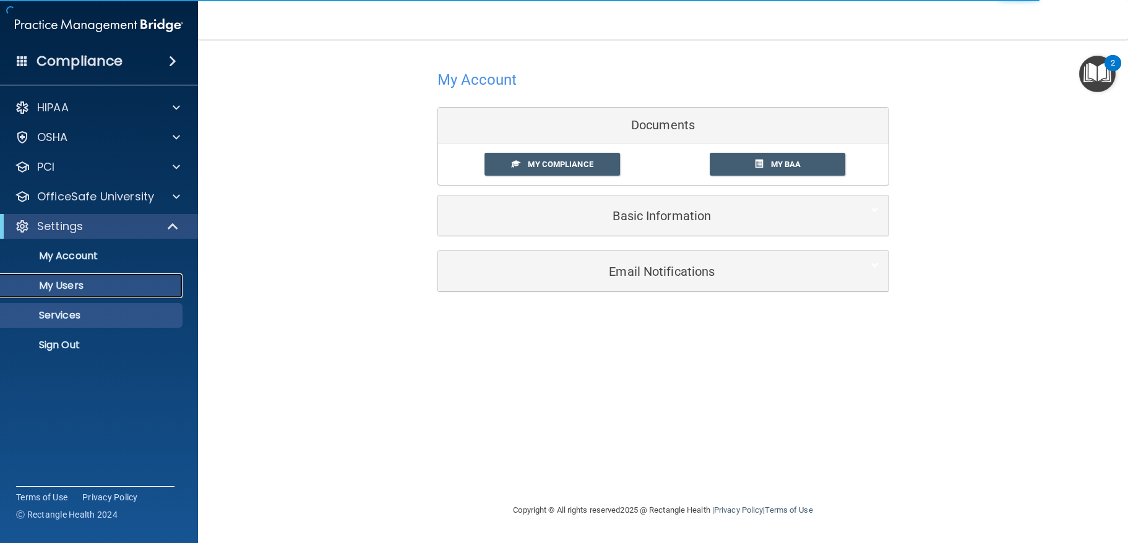
select select "20"
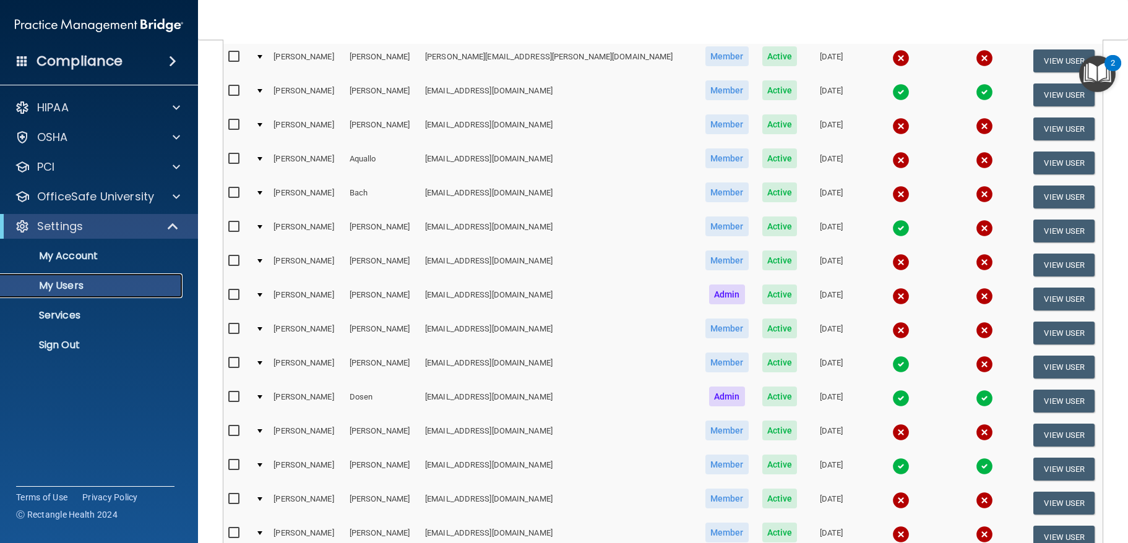
scroll to position [481, 0]
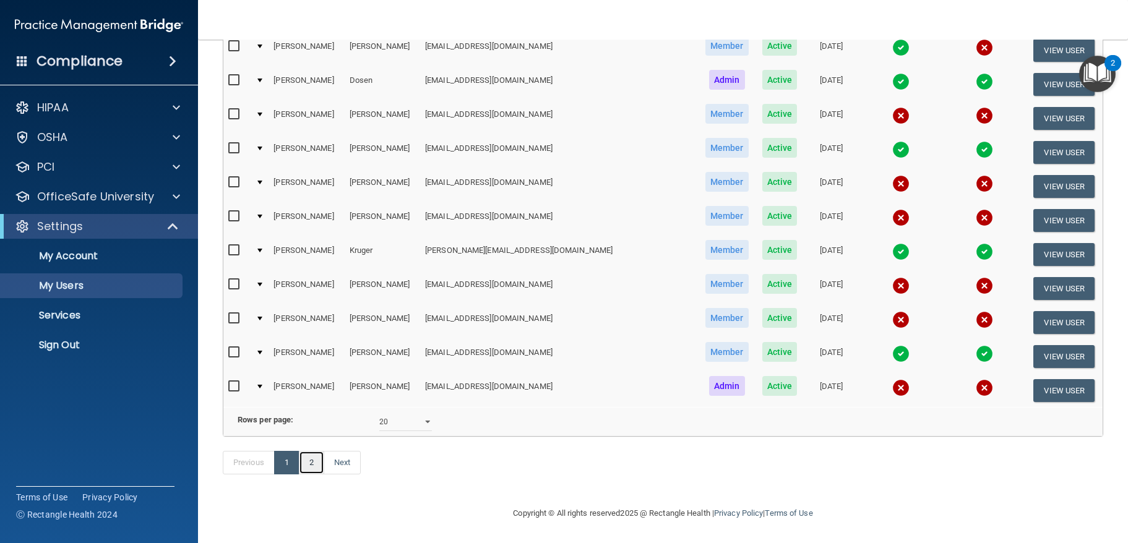
click at [306, 467] on link "2" at bounding box center [311, 463] width 25 height 24
select select "20"
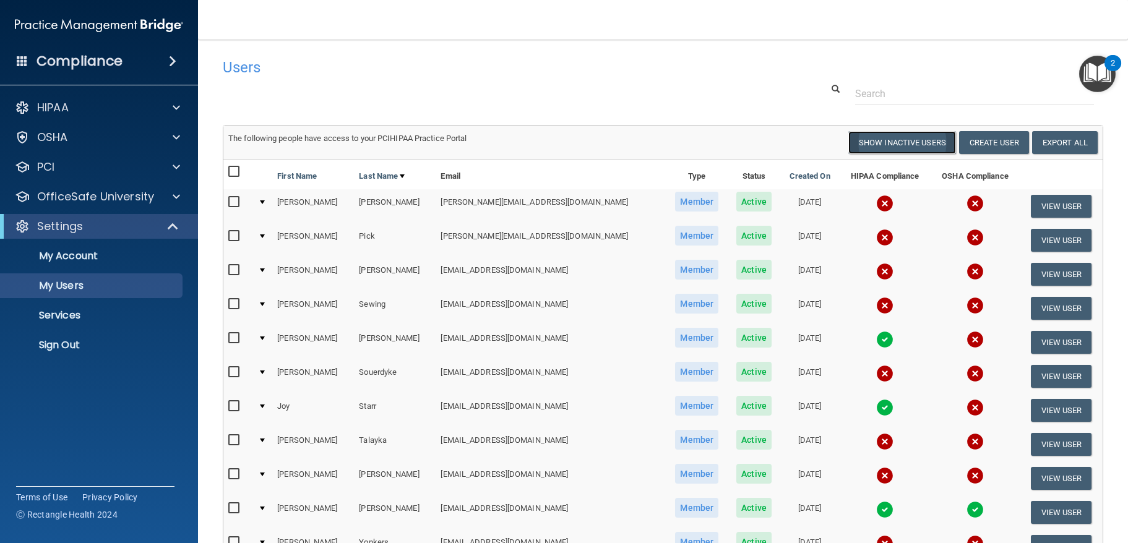
click at [893, 145] on button "Show Inactive Users" at bounding box center [903, 142] width 108 height 23
select select "20"
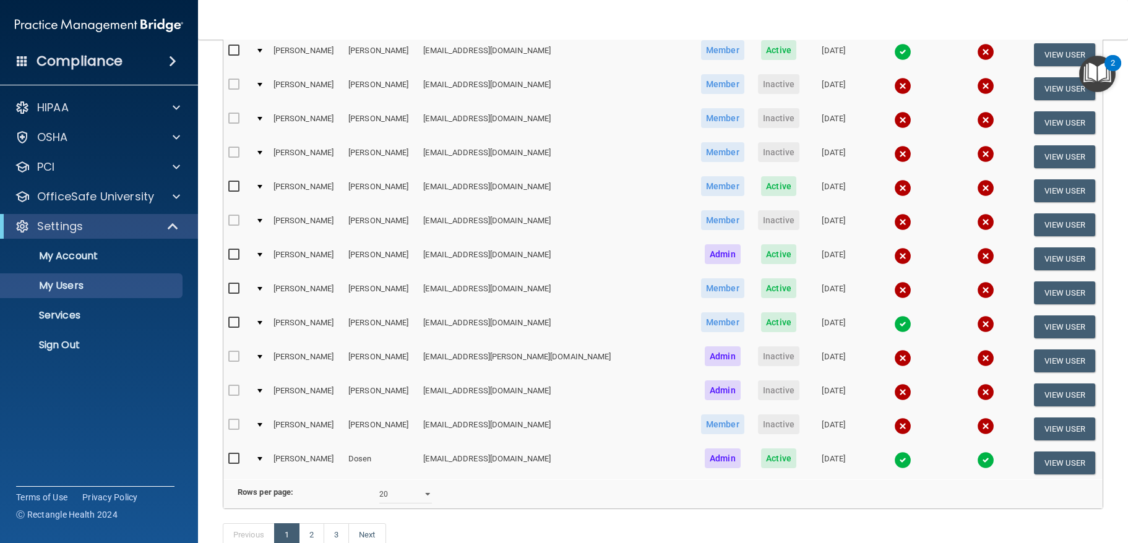
scroll to position [481, 0]
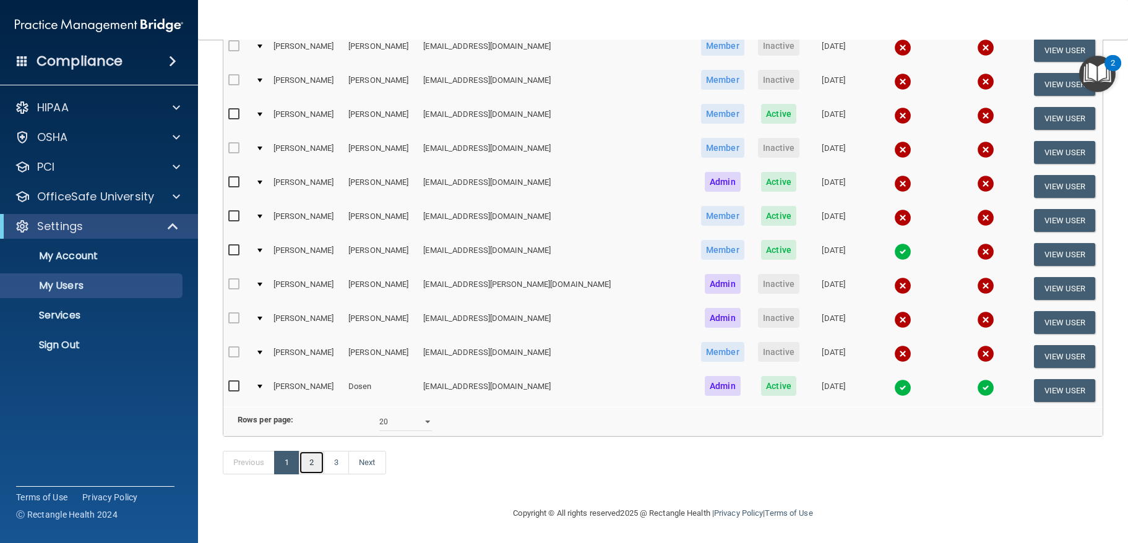
click at [317, 465] on link "2" at bounding box center [311, 463] width 25 height 24
select select "20"
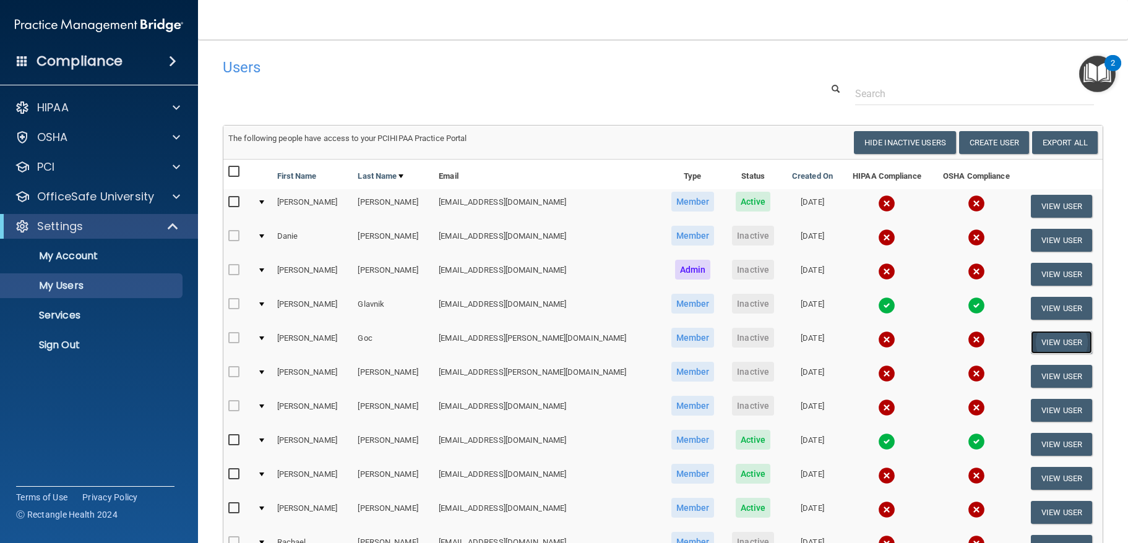
click at [1042, 347] on button "View User" at bounding box center [1061, 342] width 61 height 23
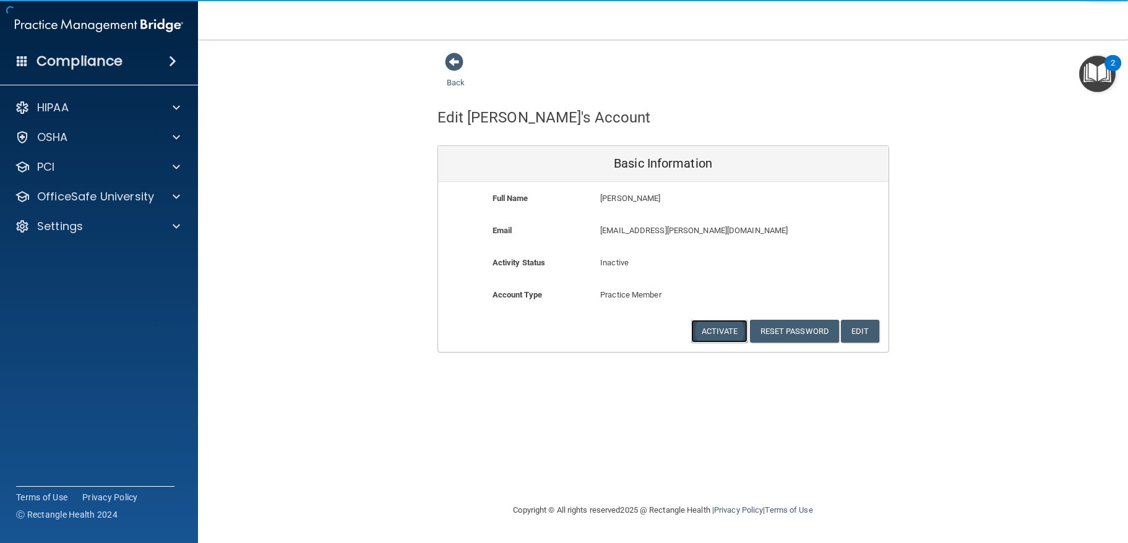
click at [724, 329] on button "Activate" at bounding box center [719, 331] width 57 height 23
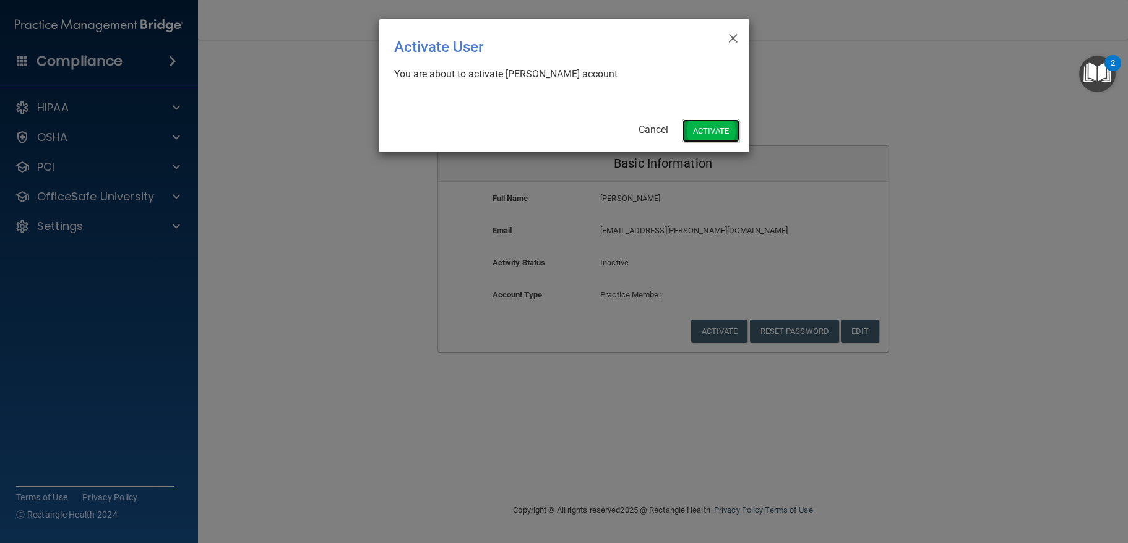
click at [703, 134] on button "Activate" at bounding box center [711, 130] width 57 height 23
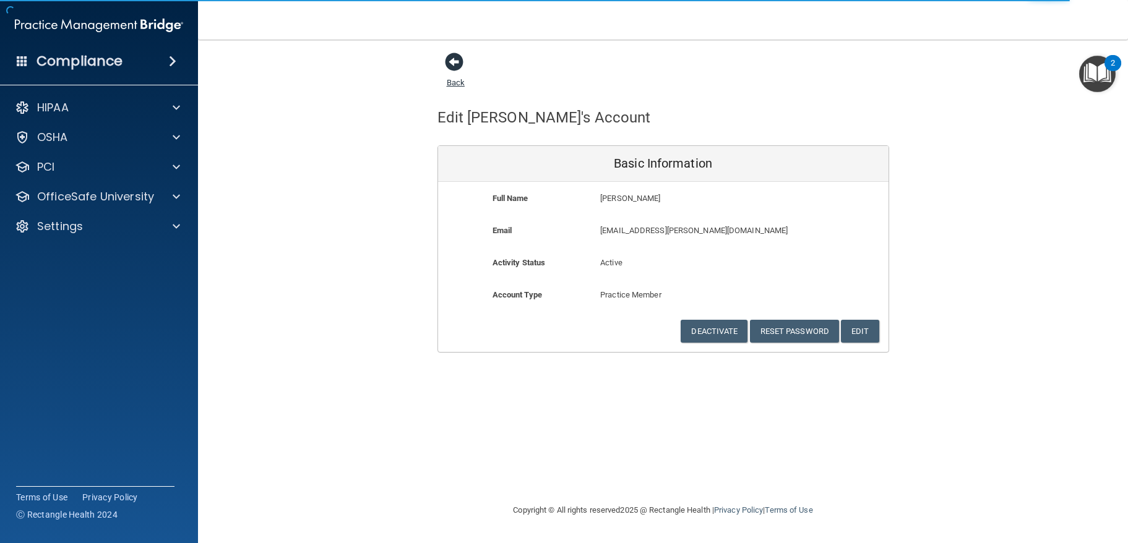
click at [459, 70] on span at bounding box center [454, 62] width 19 height 19
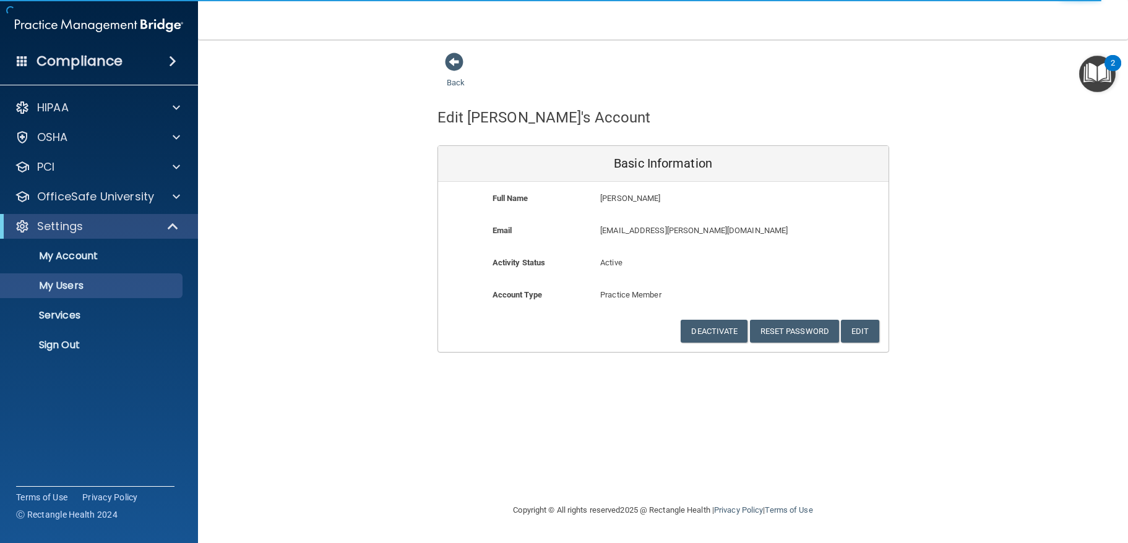
select select "20"
